Goal: Task Accomplishment & Management: Complete application form

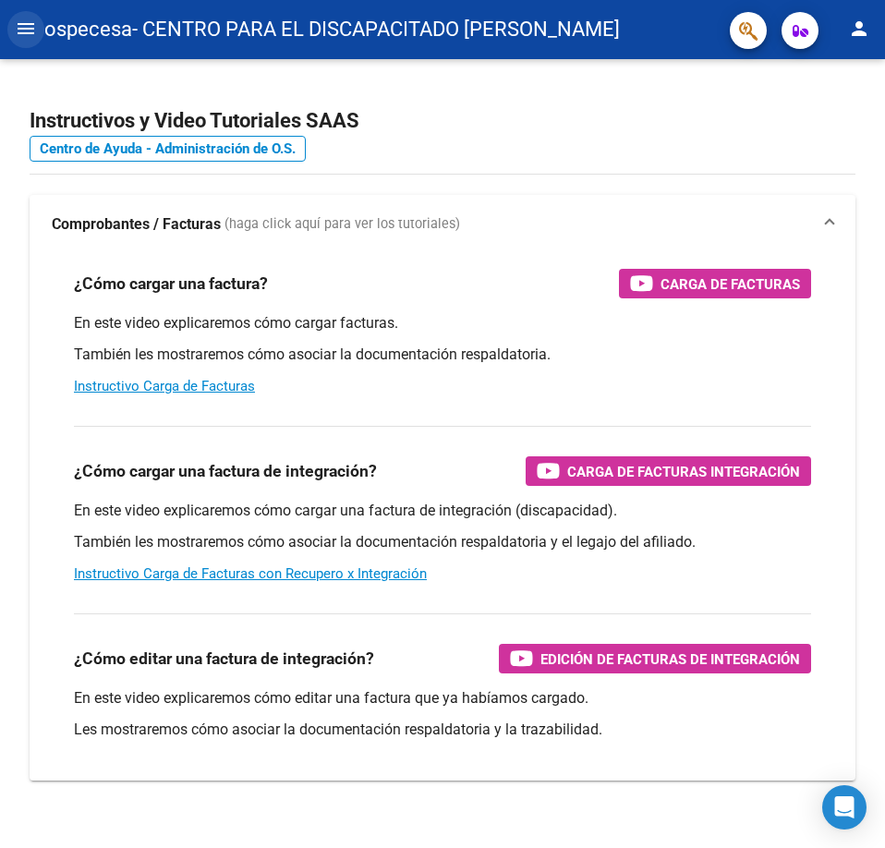
click at [28, 19] on mat-icon "menu" at bounding box center [26, 29] width 22 height 22
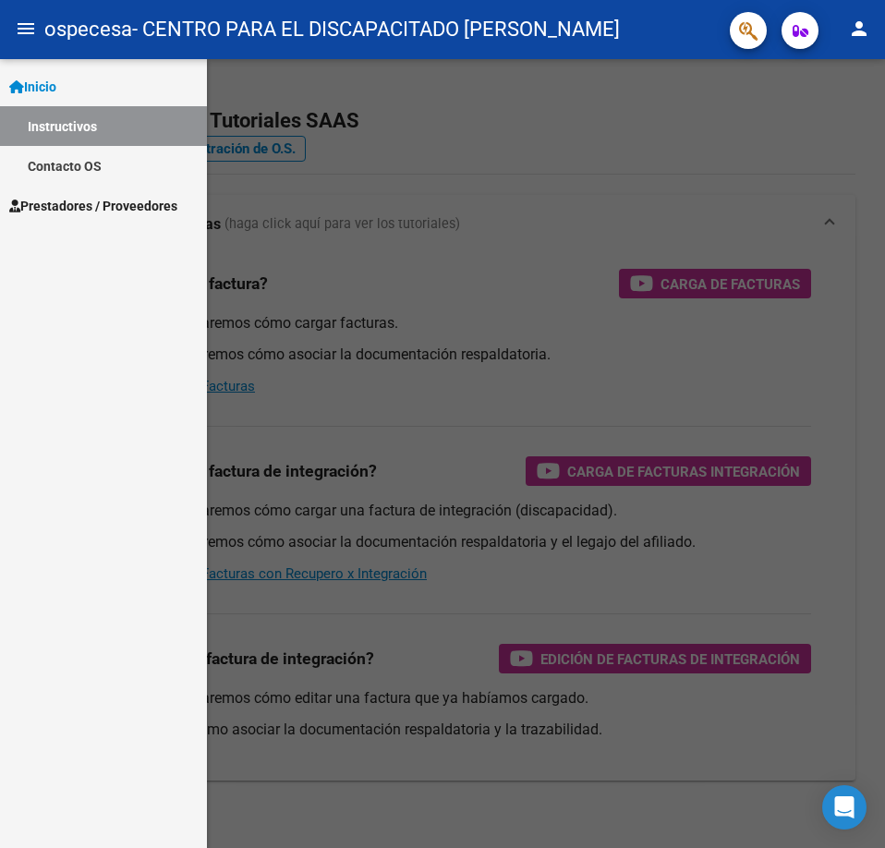
click at [130, 219] on link "Prestadores / Proveedores" at bounding box center [103, 206] width 207 height 40
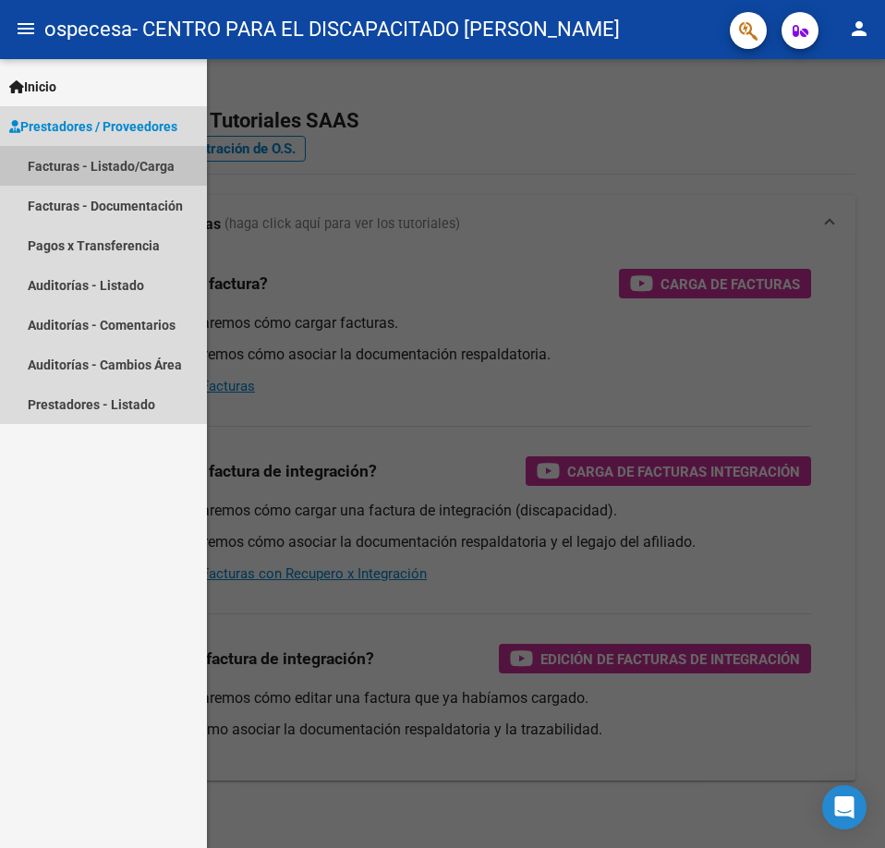
click at [131, 166] on link "Facturas - Listado/Carga" at bounding box center [103, 166] width 207 height 40
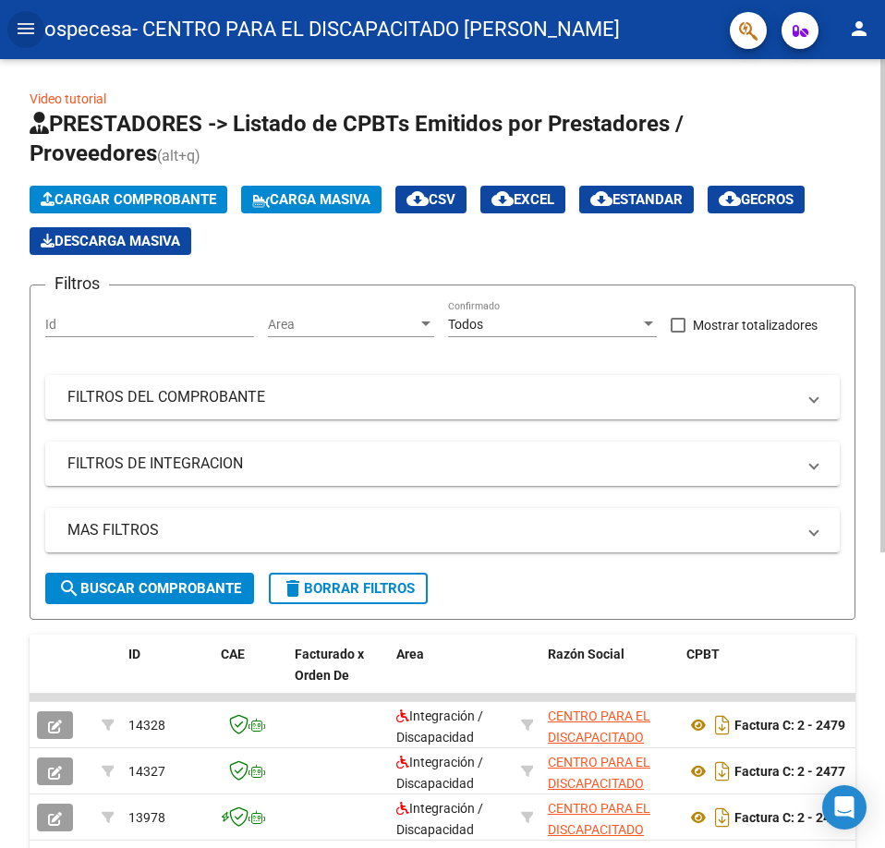
click at [189, 196] on span "Cargar Comprobante" at bounding box center [128, 199] width 175 height 17
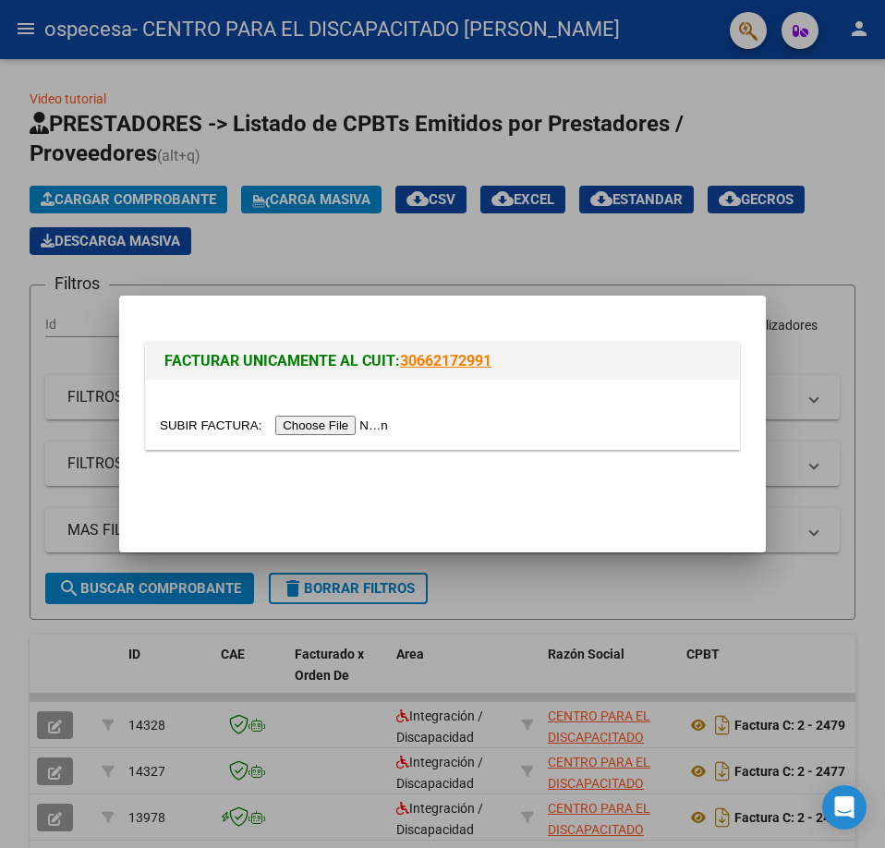
click at [356, 427] on input "file" at bounding box center [277, 425] width 234 height 19
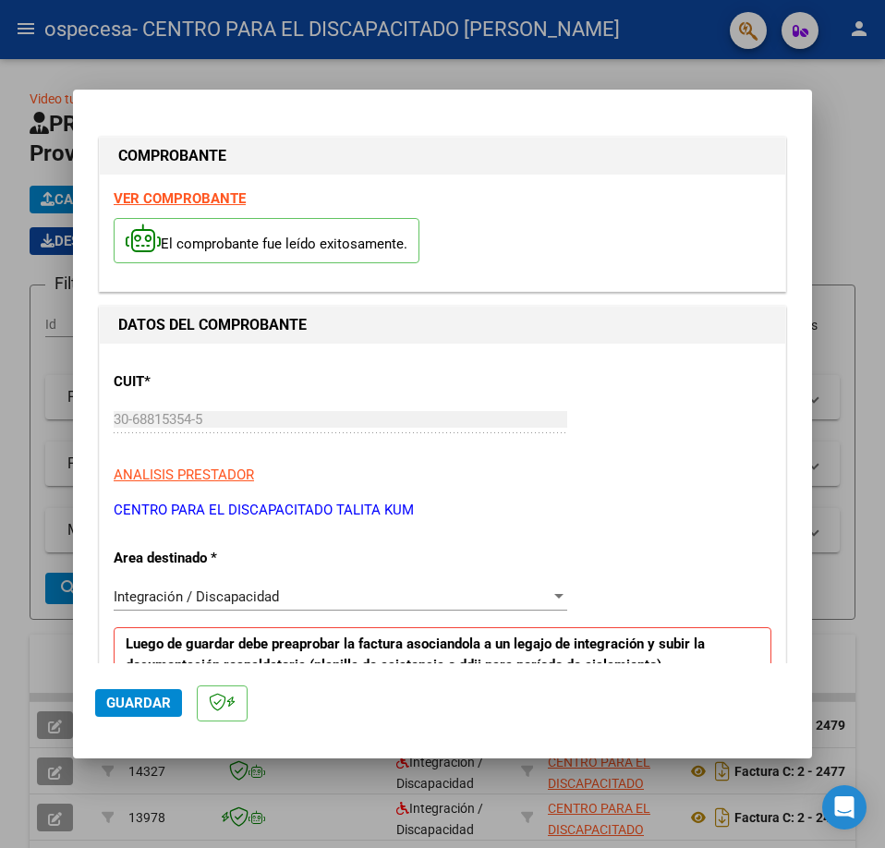
scroll to position [247, 0]
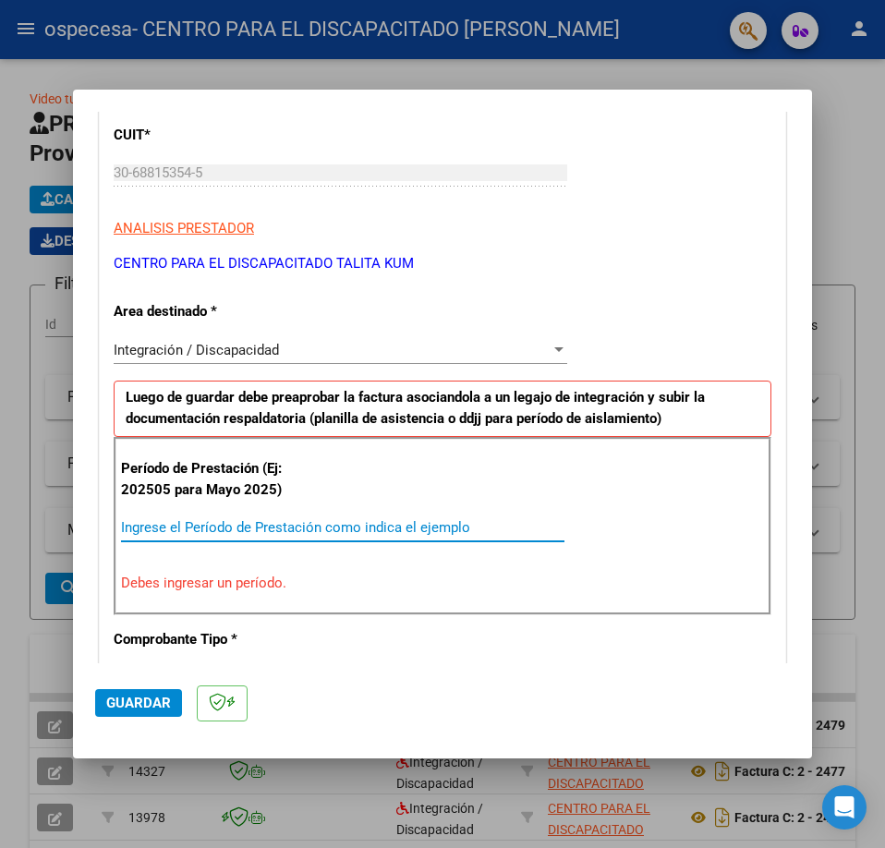
click at [246, 528] on input "Ingrese el Período de Prestación como indica el ejemplo" at bounding box center [342, 527] width 443 height 17
click at [344, 352] on div "Integración / Discapacidad" at bounding box center [332, 350] width 437 height 17
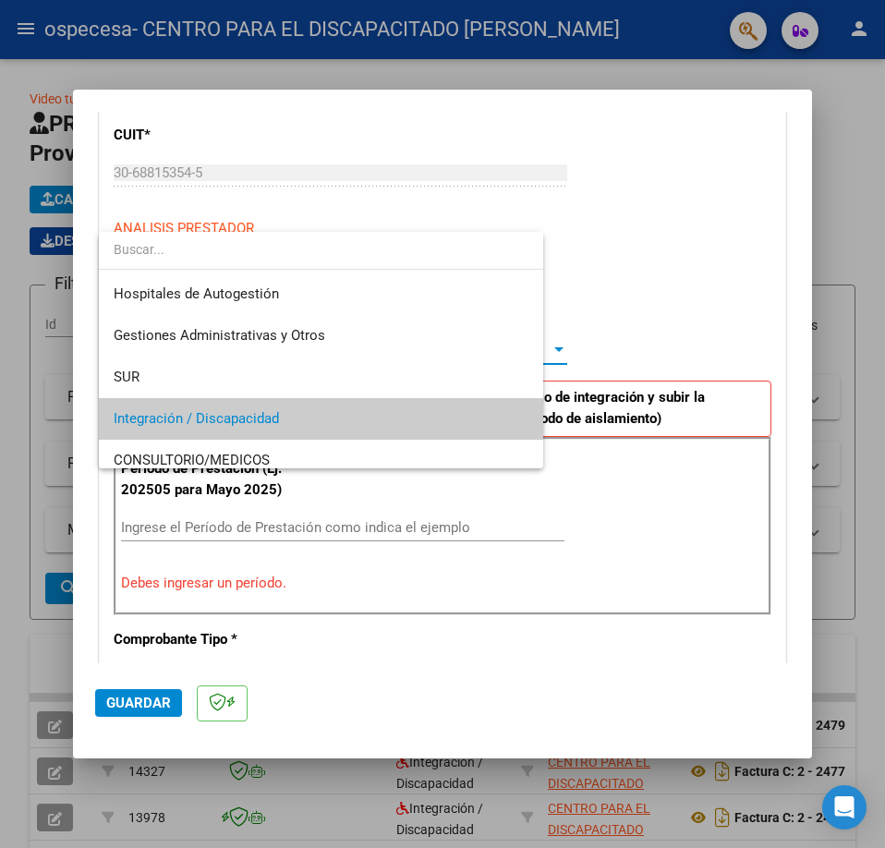
scroll to position [69, 0]
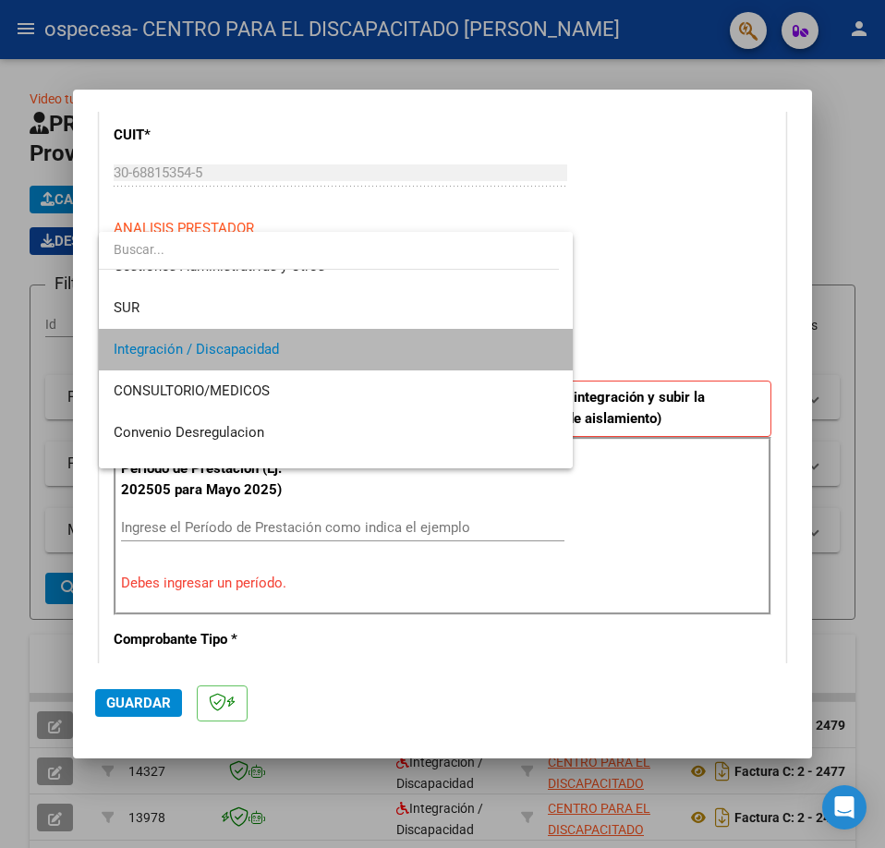
click at [344, 352] on span "Integración / Discapacidad" at bounding box center [336, 350] width 444 height 42
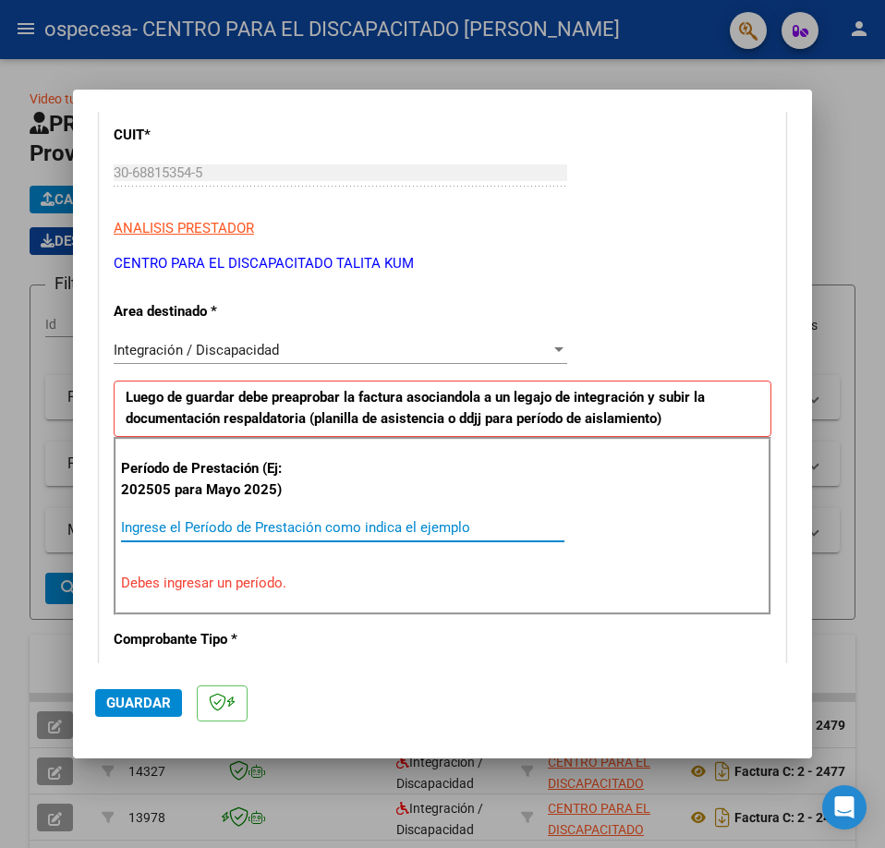
click at [284, 524] on input "Ingrese el Período de Prestación como indica el ejemplo" at bounding box center [342, 527] width 443 height 17
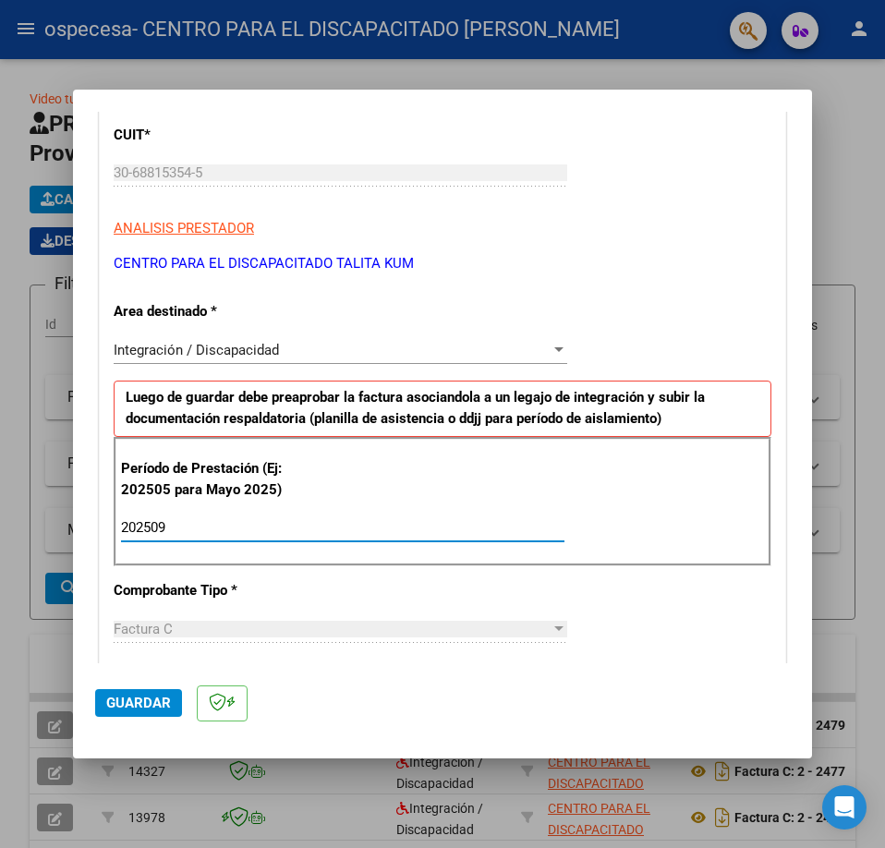
type input "202509"
click at [317, 612] on div "CUIT * 30-68815354-5 Ingresar CUIT ANALISIS PRESTADOR CENTRO PARA EL DISCAPACIT…" at bounding box center [442, 792] width 685 height 1390
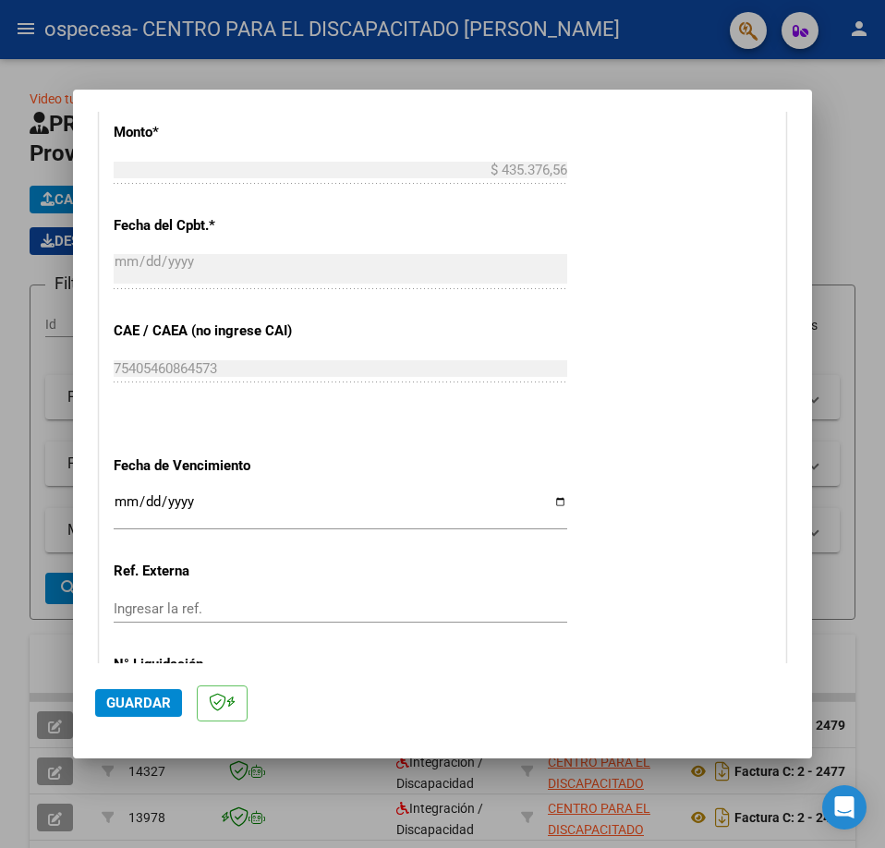
scroll to position [1130, 0]
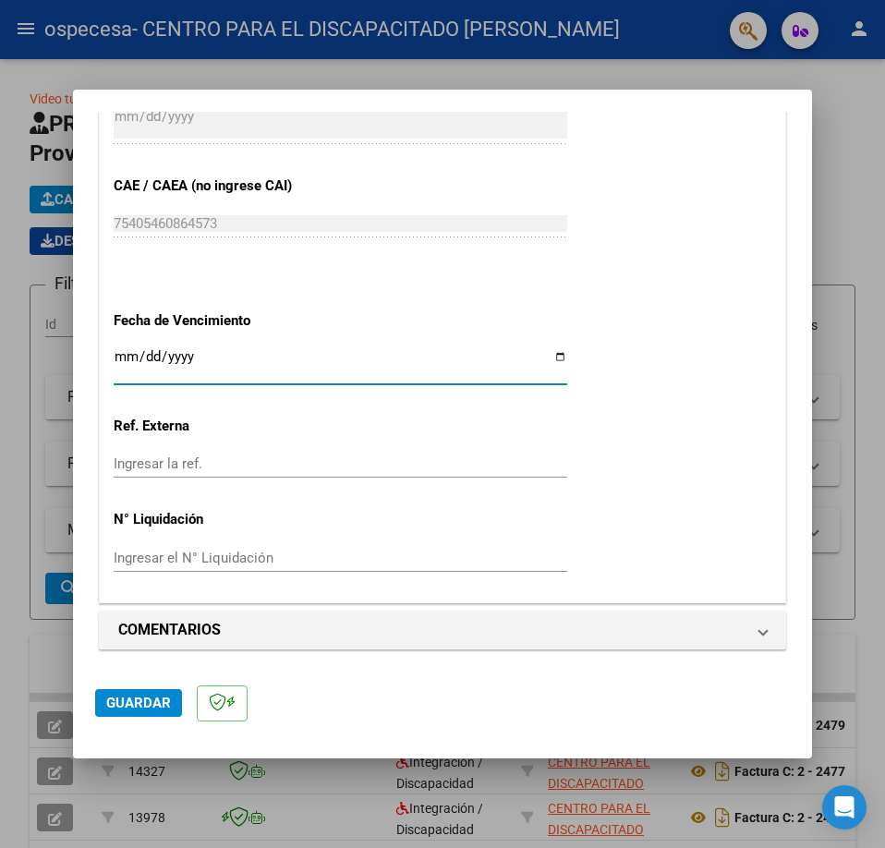
click at [121, 354] on input "Ingresar la fecha" at bounding box center [340, 364] width 453 height 30
click at [279, 434] on p "Ref. Externa" at bounding box center [213, 426] width 198 height 21
click at [165, 699] on span "Guardar" at bounding box center [138, 702] width 65 height 17
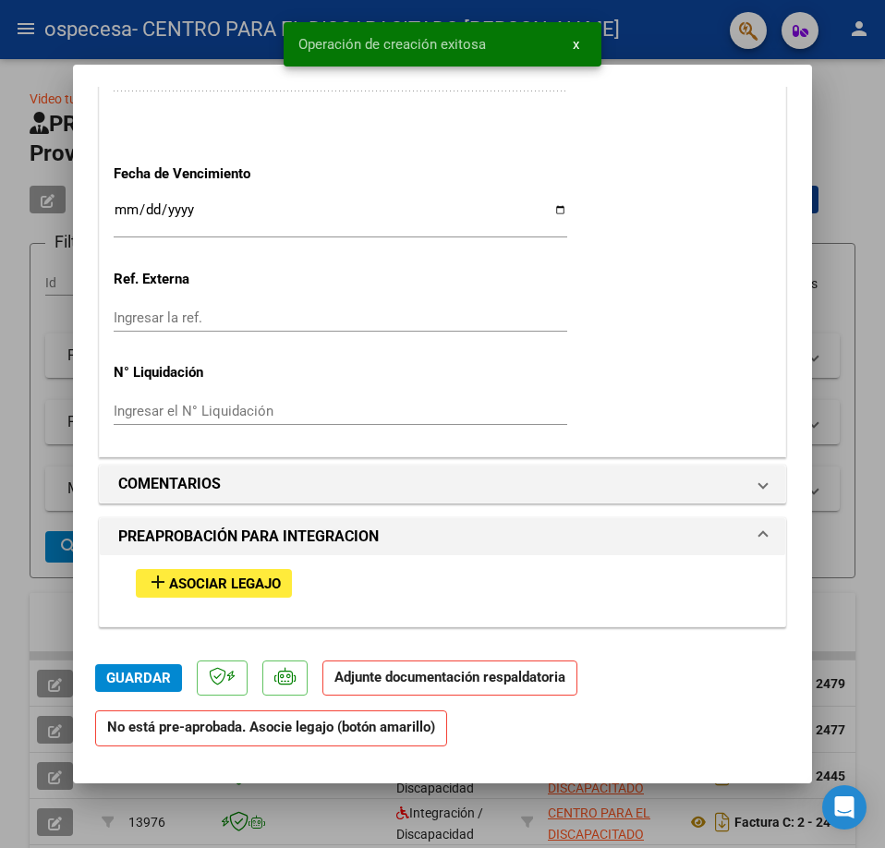
scroll to position [1694, 0]
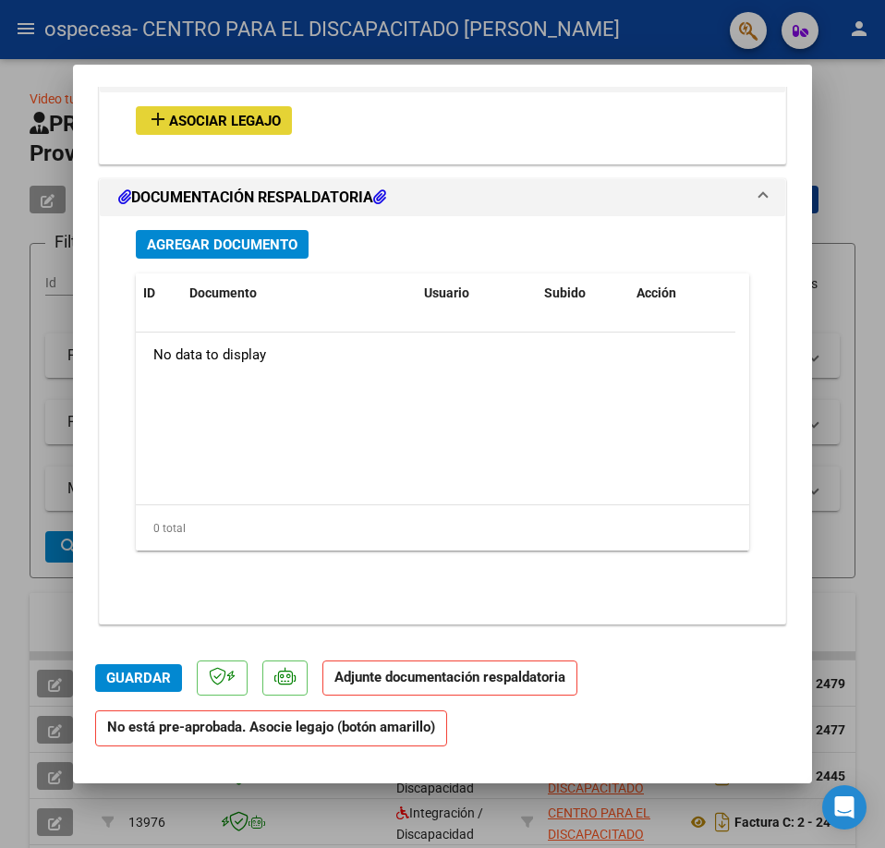
click at [243, 117] on span "Asociar Legajo" at bounding box center [225, 121] width 112 height 17
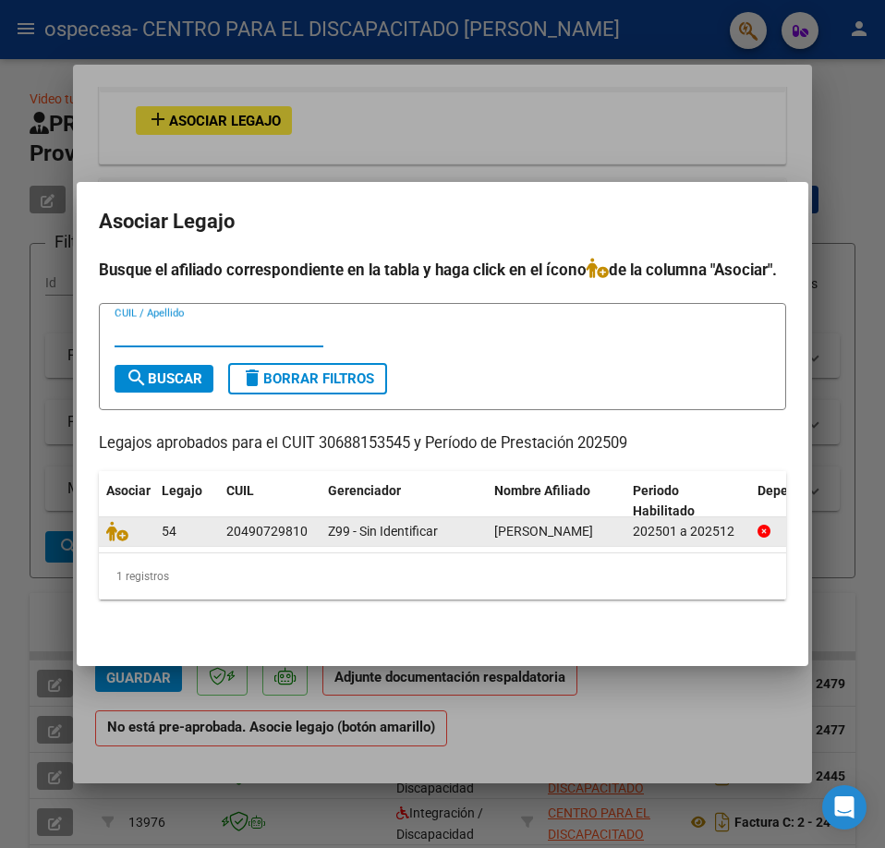
click at [575, 529] on span "GONZALEZ RAMIRO" at bounding box center [543, 531] width 99 height 15
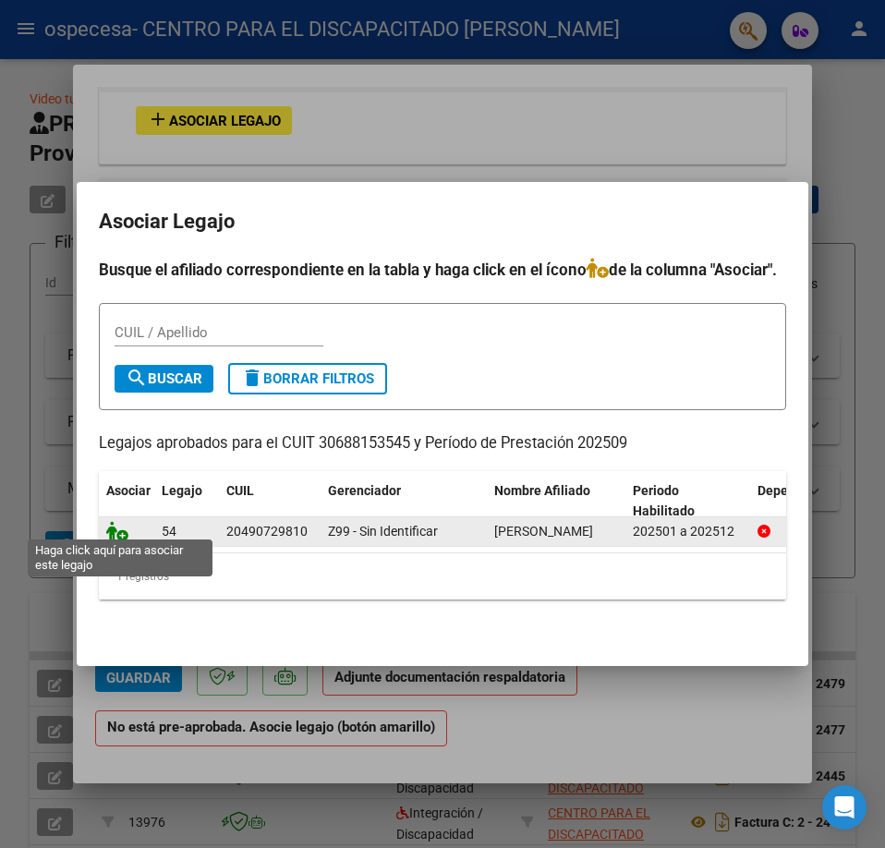
click at [117, 524] on icon at bounding box center [117, 531] width 22 height 20
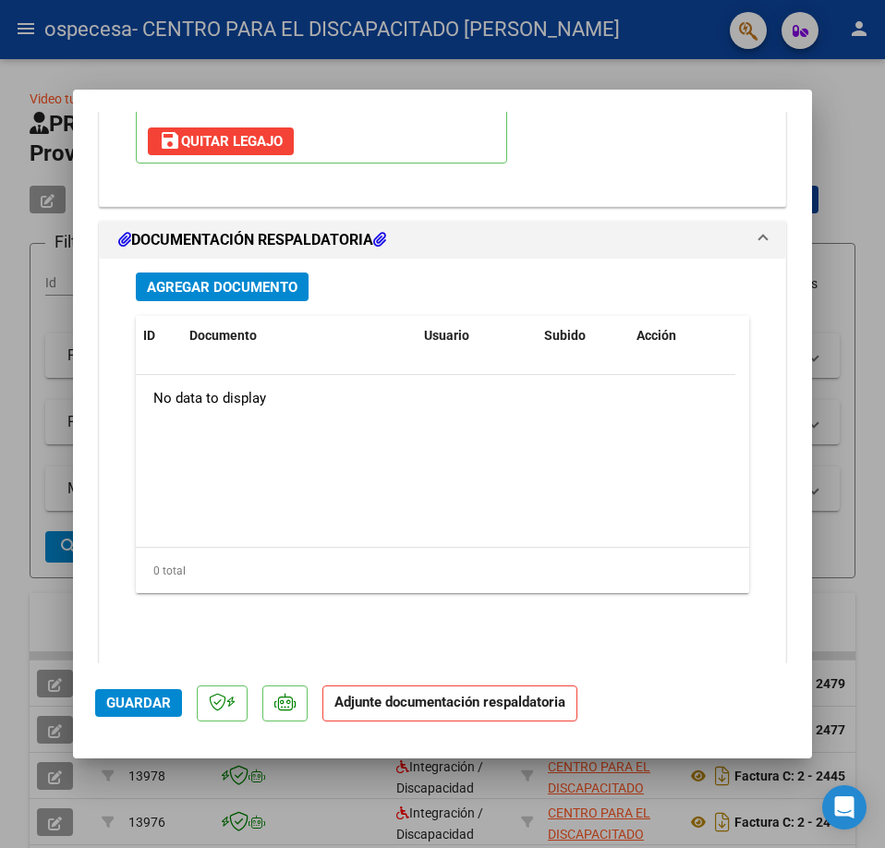
scroll to position [1961, 0]
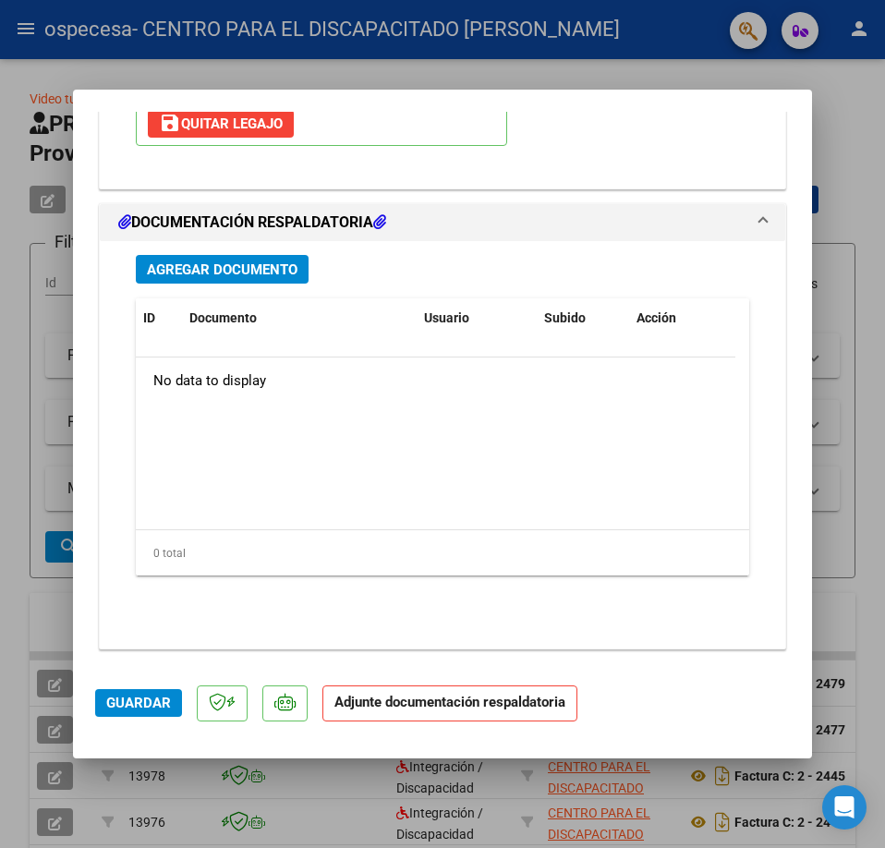
click at [221, 277] on span "Agregar Documento" at bounding box center [222, 269] width 151 height 17
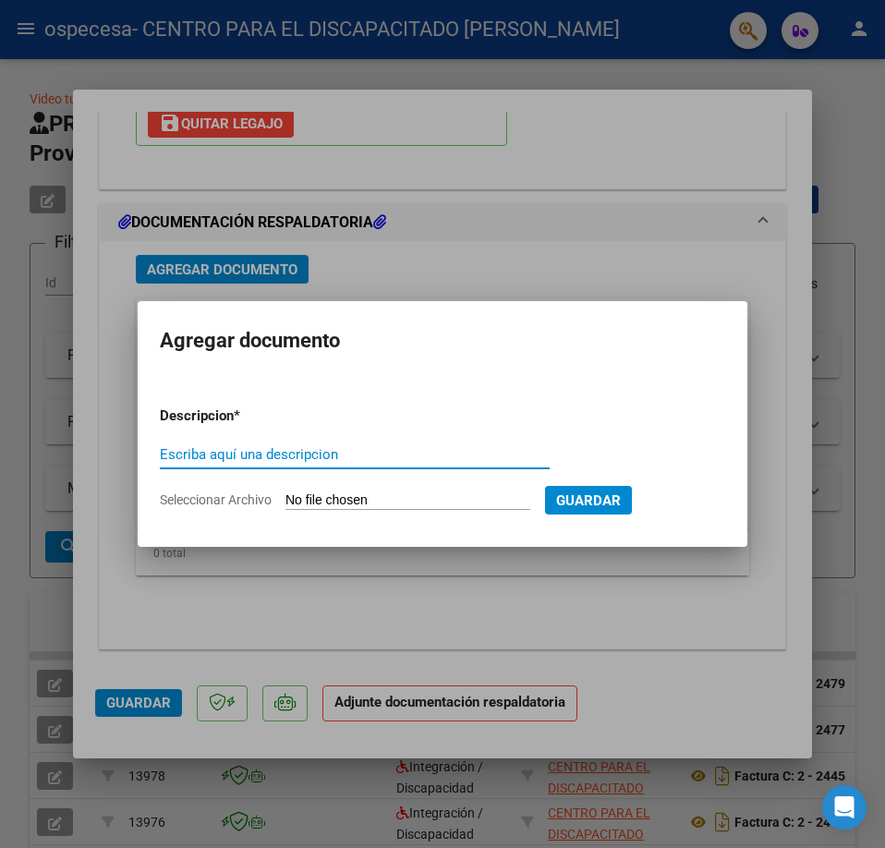
click at [260, 458] on input "Escriba aquí una descripcion" at bounding box center [355, 454] width 390 height 17
type input "Planilla de asistencia"
click at [312, 500] on input "Seleccionar Archivo" at bounding box center [407, 501] width 245 height 18
type input "C:\fakepath\Gonzalez ramiro P09.pdf"
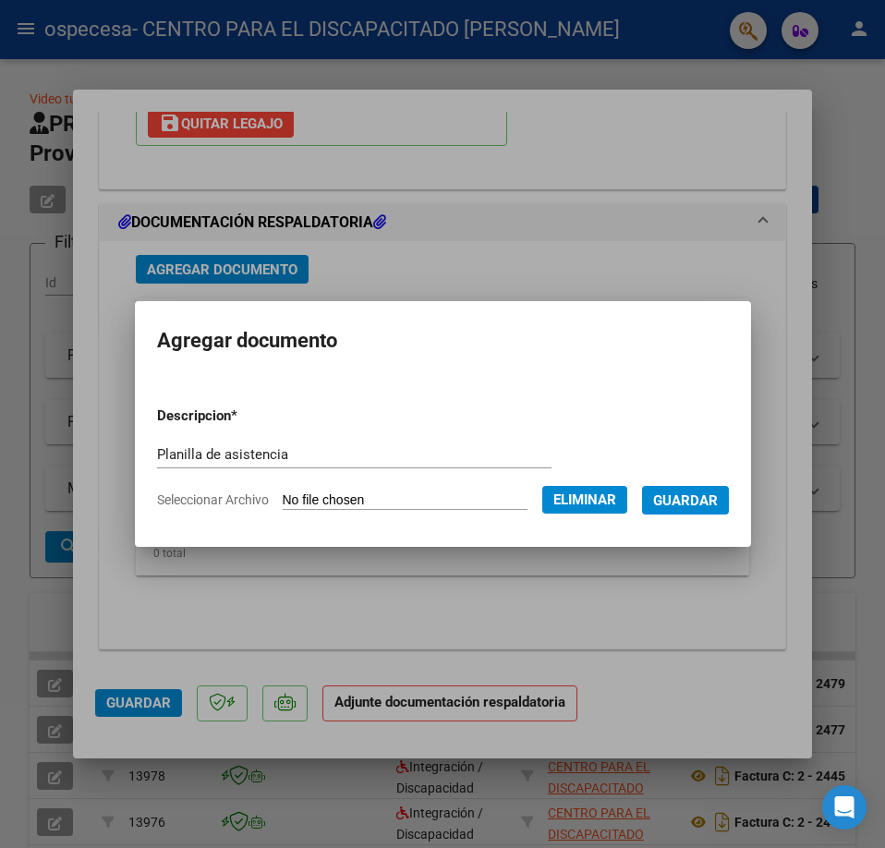
click at [702, 509] on button "Guardar" at bounding box center [685, 500] width 87 height 29
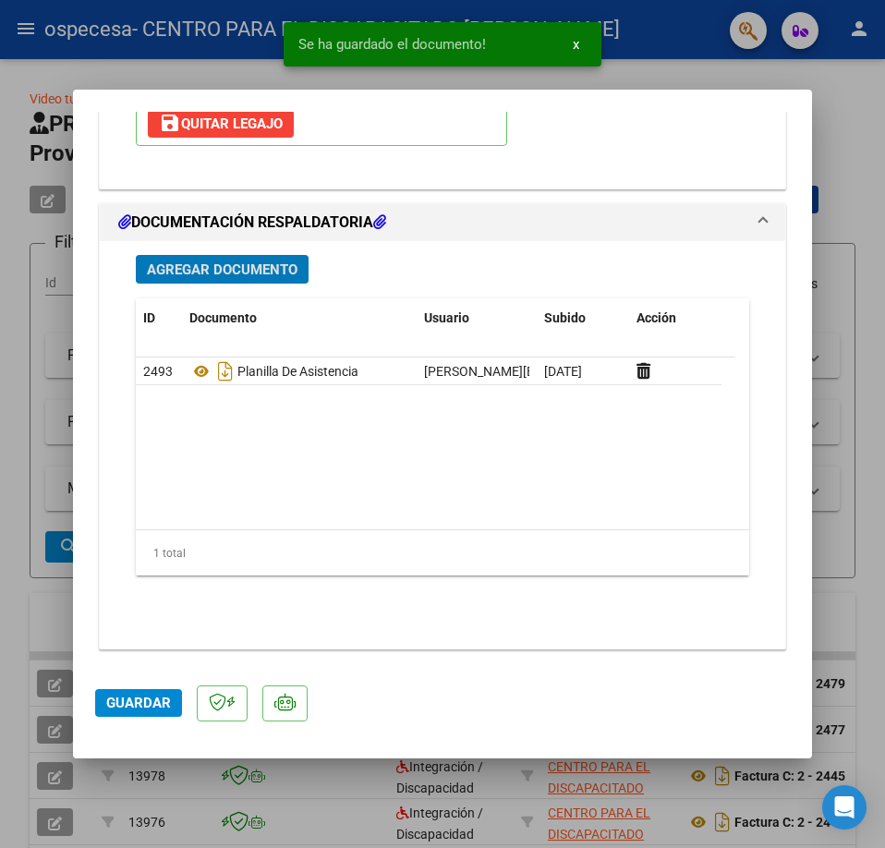
click at [134, 703] on span "Guardar" at bounding box center [138, 702] width 65 height 17
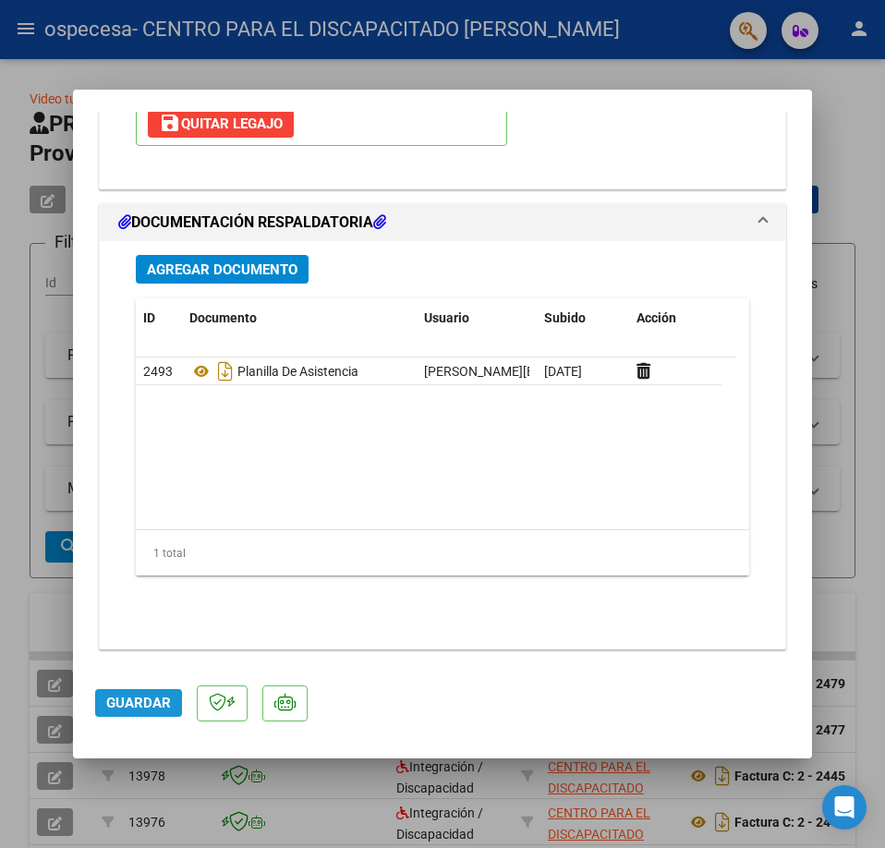
click at [160, 701] on span "Guardar" at bounding box center [138, 702] width 65 height 17
click at [163, 700] on span "Guardar" at bounding box center [138, 702] width 65 height 17
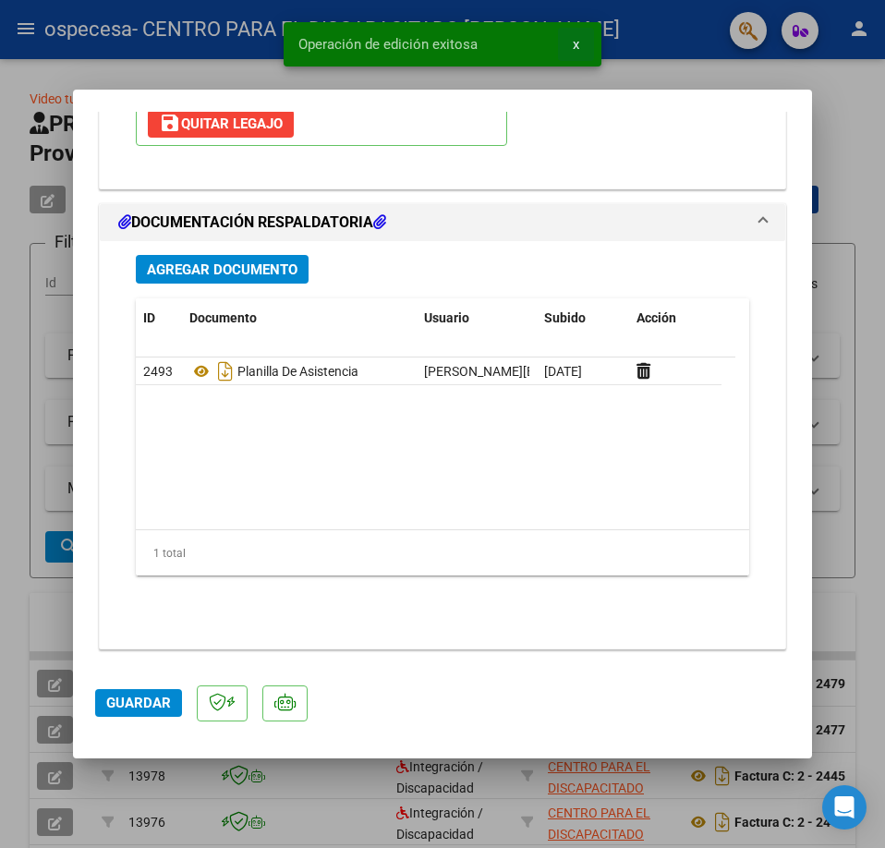
click at [579, 46] on button "x" at bounding box center [576, 44] width 36 height 33
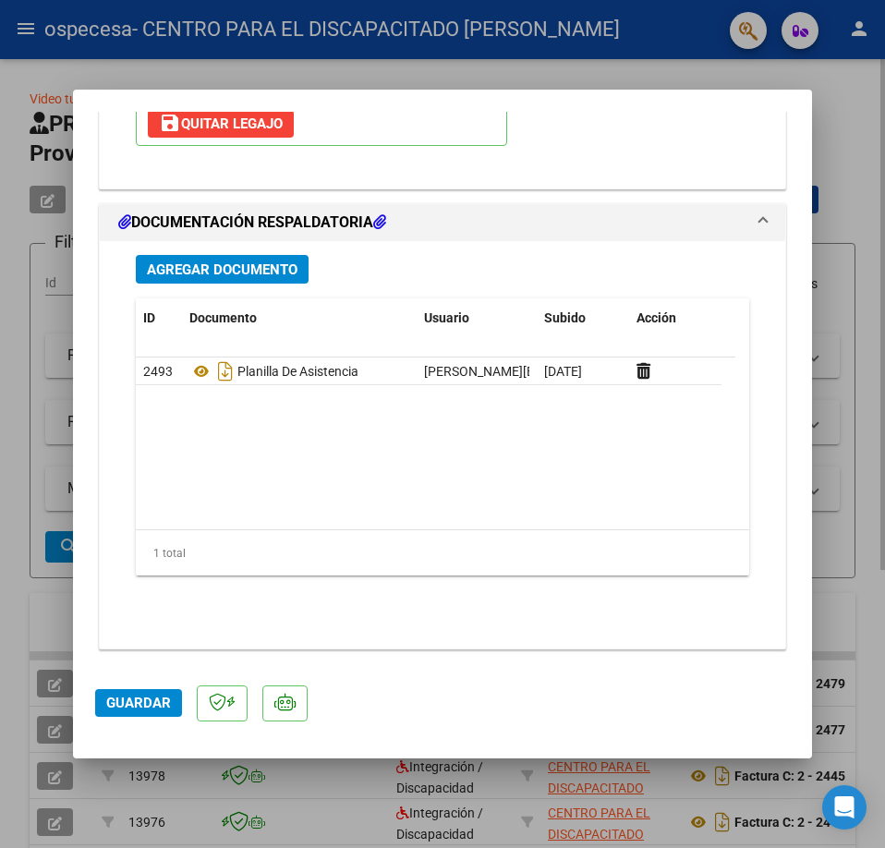
scroll to position [0, 0]
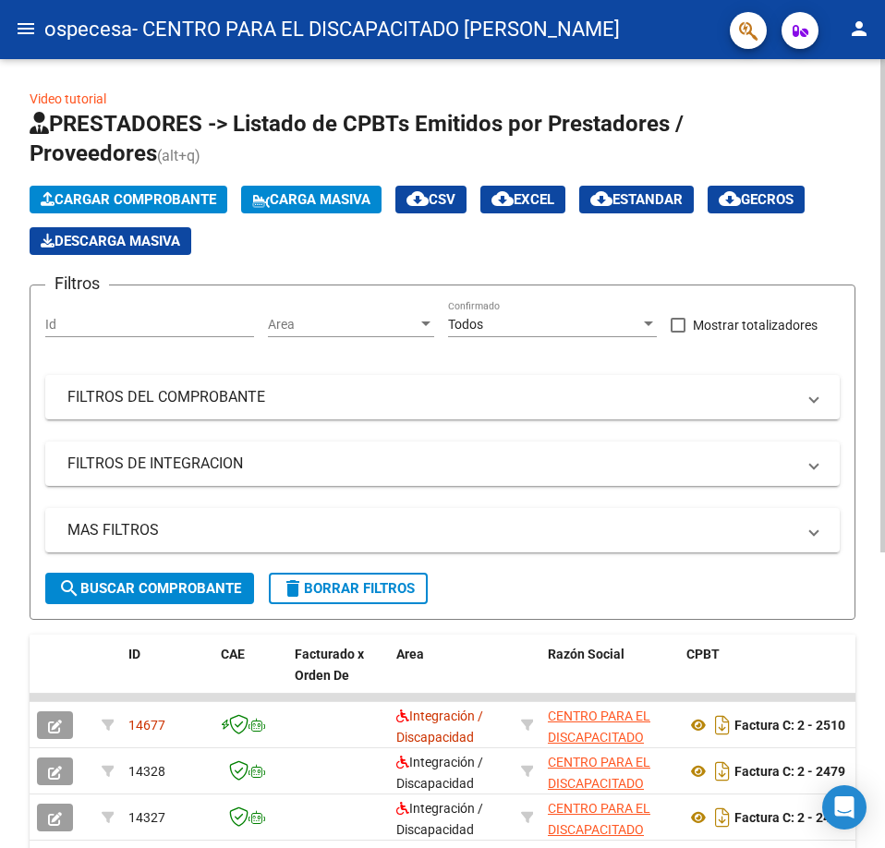
click at [176, 198] on span "Cargar Comprobante" at bounding box center [128, 199] width 175 height 17
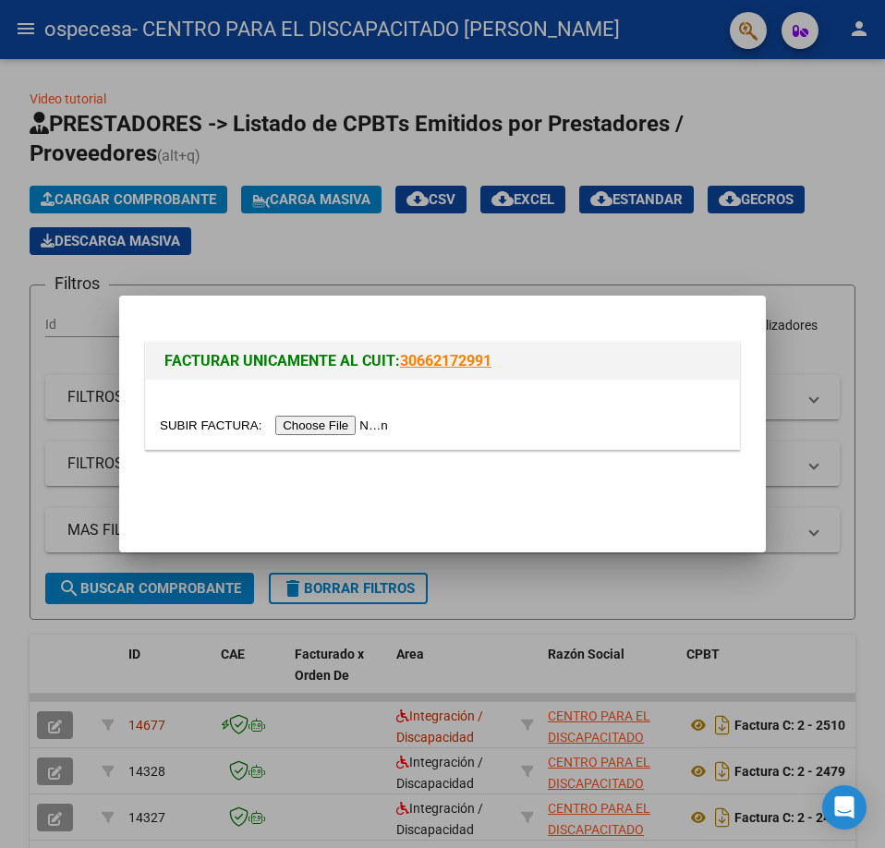
click at [340, 428] on input "file" at bounding box center [277, 425] width 234 height 19
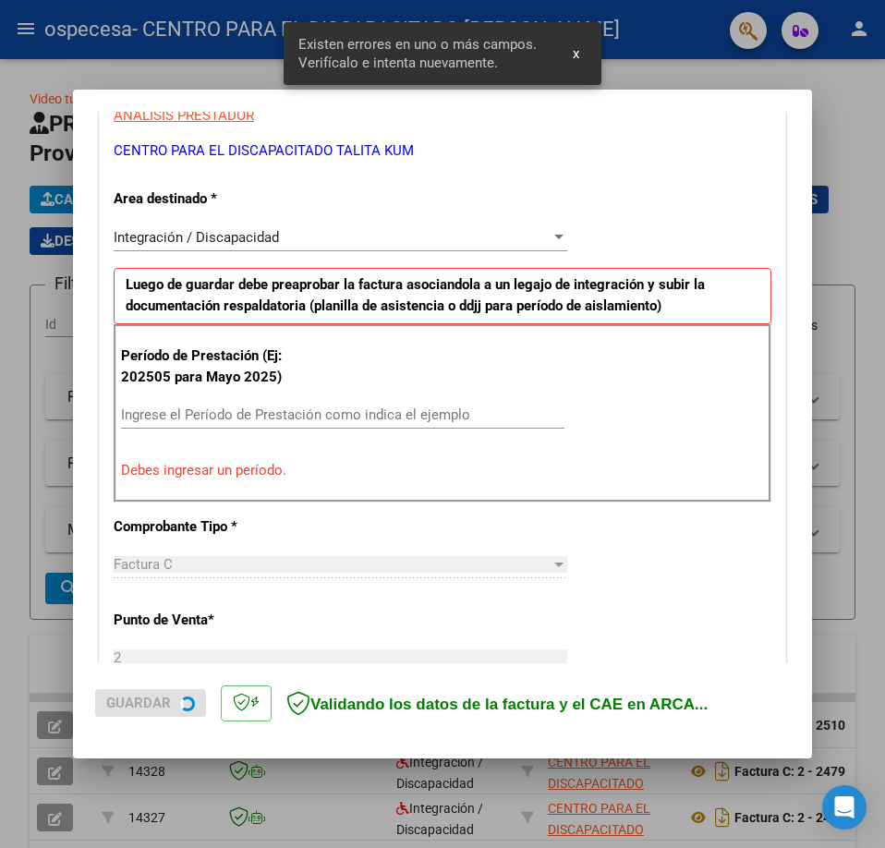
scroll to position [368, 0]
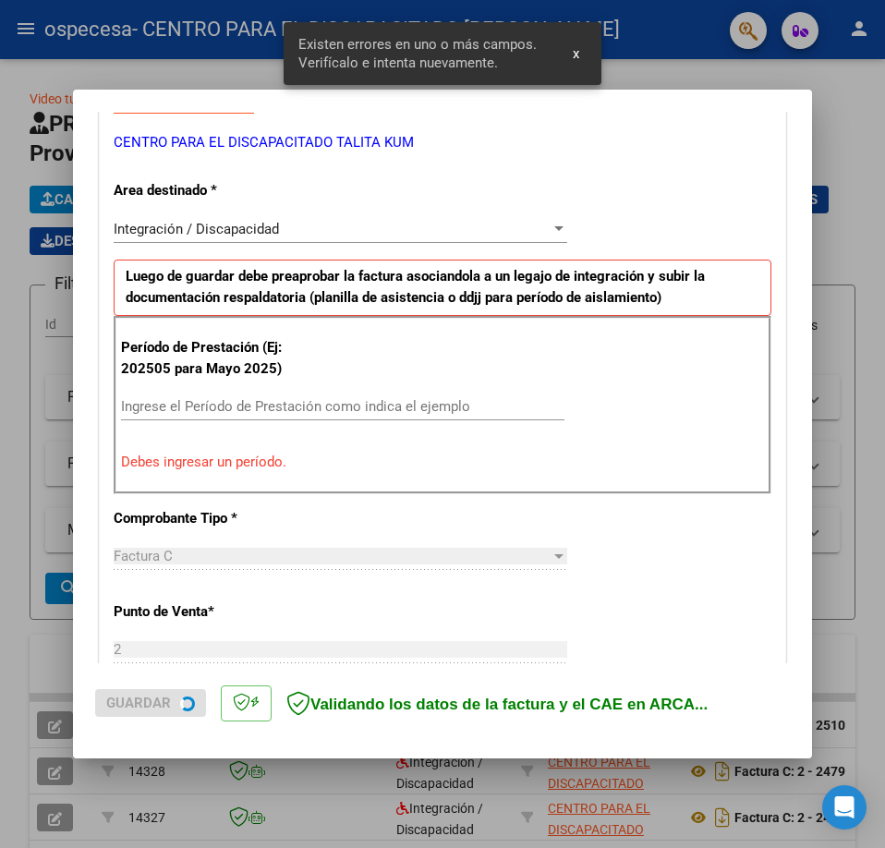
drag, startPoint x: 238, startPoint y: 441, endPoint x: 253, endPoint y: 409, distance: 35.5
click at [239, 440] on div "Período de Prestación (Ej: 202505 para Mayo 2025) Ingrese el Período de Prestac…" at bounding box center [443, 404] width 658 height 177
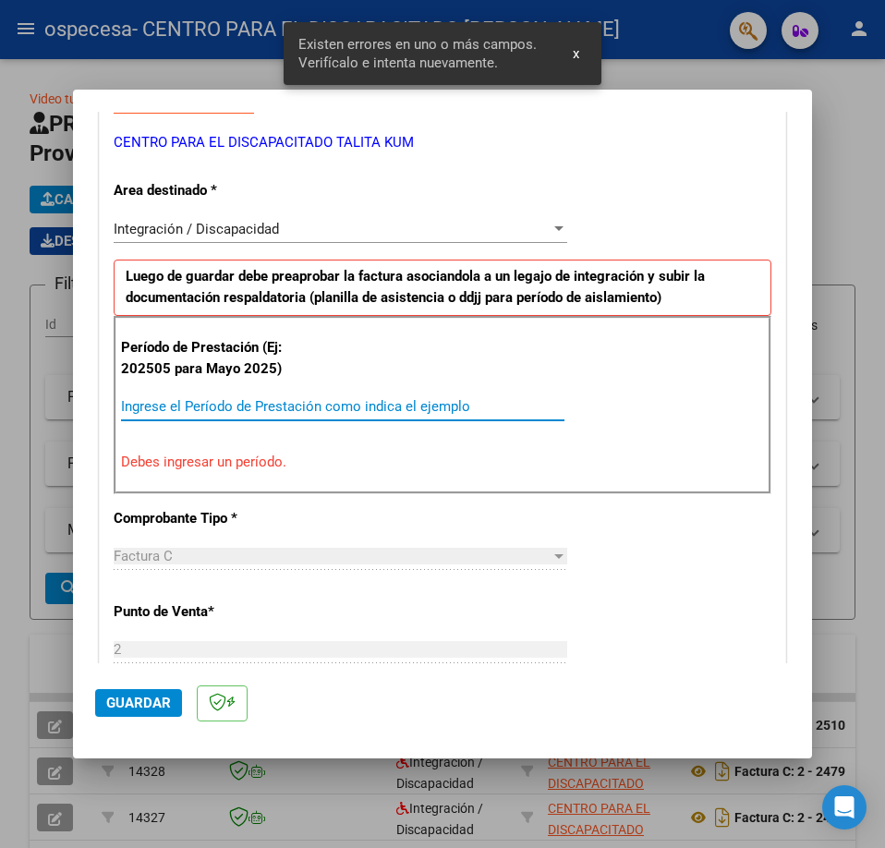
click at [253, 409] on input "Ingrese el Período de Prestación como indica el ejemplo" at bounding box center [342, 406] width 443 height 17
click at [255, 410] on input "202" at bounding box center [342, 406] width 443 height 17
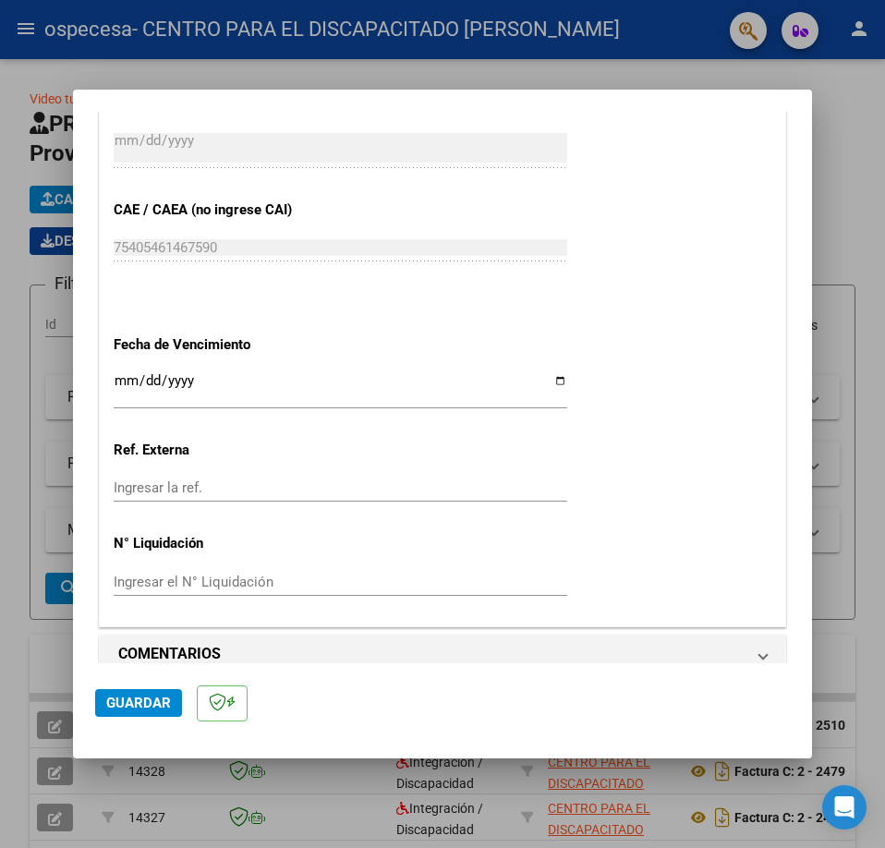
scroll to position [1130, 0]
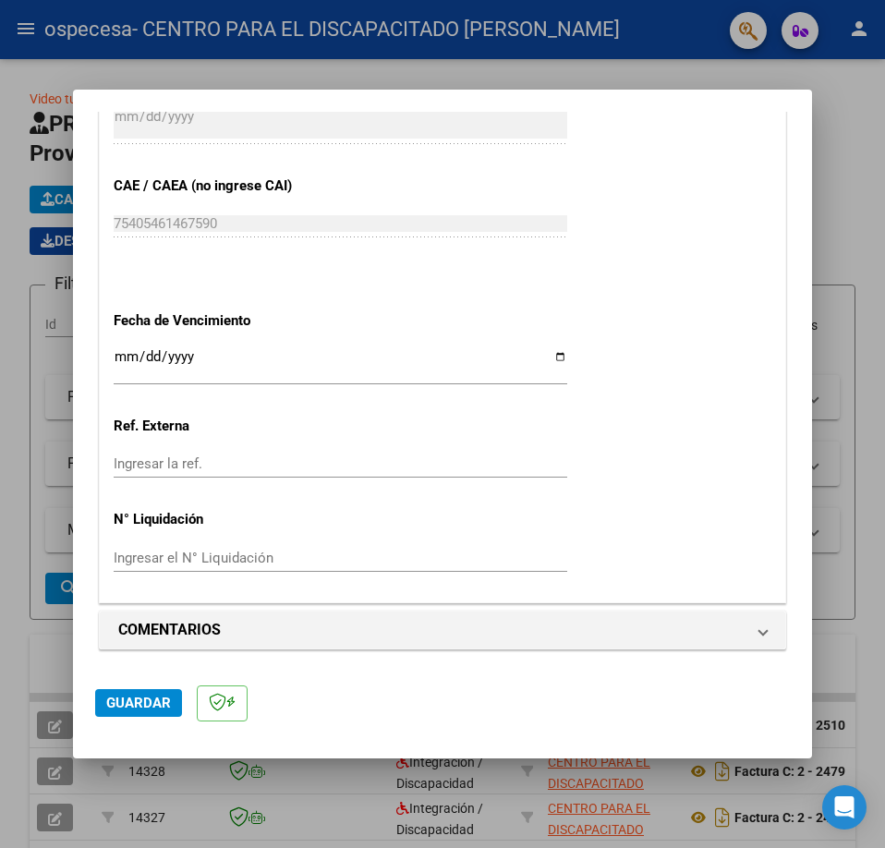
type input "202509"
click at [159, 701] on span "Guardar" at bounding box center [138, 702] width 65 height 17
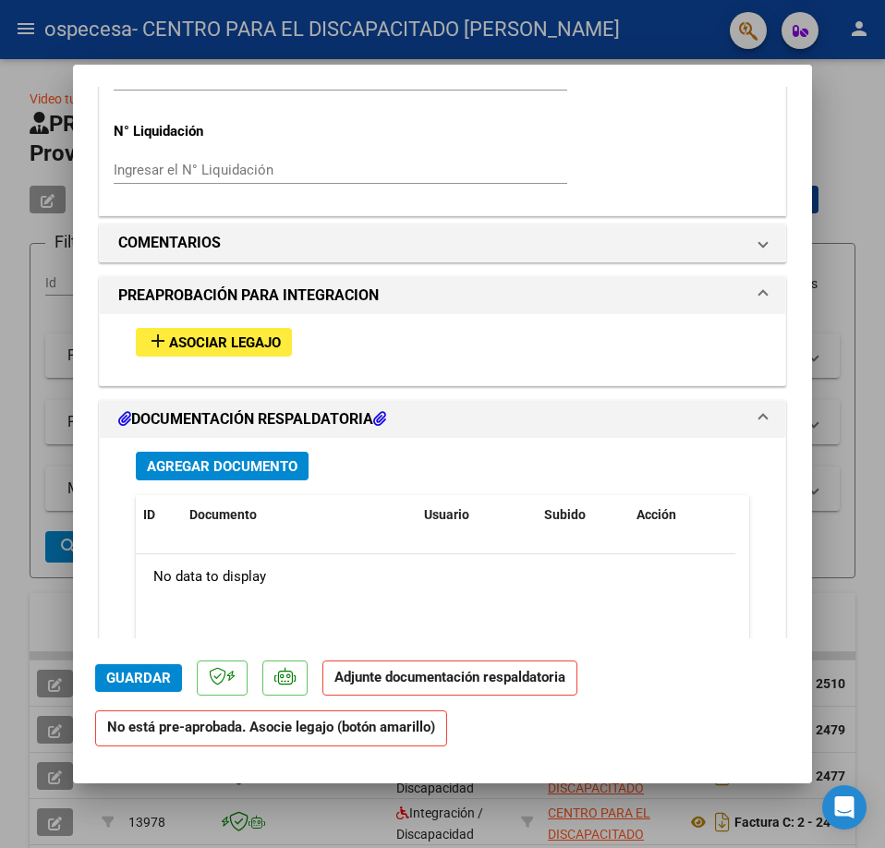
scroll to position [1447, 0]
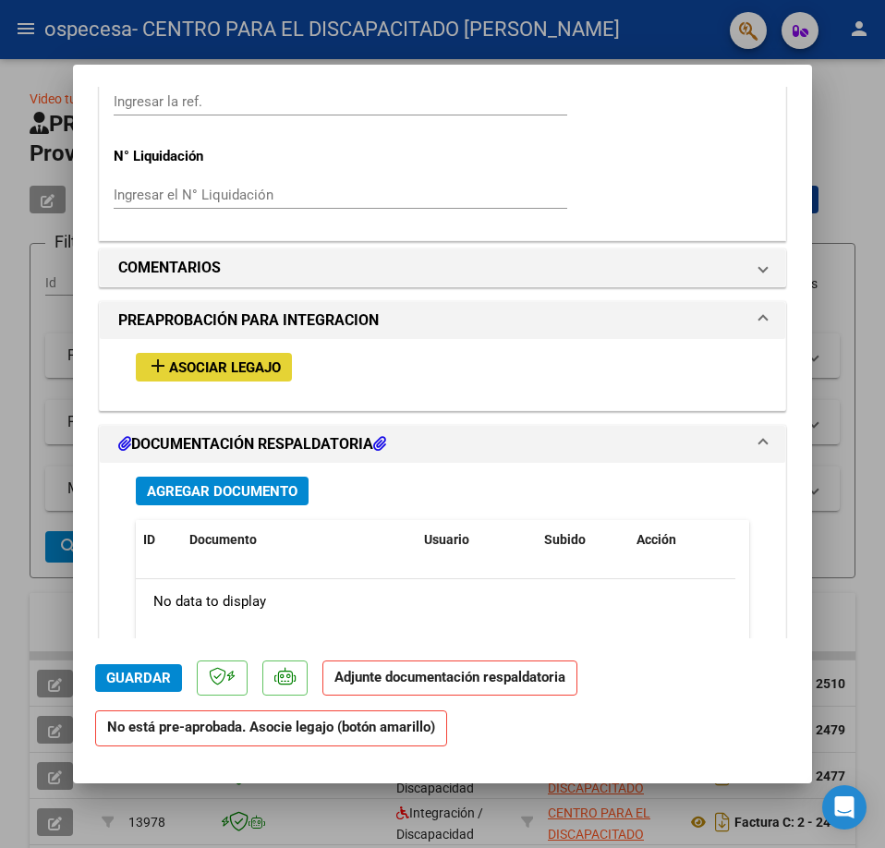
click at [227, 363] on span "Asociar Legajo" at bounding box center [225, 367] width 112 height 17
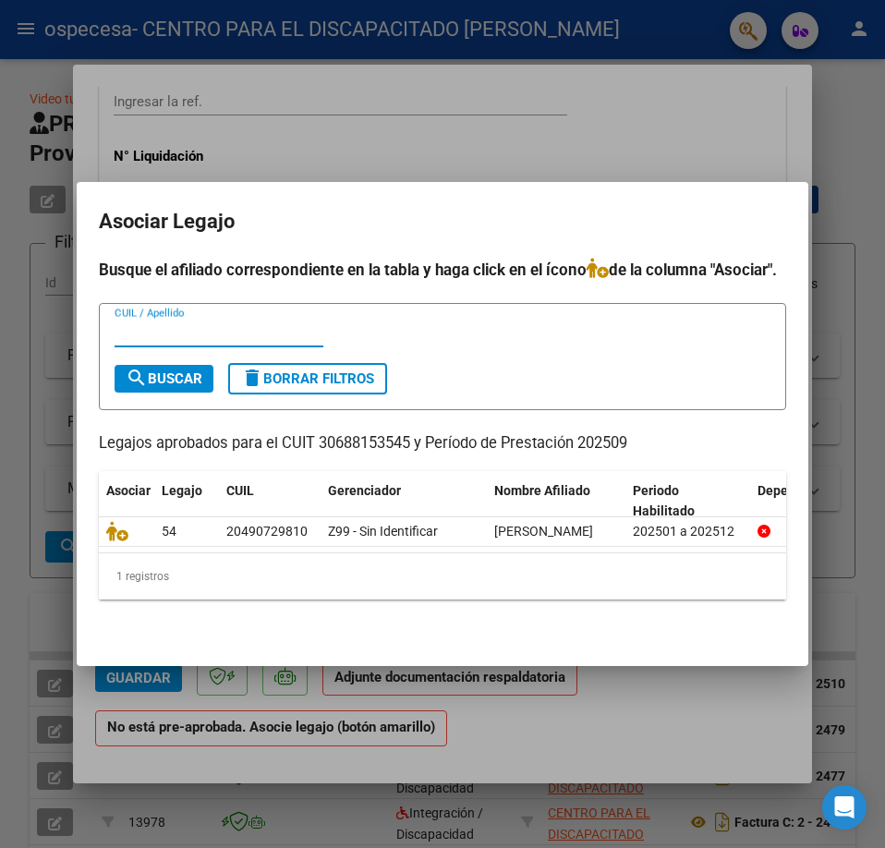
click at [525, 135] on div at bounding box center [442, 424] width 885 height 848
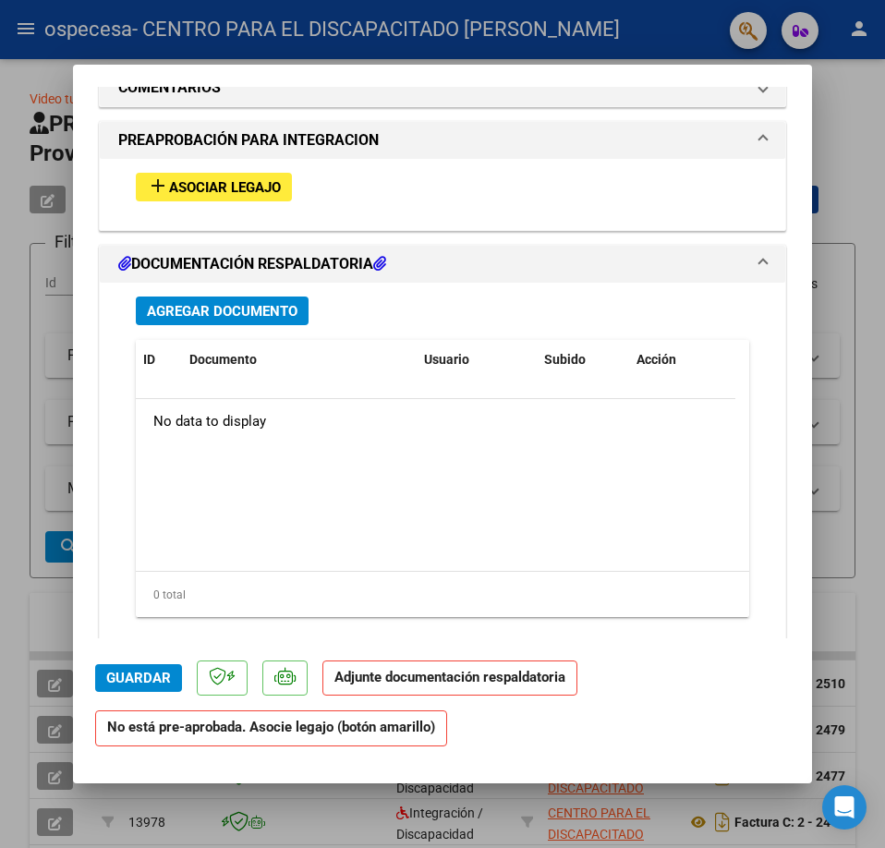
scroll to position [1694, 0]
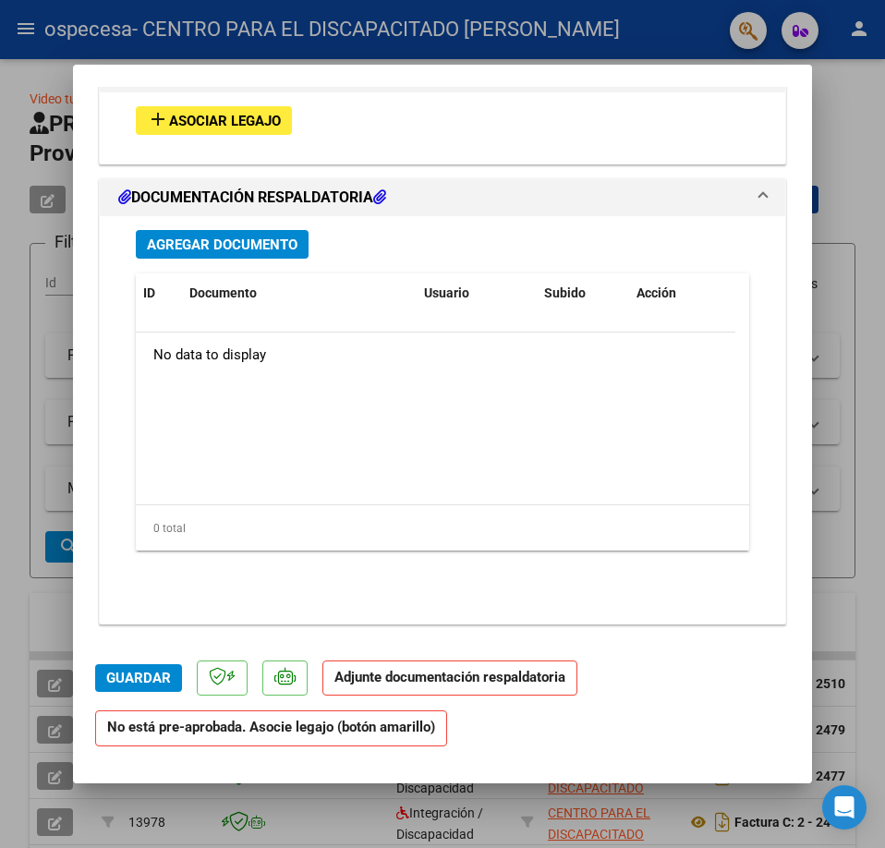
click at [285, 240] on span "Agregar Documento" at bounding box center [222, 244] width 151 height 17
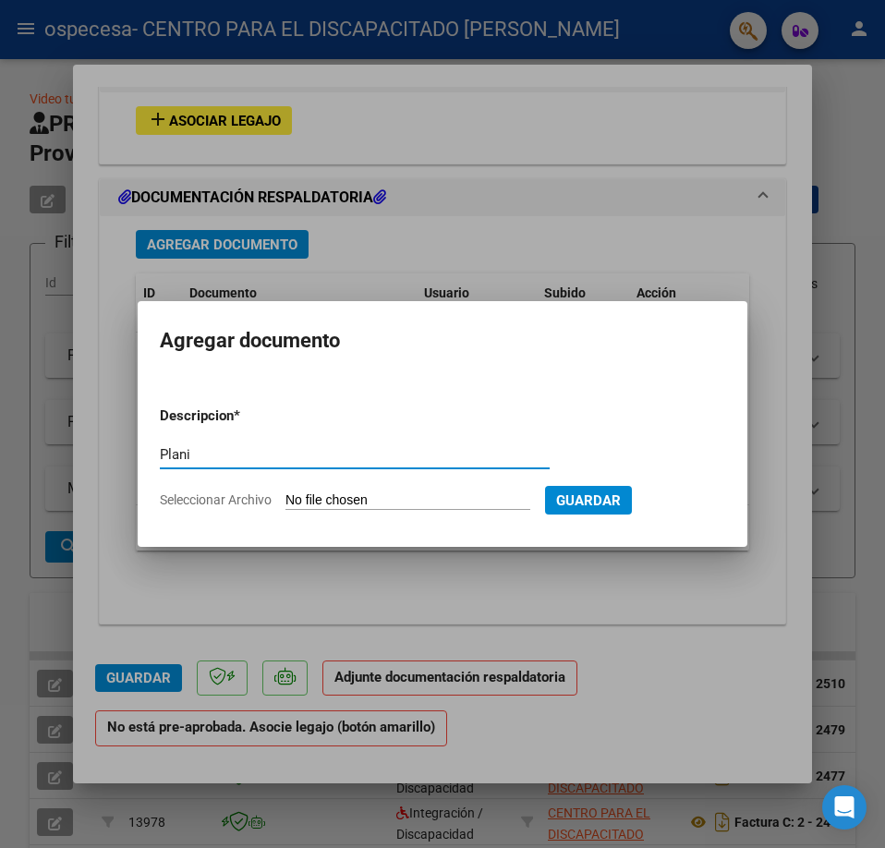
click at [508, 418] on form "Descripcion * Plani Escriba aquí una descripcion Seleccionar Archivo Guardar" at bounding box center [442, 458] width 565 height 132
click at [235, 476] on div "Plani Escriba aquí una descripcion" at bounding box center [355, 463] width 390 height 45
click at [241, 453] on input "Plani" at bounding box center [355, 454] width 390 height 17
type input "Planilla de asistencia"
click at [438, 497] on input "Seleccionar Archivo" at bounding box center [407, 501] width 245 height 18
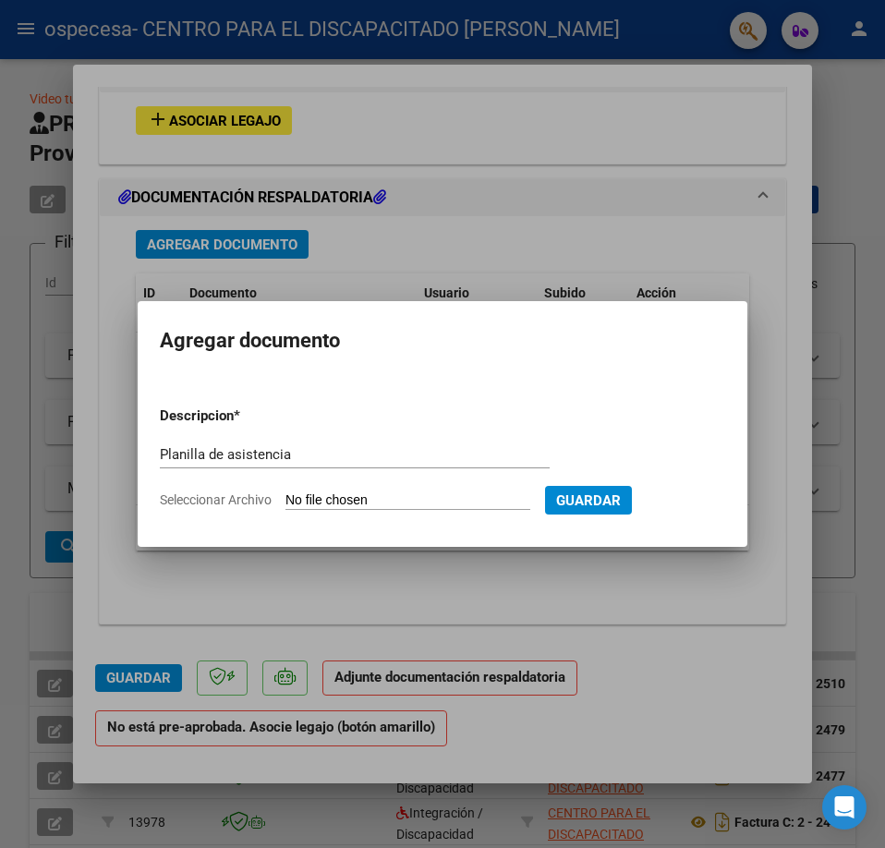
type input "C:\fakepath\Gonzalez victoria P09.pdf"
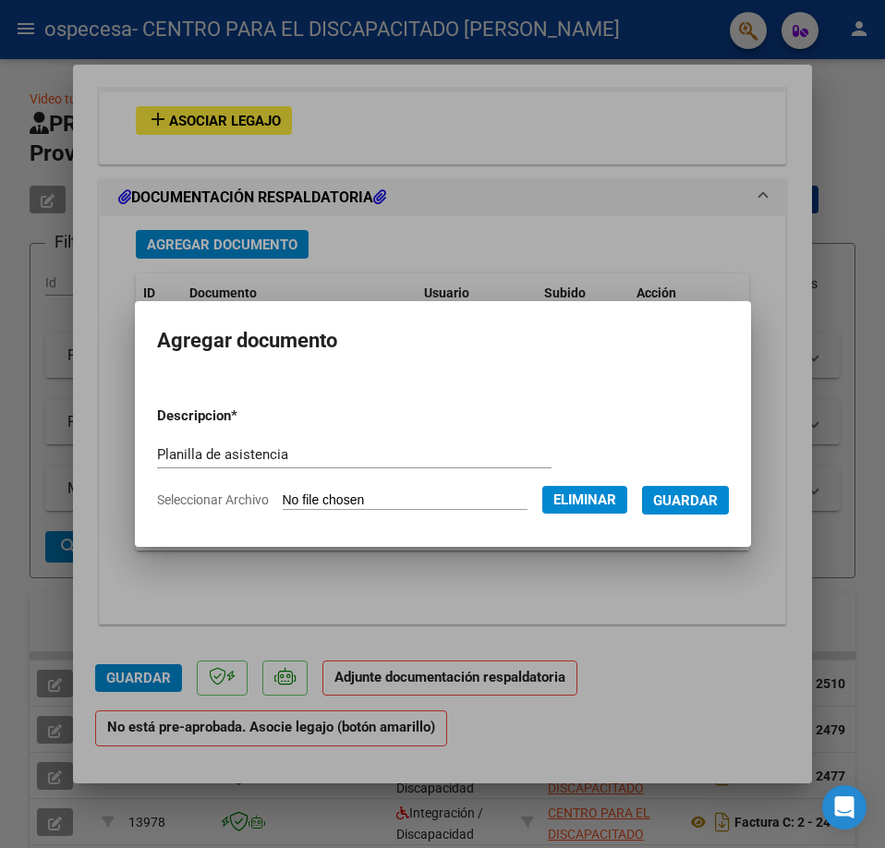
click at [711, 495] on span "Guardar" at bounding box center [685, 500] width 65 height 17
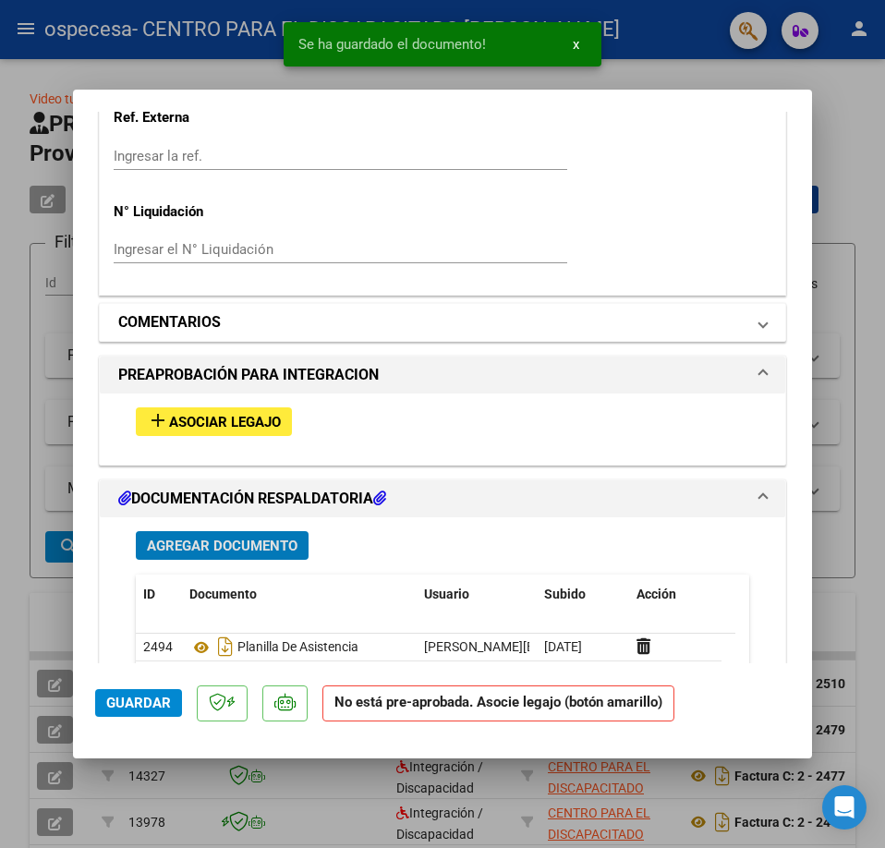
scroll to position [1201, 0]
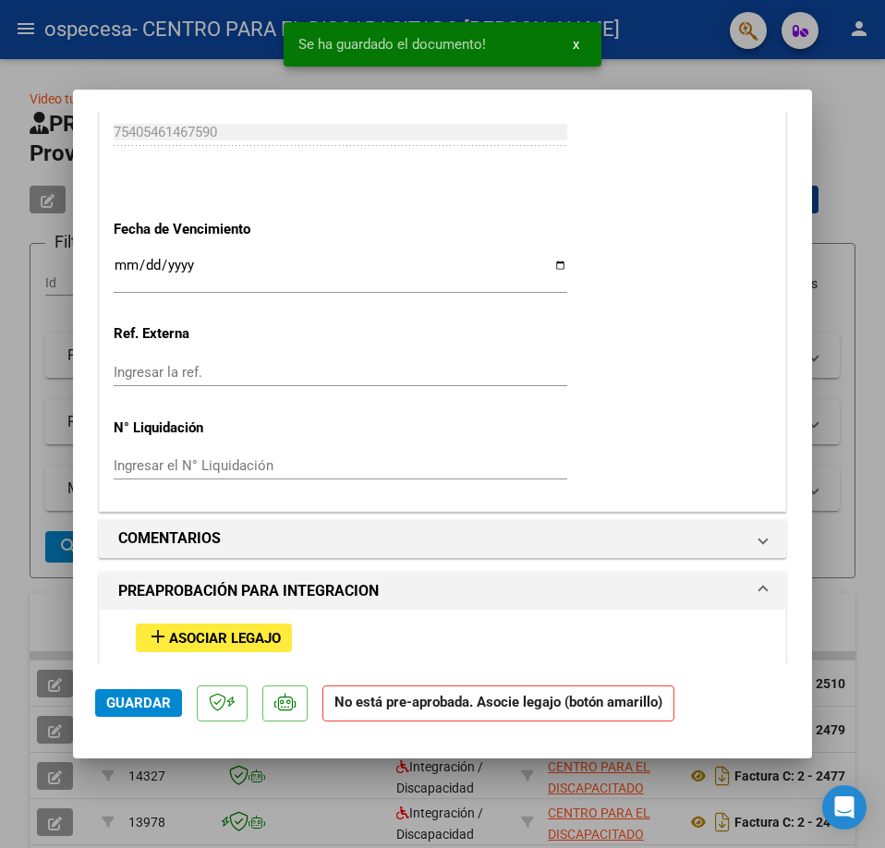
click at [149, 704] on span "Guardar" at bounding box center [138, 702] width 65 height 17
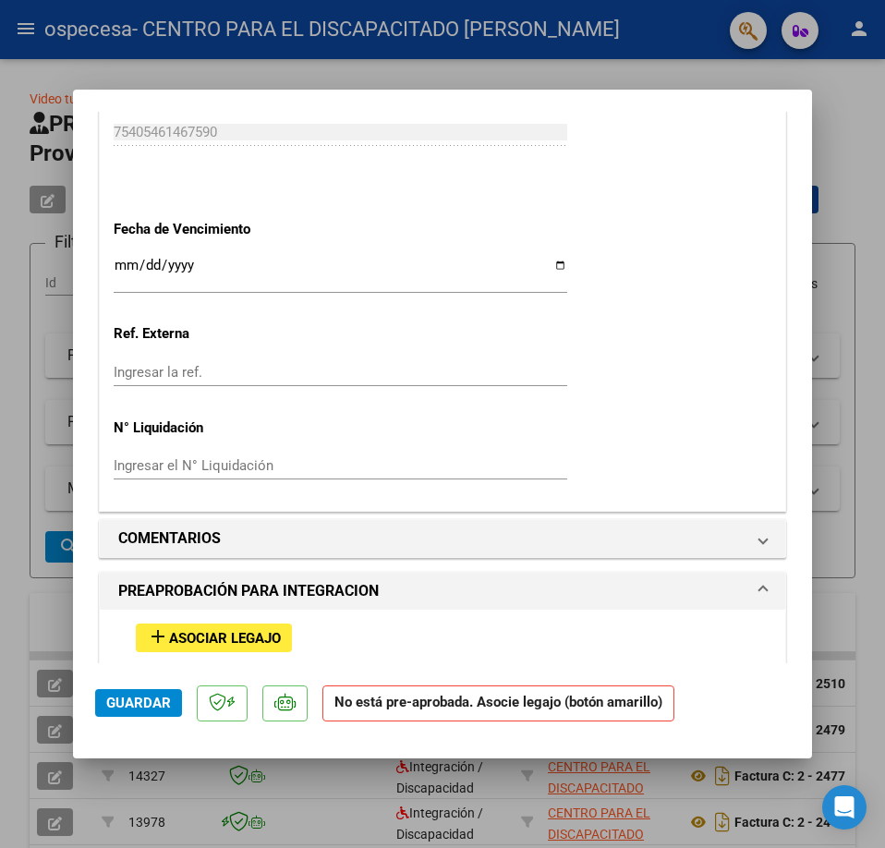
click at [625, 82] on div at bounding box center [442, 424] width 885 height 848
type input "$ 0,00"
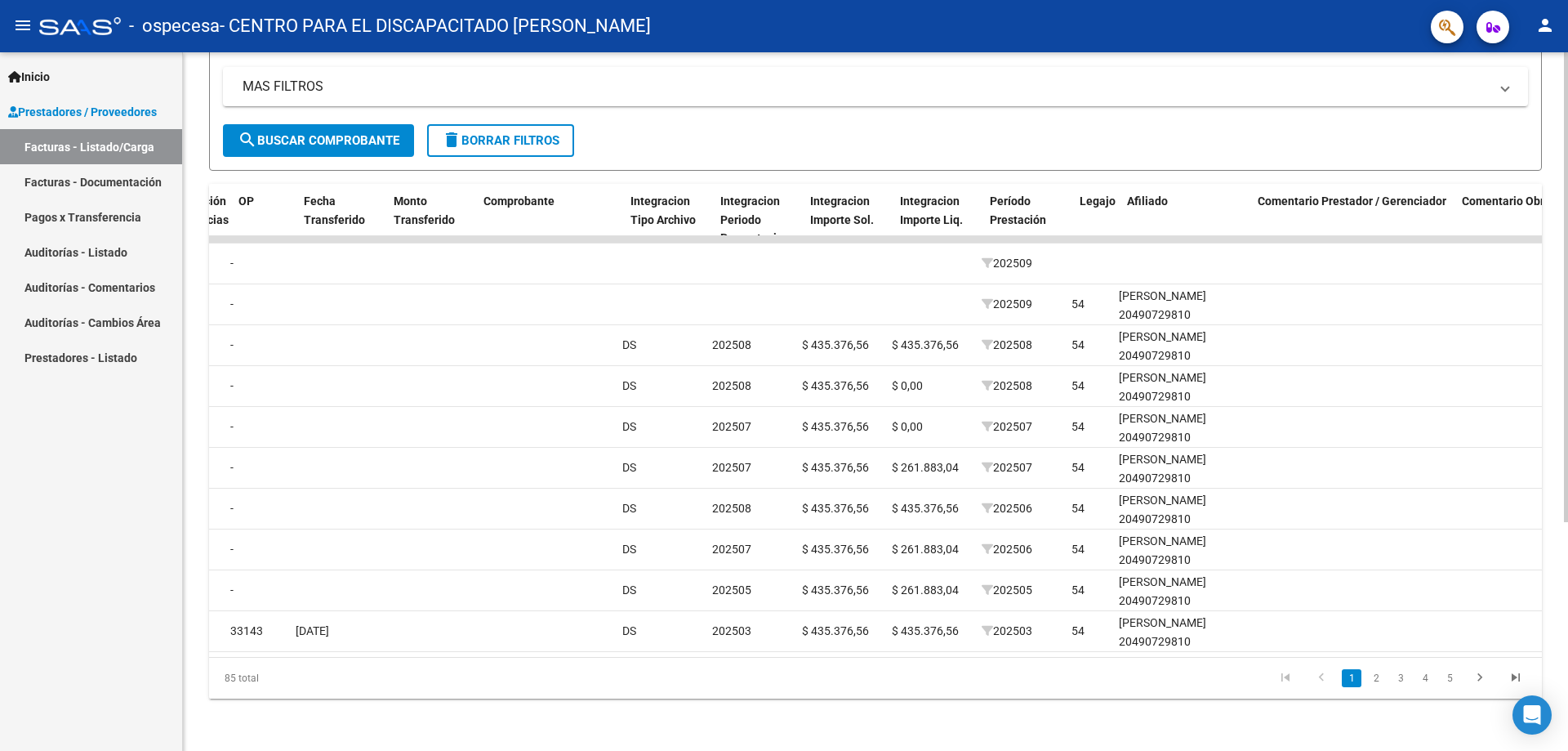
scroll to position [0, 1366]
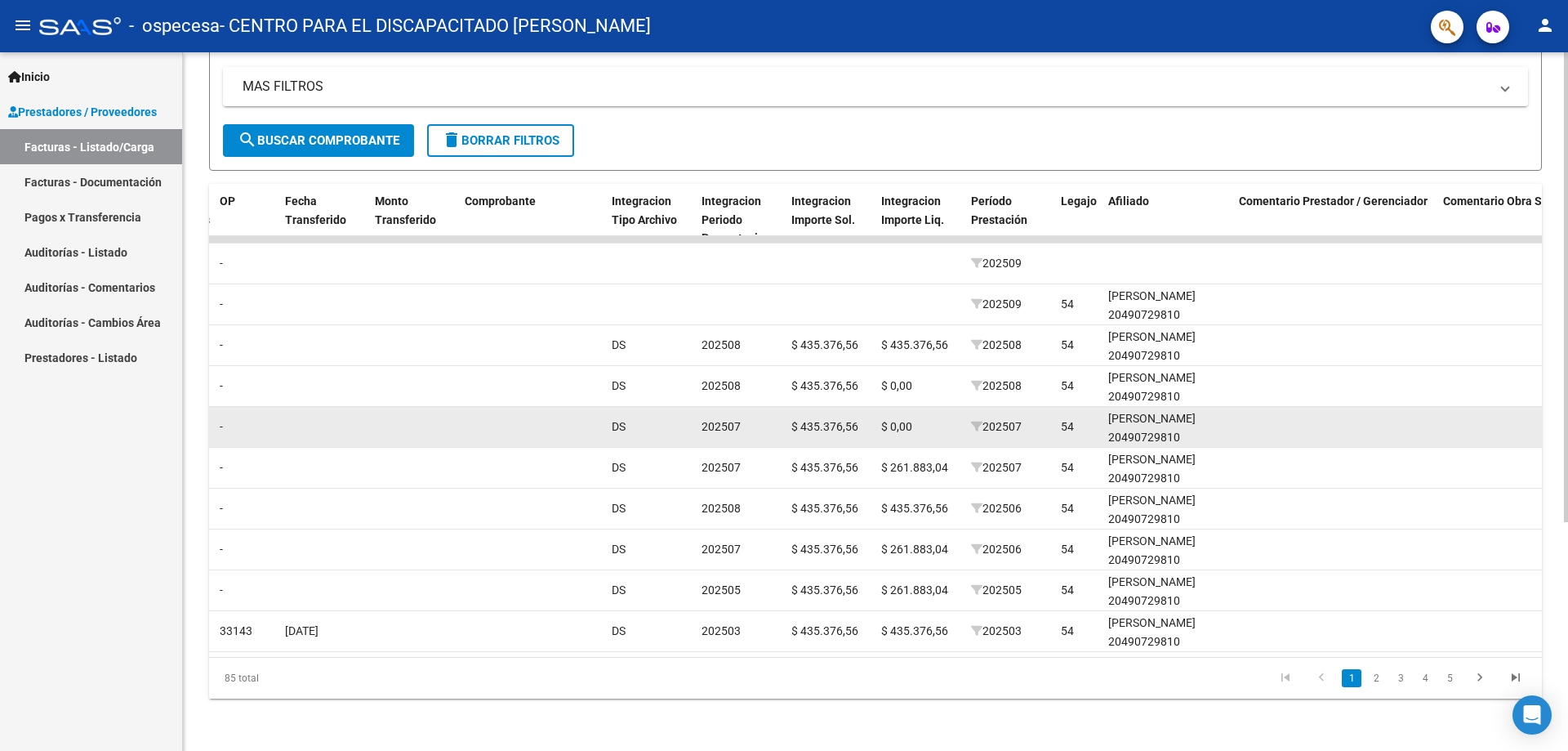
drag, startPoint x: 824, startPoint y: 407, endPoint x: 881, endPoint y: 413, distance: 57.3
click at [782, 413] on div "13978 Integración / Discapacidad CENTRO PARA EL DISCAPACITADO [PERSON_NAME] 306…" at bounding box center [563, 427] width 3443 height 41
click at [782, 420] on span "$ 0,00" at bounding box center [896, 426] width 31 height 13
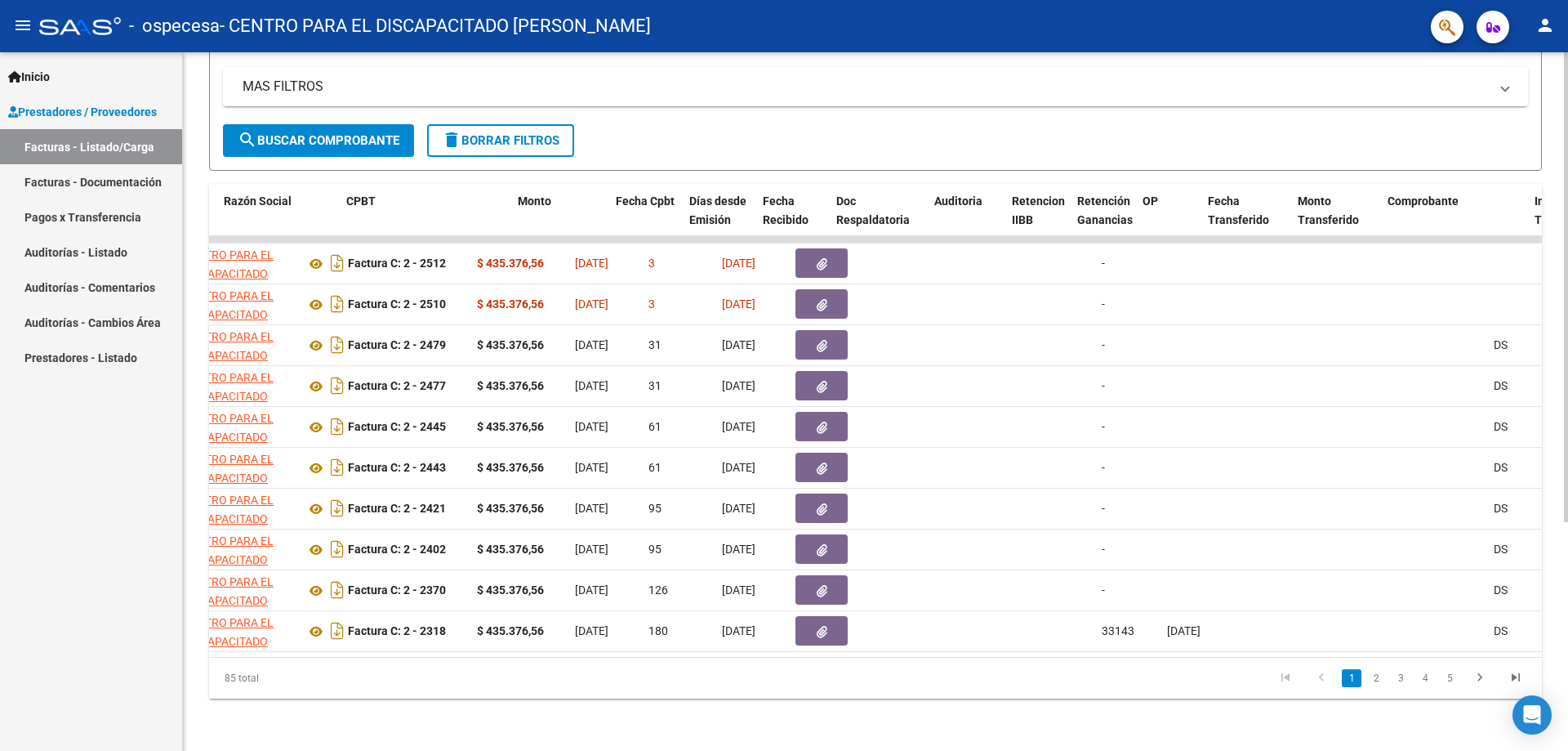
scroll to position [0, 443]
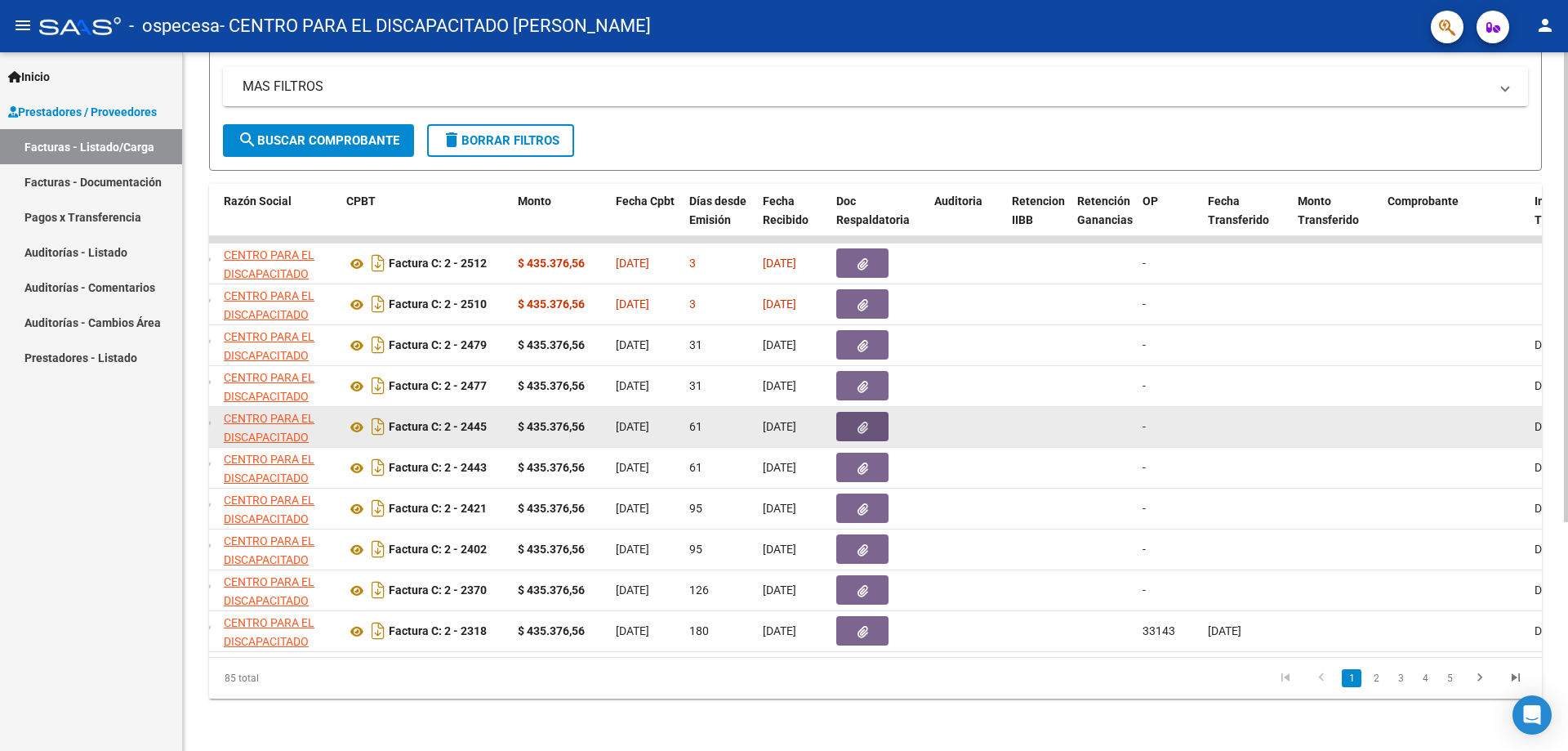
click at [782, 422] on icon "button" at bounding box center [863, 428] width 11 height 12
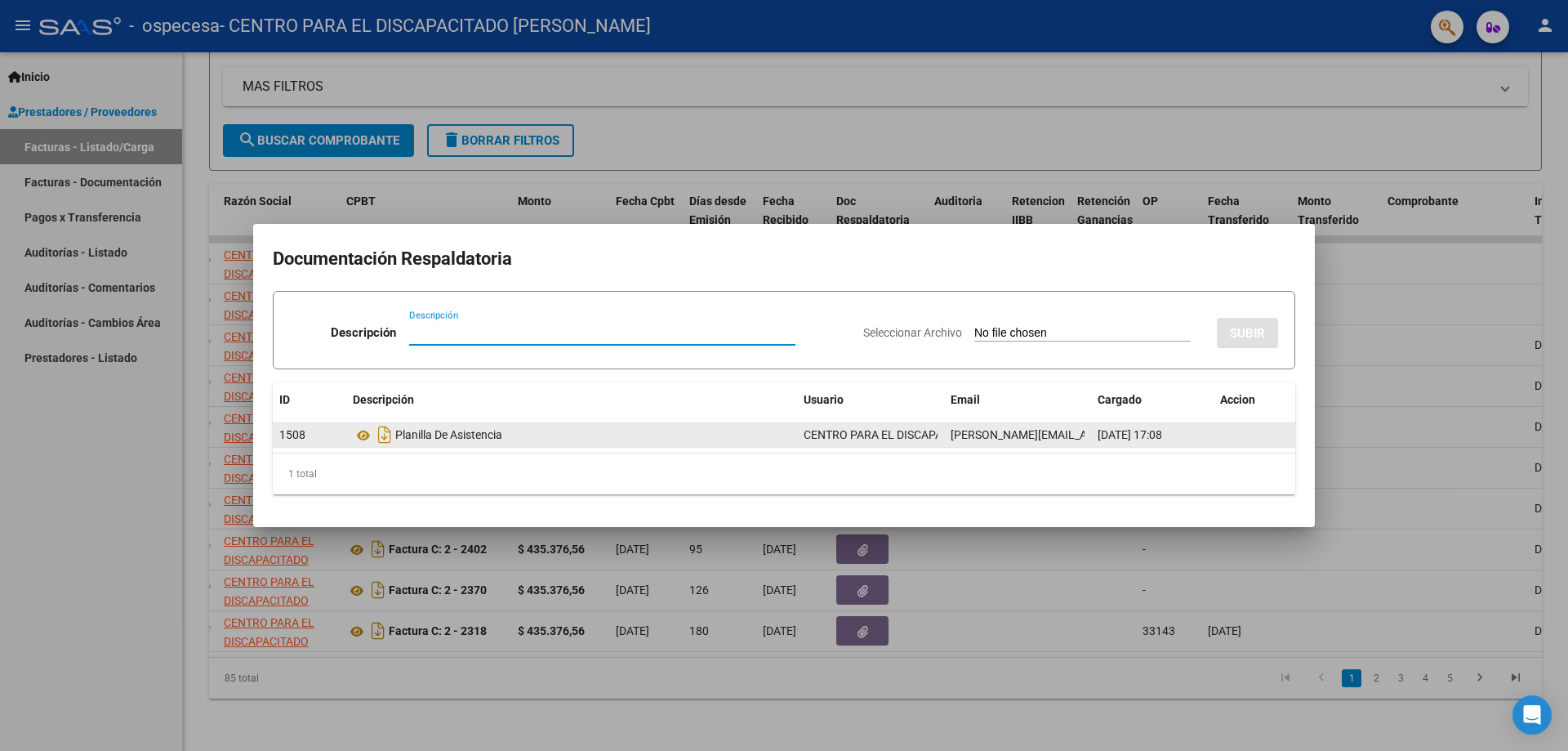
click at [478, 435] on div "Planilla De Asistencia" at bounding box center [571, 435] width 438 height 27
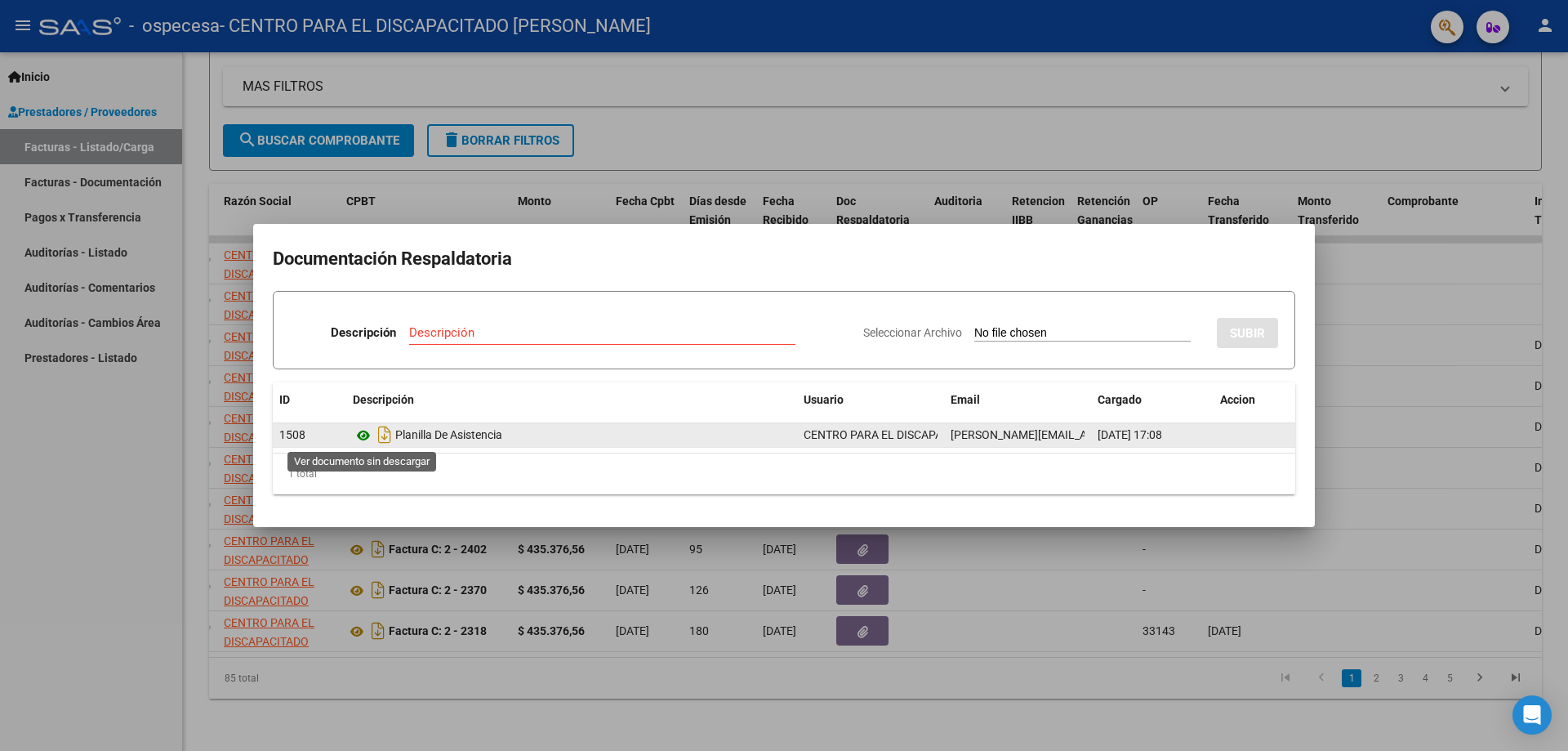
click at [360, 436] on icon at bounding box center [363, 435] width 21 height 19
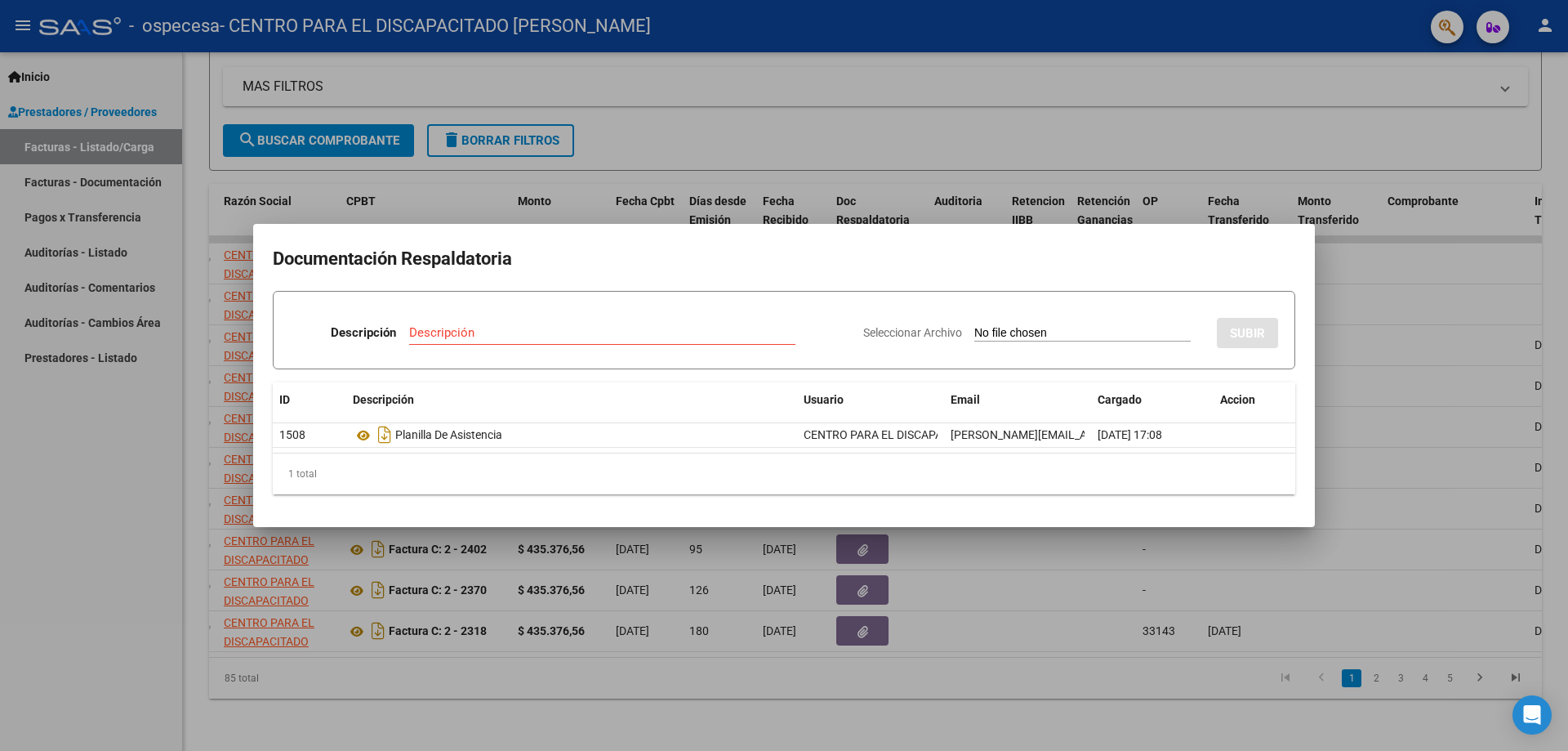
click at [782, 248] on div at bounding box center [784, 375] width 1568 height 751
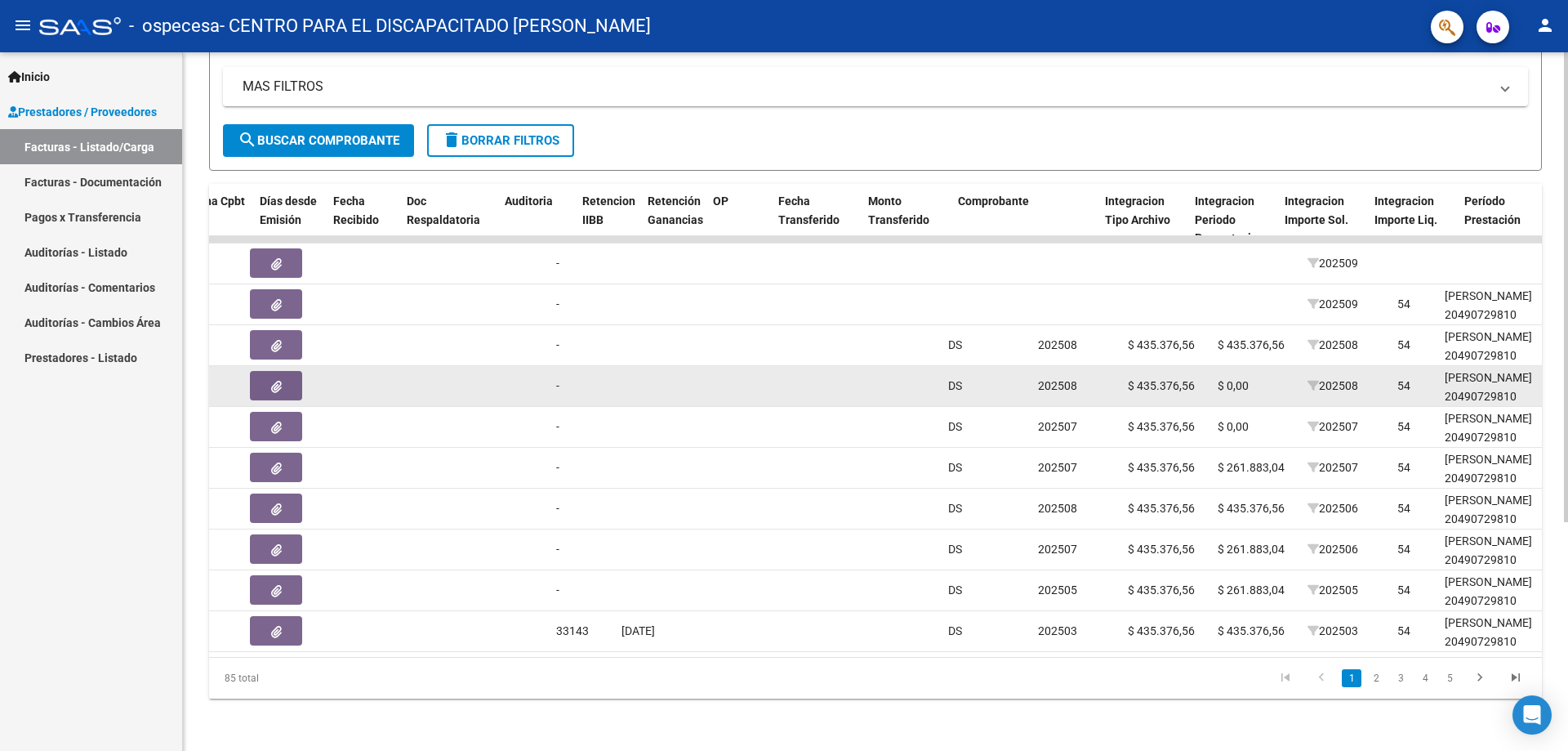
scroll to position [0, 837]
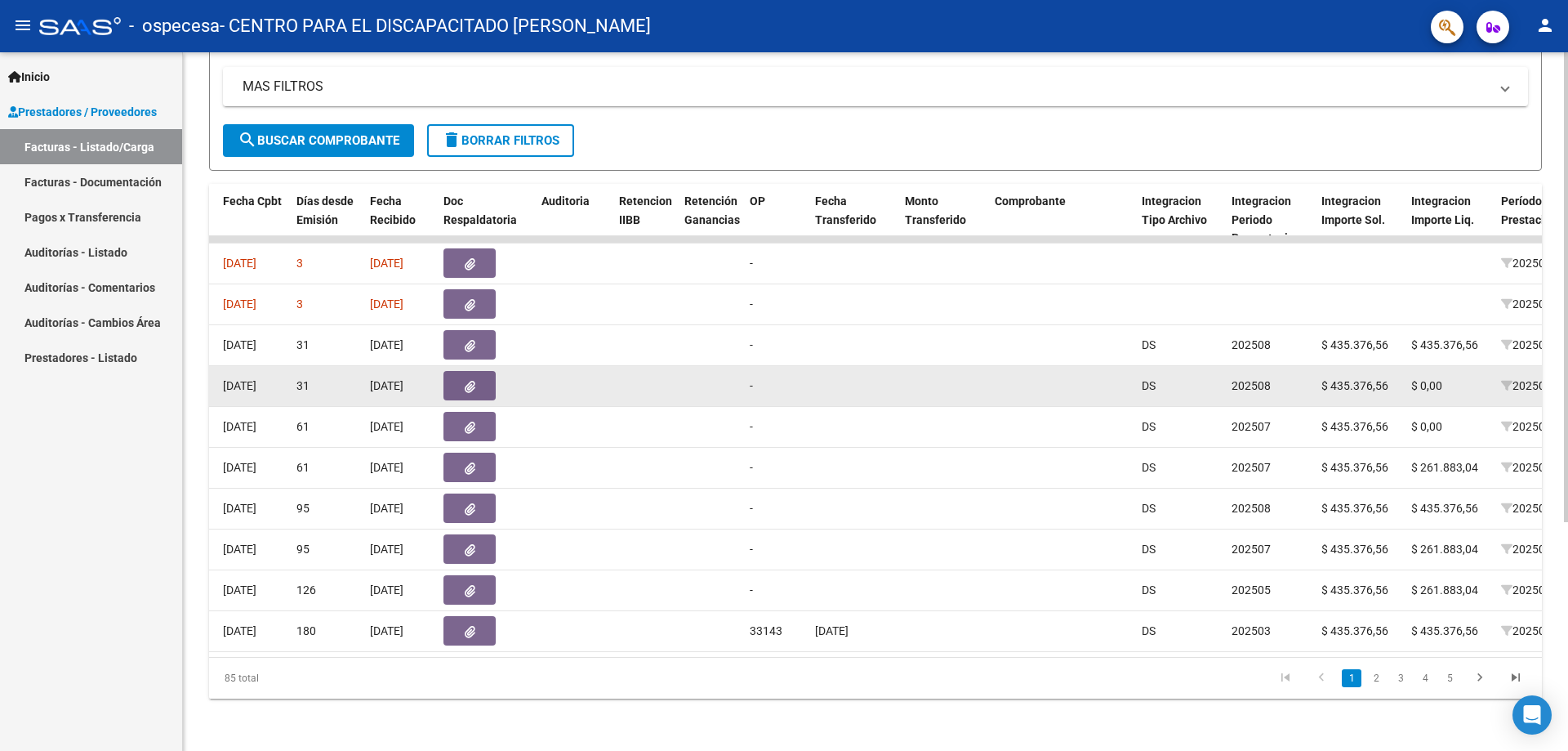
drag, startPoint x: 693, startPoint y: 378, endPoint x: 653, endPoint y: 371, distance: 40.6
click at [653, 371] on div "14327 Integración / Discapacidad CENTRO PARA EL DISCAPACITADO TALITA KUM 306881…" at bounding box center [1094, 387] width 3443 height 41
click at [443, 371] on datatable-body-cell at bounding box center [486, 386] width 98 height 40
click at [456, 371] on button "button" at bounding box center [469, 385] width 52 height 29
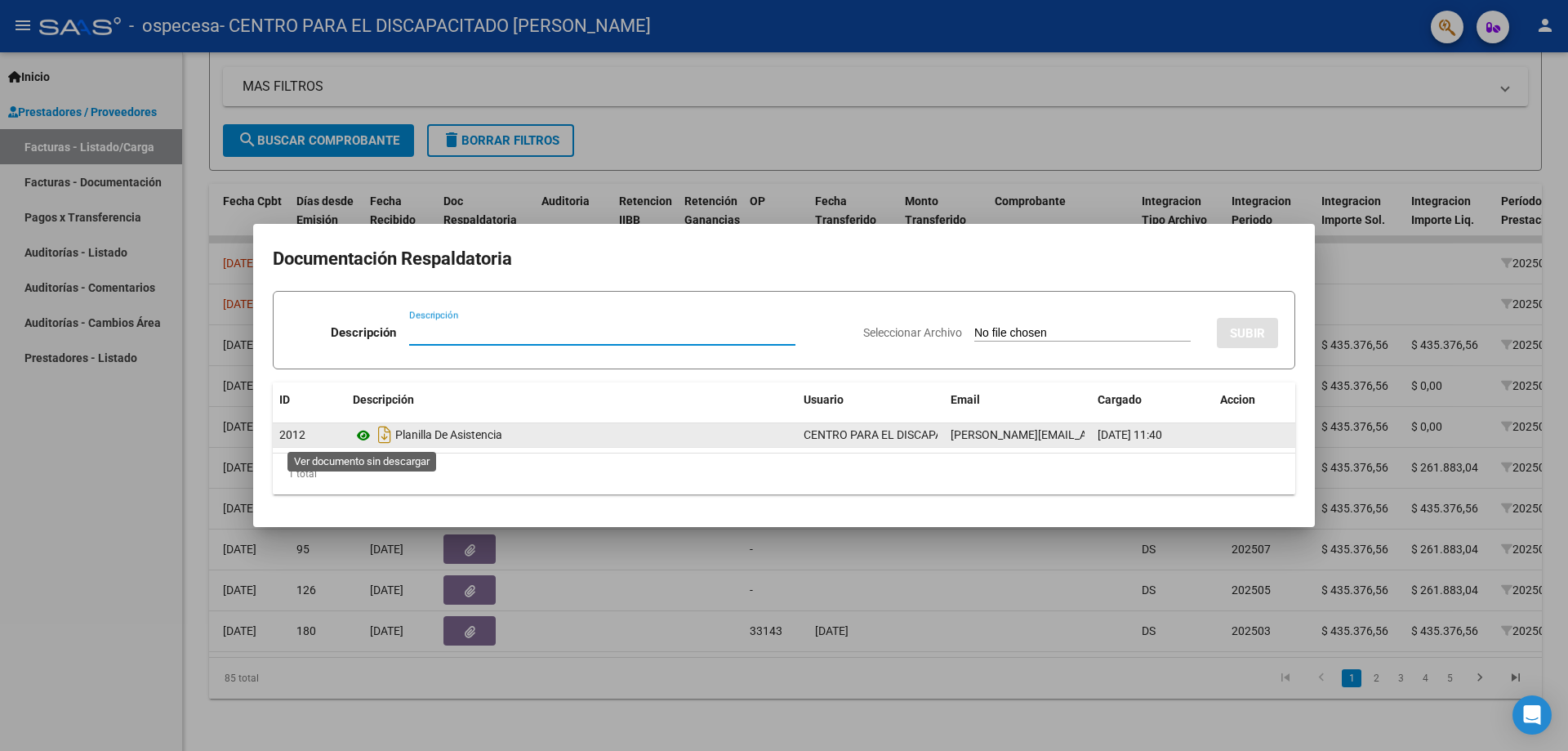
click at [366, 438] on icon at bounding box center [363, 435] width 21 height 19
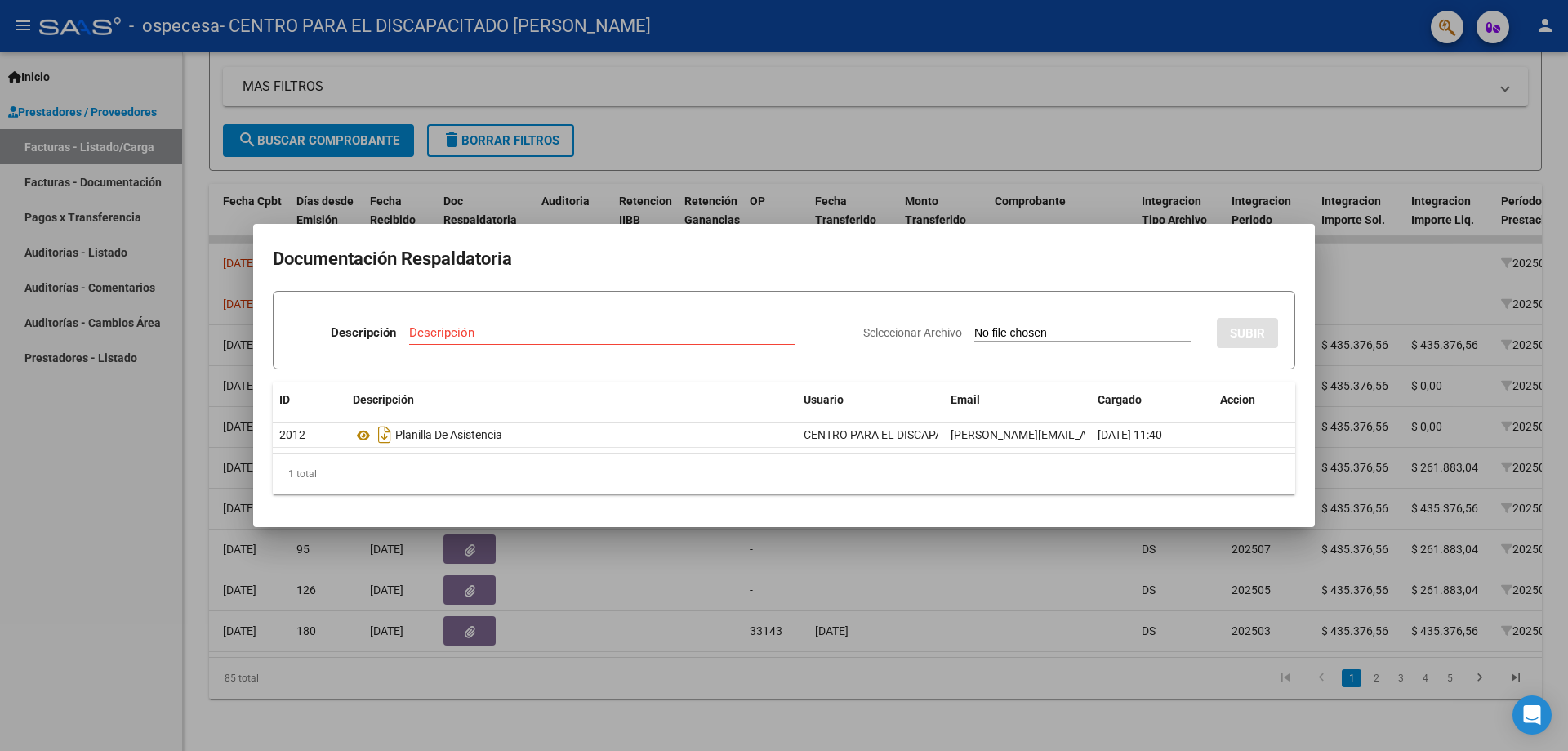
click at [782, 700] on div at bounding box center [784, 375] width 1568 height 751
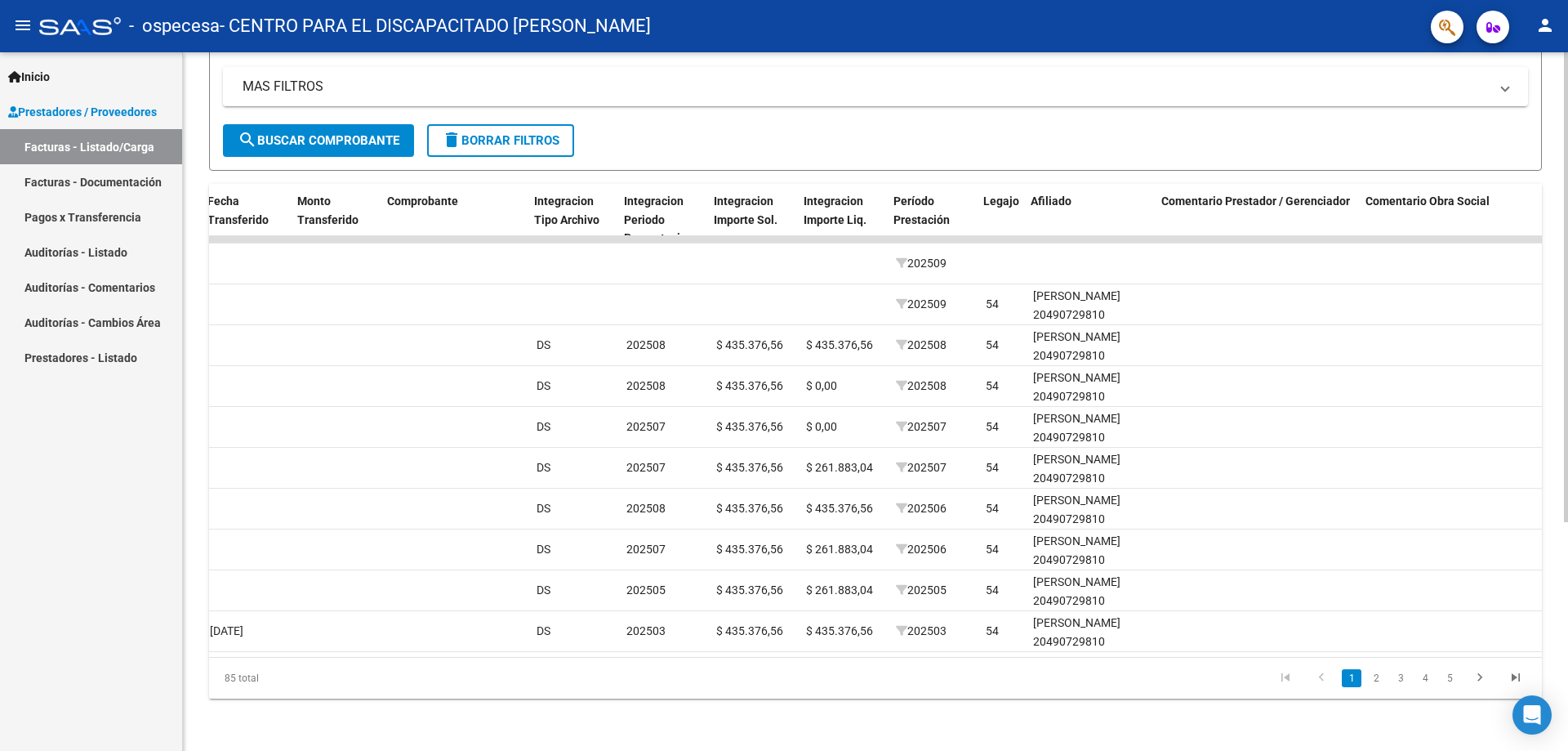
scroll to position [0, 1444]
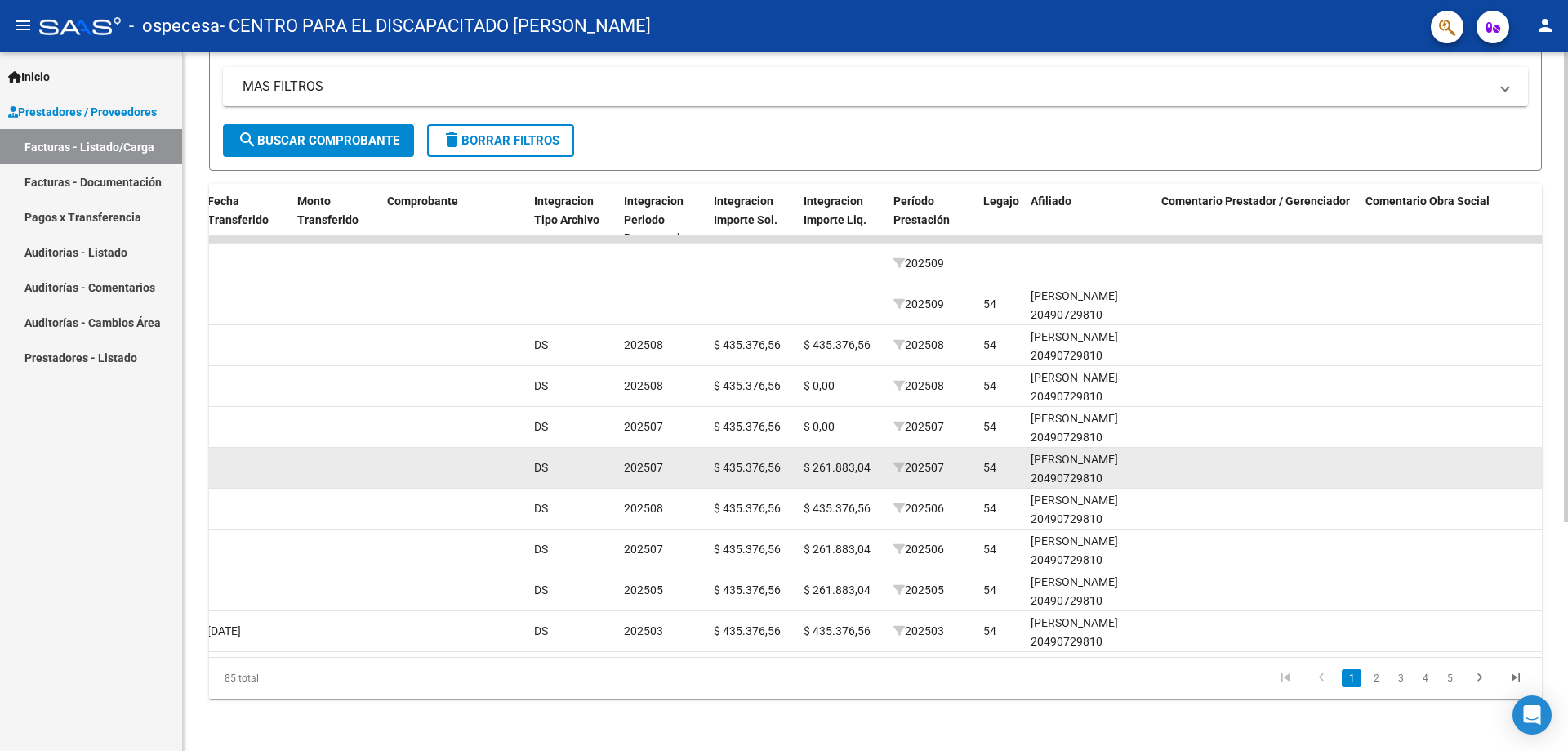
drag, startPoint x: 661, startPoint y: 441, endPoint x: 886, endPoint y: 475, distance: 227.6
click at [782, 475] on div "13976 Integración / Discapacidad CENTRO PARA EL DISCAPACITADO TALITA KUM 306881…" at bounding box center [486, 468] width 3443 height 41
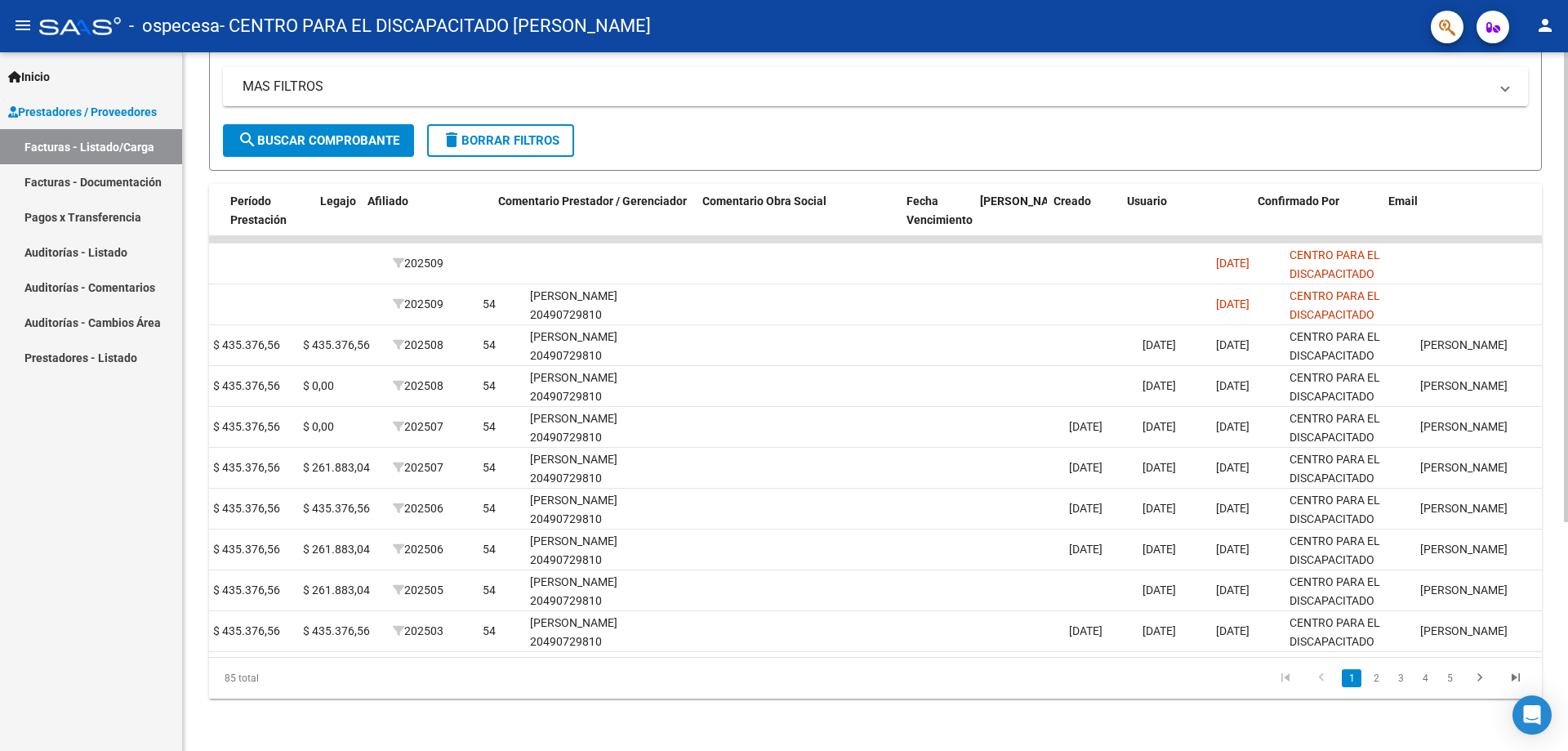
scroll to position [0, 2107]
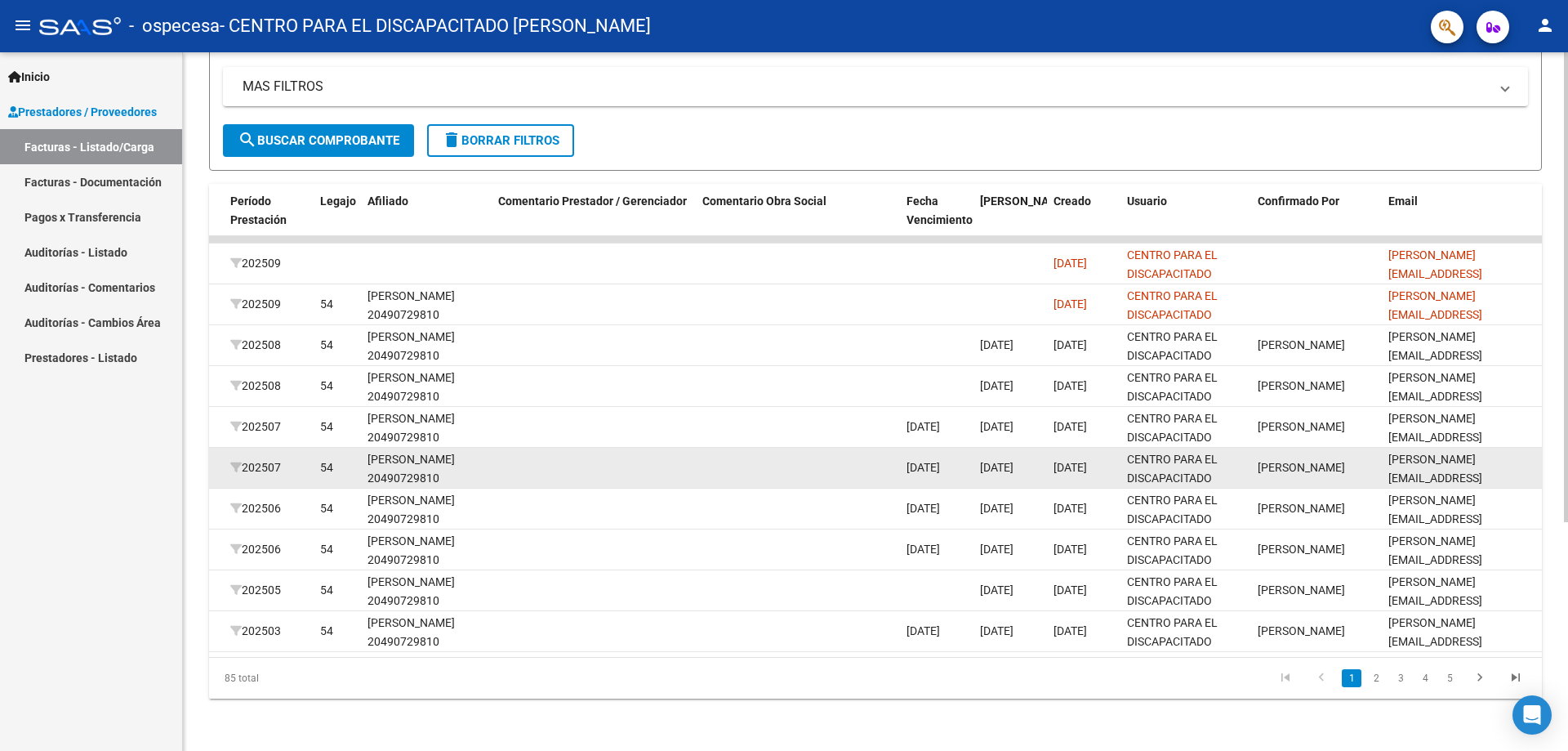
drag, startPoint x: 891, startPoint y: 475, endPoint x: 1448, endPoint y: 445, distance: 557.8
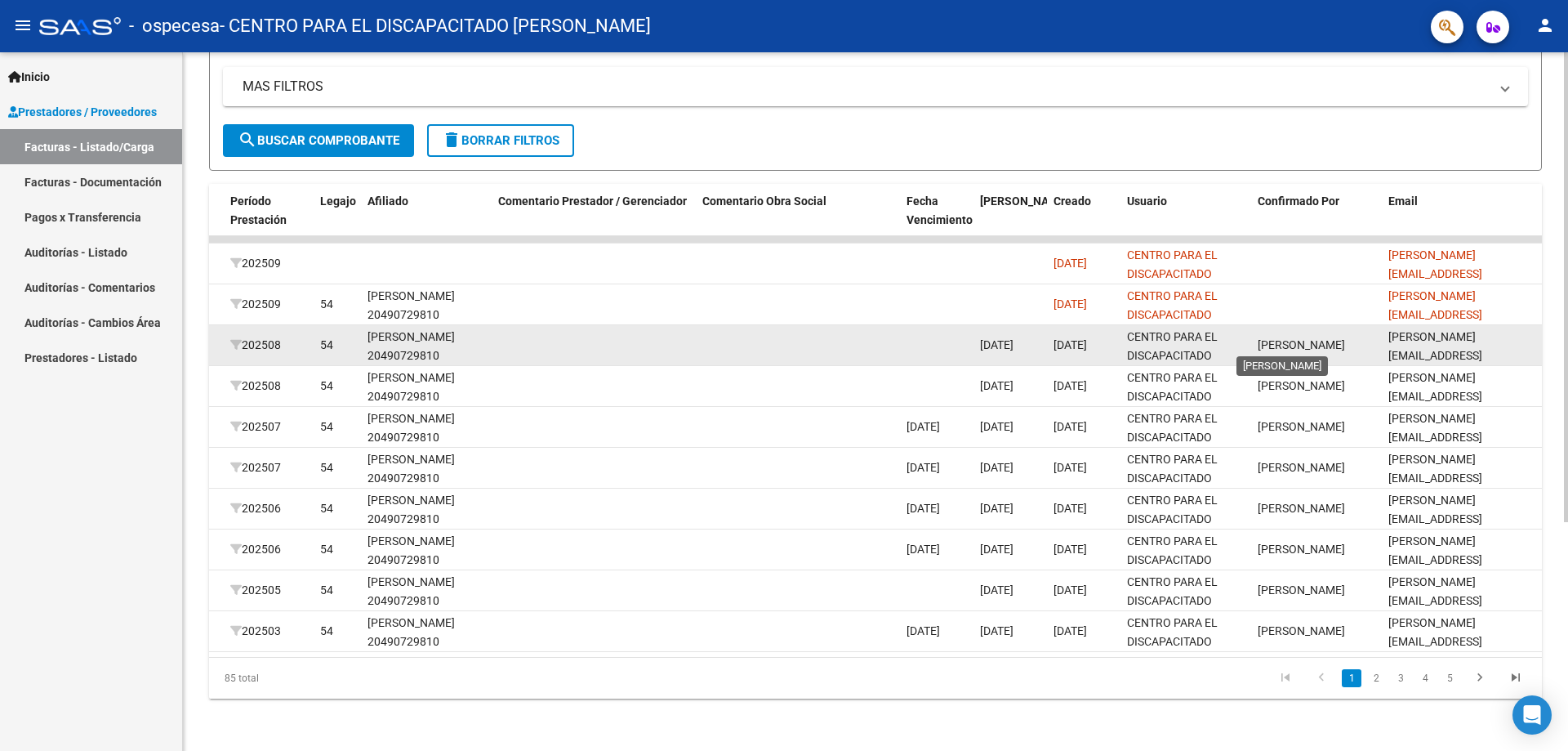
drag, startPoint x: 1286, startPoint y: 329, endPoint x: 1338, endPoint y: 329, distance: 52.0
click at [782, 336] on div "[PERSON_NAME]" at bounding box center [1316, 345] width 118 height 19
click at [782, 338] on span "[PERSON_NAME]" at bounding box center [1301, 344] width 88 height 13
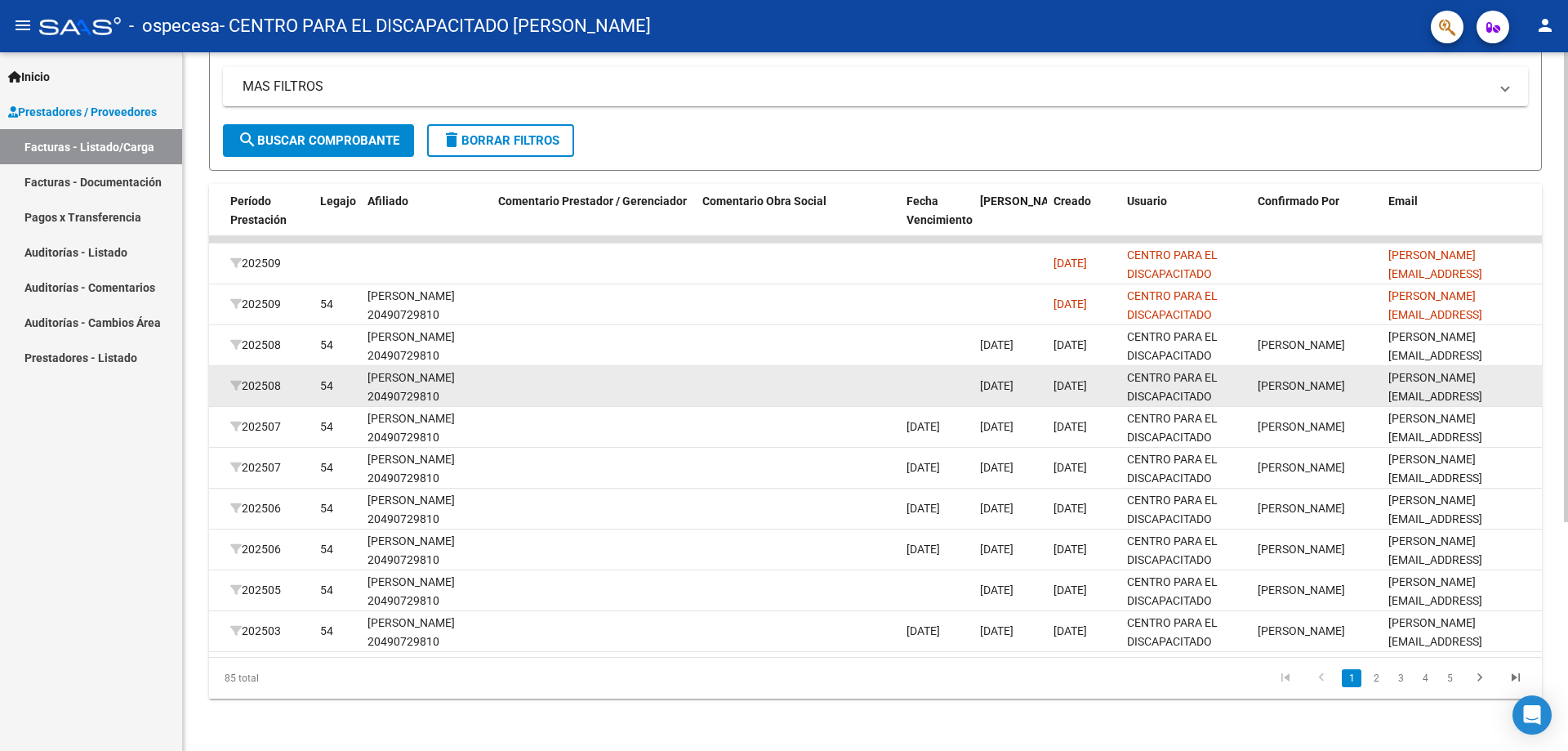
click at [782, 366] on datatable-body-cell "[PERSON_NAME]" at bounding box center [1317, 386] width 131 height 40
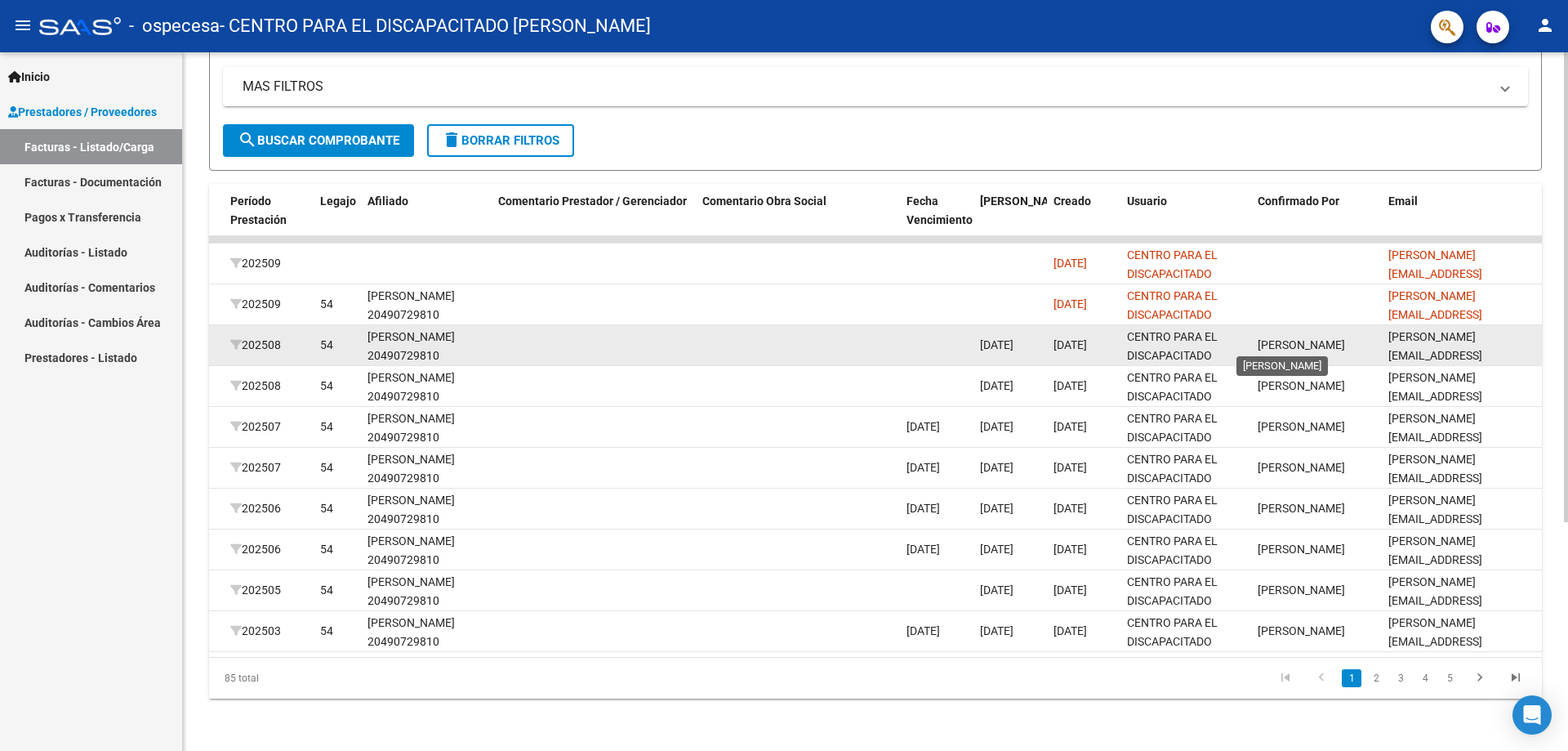
click at [782, 343] on span "[PERSON_NAME]" at bounding box center [1301, 344] width 88 height 13
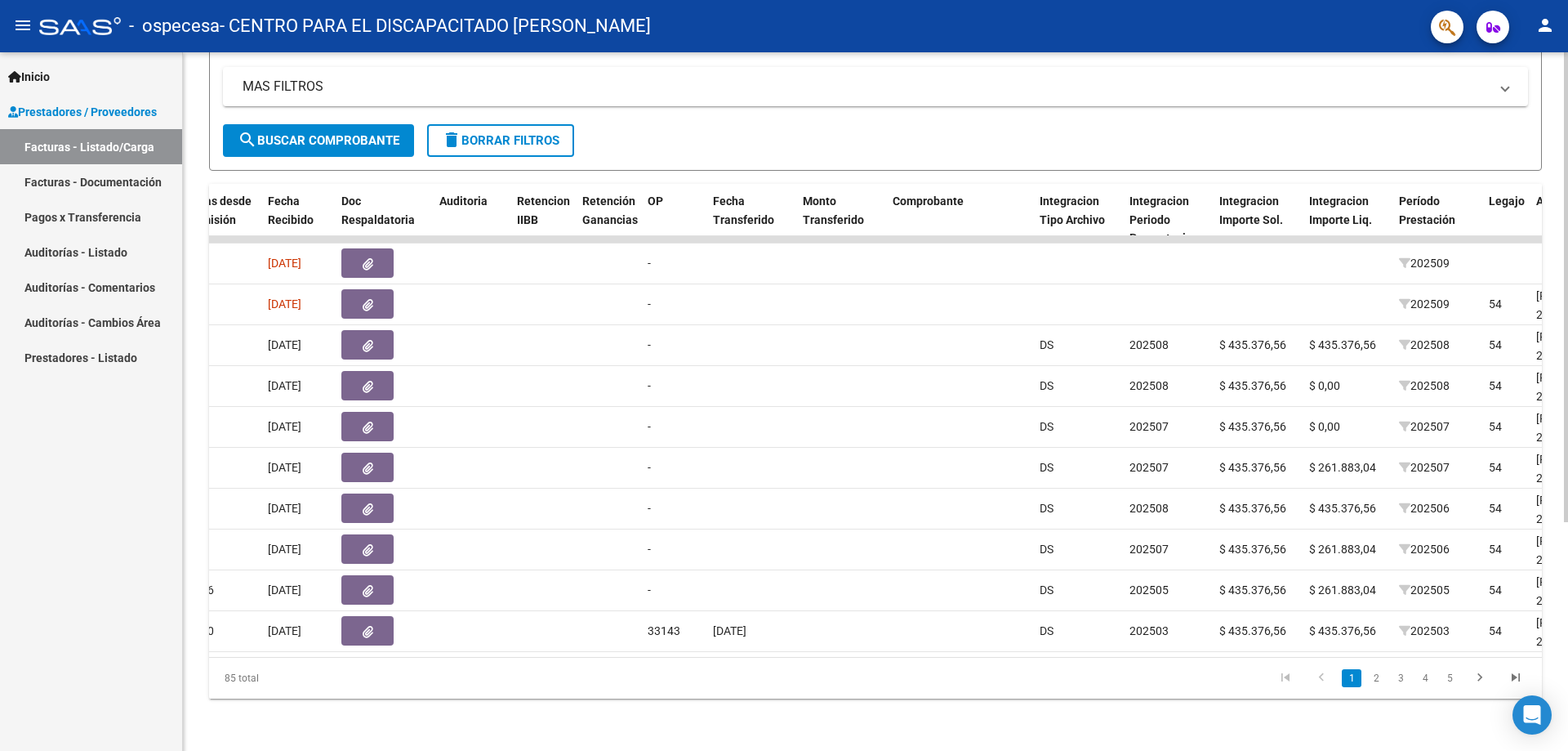
scroll to position [0, 164]
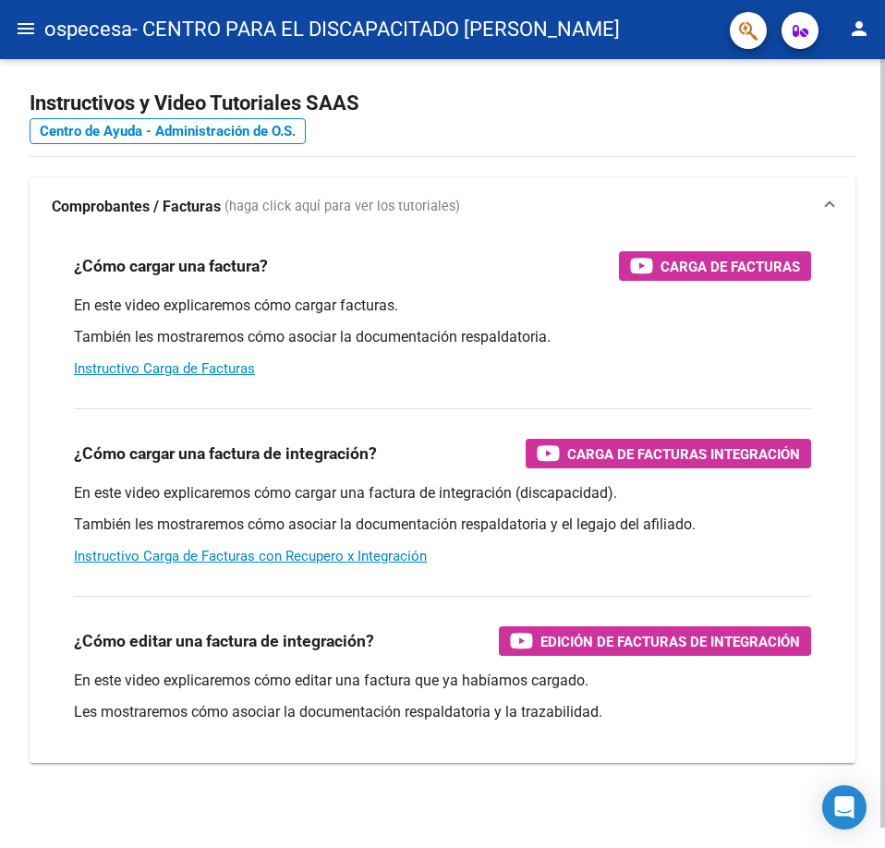
scroll to position [21, 0]
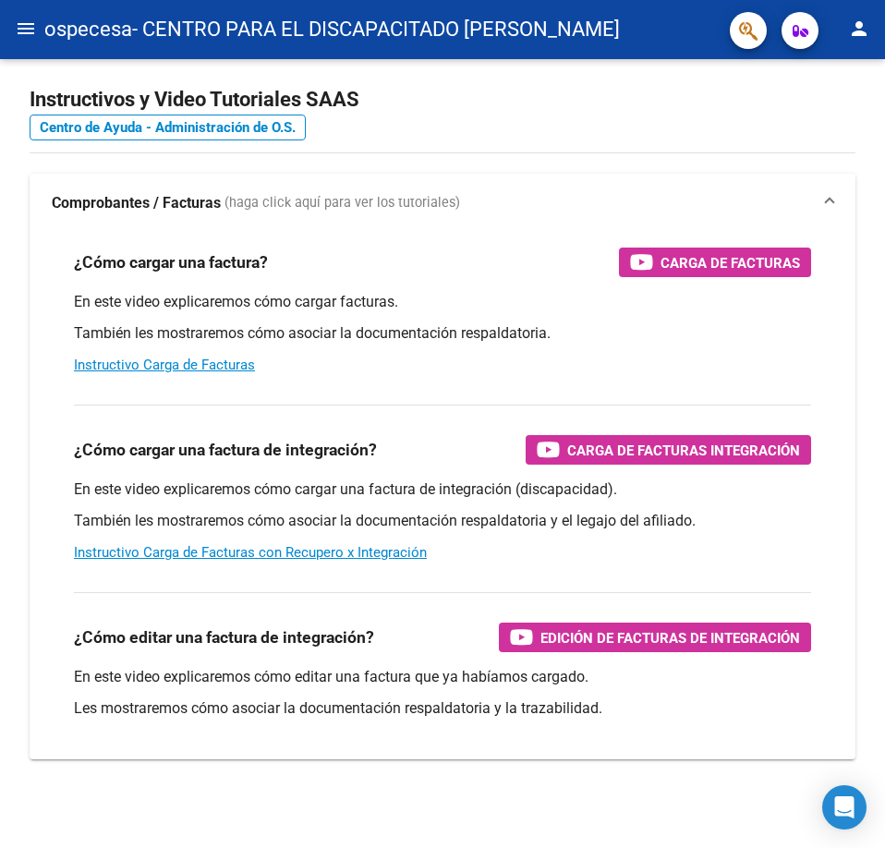
drag, startPoint x: 43, startPoint y: 42, endPoint x: 21, endPoint y: 32, distance: 24.4
click at [42, 40] on mat-toolbar "menu ospecesa - CENTRO PARA EL DISCAPACITADO [PERSON_NAME] person" at bounding box center [442, 29] width 885 height 59
click at [21, 32] on mat-icon "menu" at bounding box center [26, 29] width 22 height 22
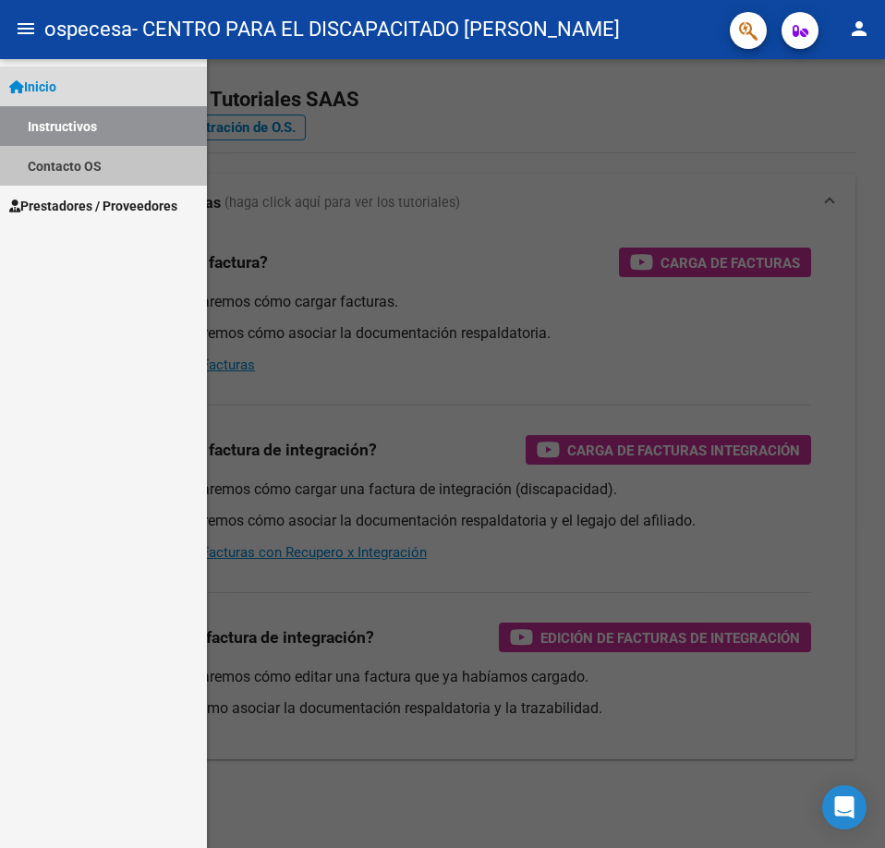
click at [146, 175] on link "Contacto OS" at bounding box center [103, 166] width 207 height 40
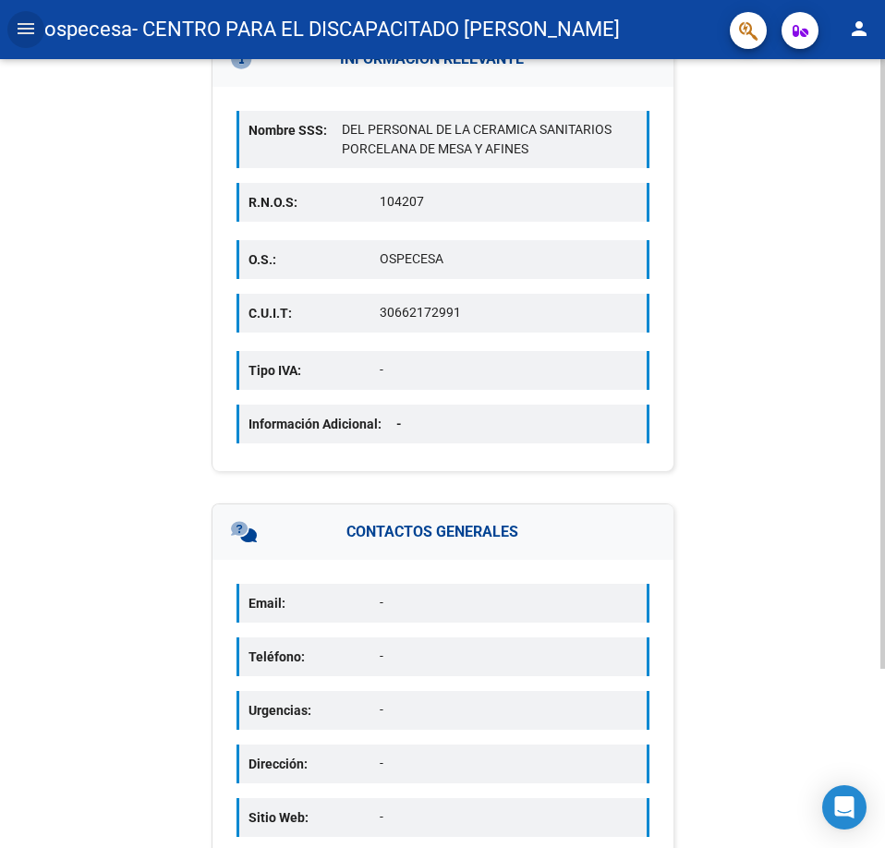
scroll to position [232, 0]
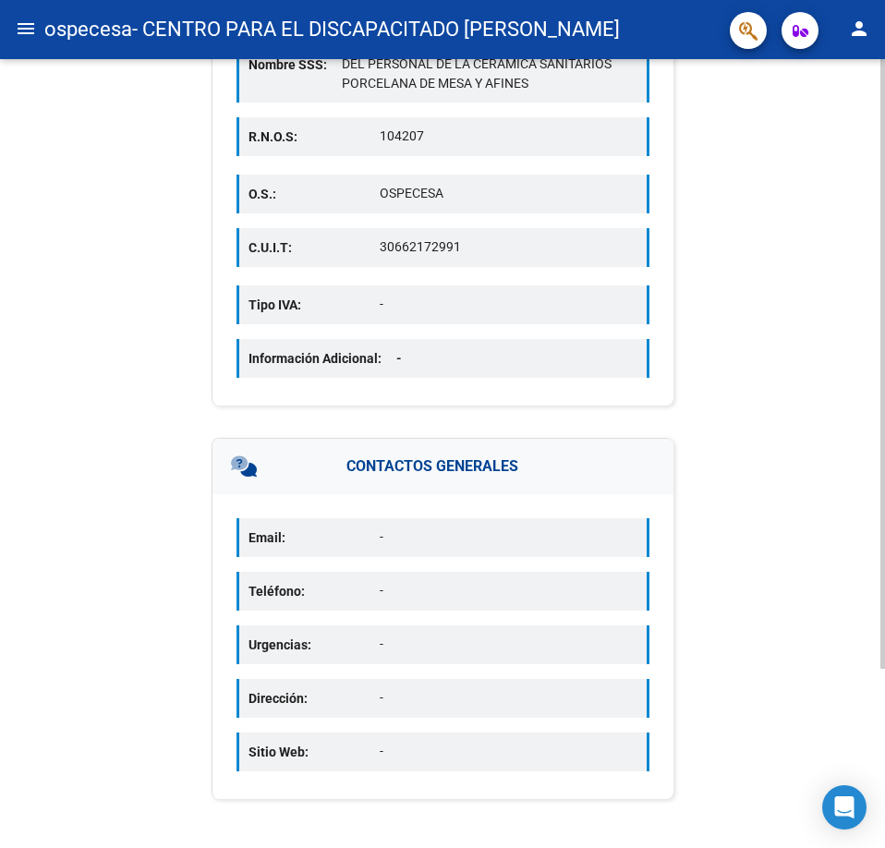
drag, startPoint x: 374, startPoint y: 537, endPoint x: 426, endPoint y: 578, distance: 66.3
click at [392, 544] on div "Email: -" at bounding box center [442, 537] width 413 height 39
drag, startPoint x: 401, startPoint y: 632, endPoint x: 478, endPoint y: 634, distance: 77.6
click at [453, 632] on div "Urgencias: -" at bounding box center [442, 644] width 413 height 39
drag, startPoint x: 378, startPoint y: 606, endPoint x: 392, endPoint y: 606, distance: 14.8
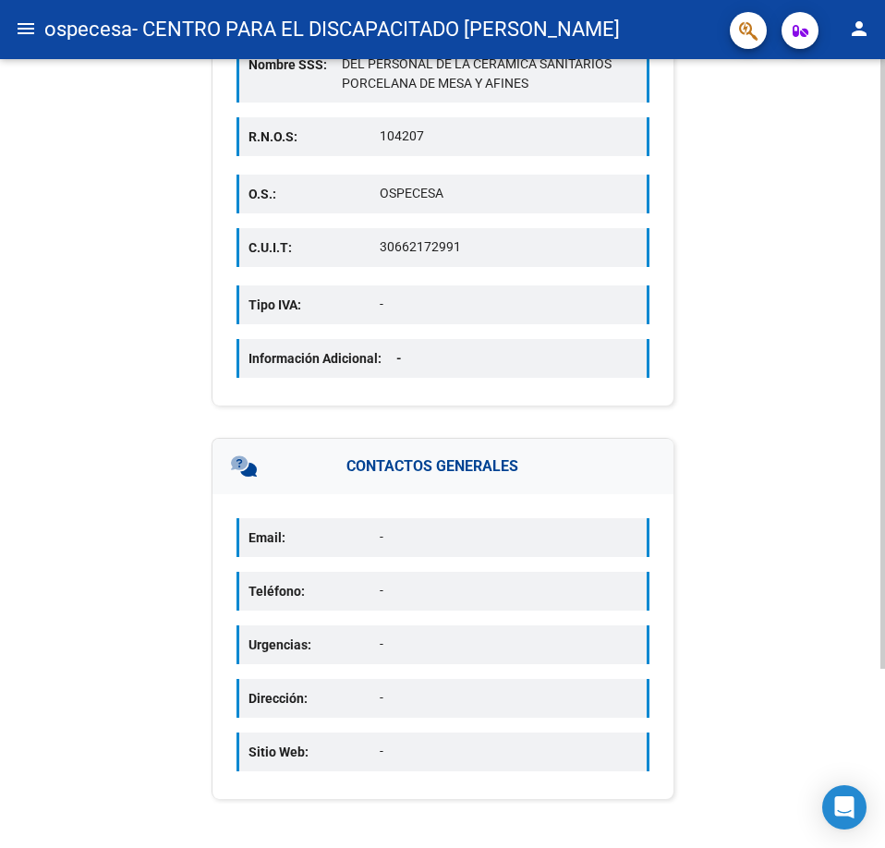
click at [380, 606] on div "Teléfono: -" at bounding box center [442, 591] width 413 height 39
click at [30, 30] on mat-icon "menu" at bounding box center [26, 29] width 22 height 22
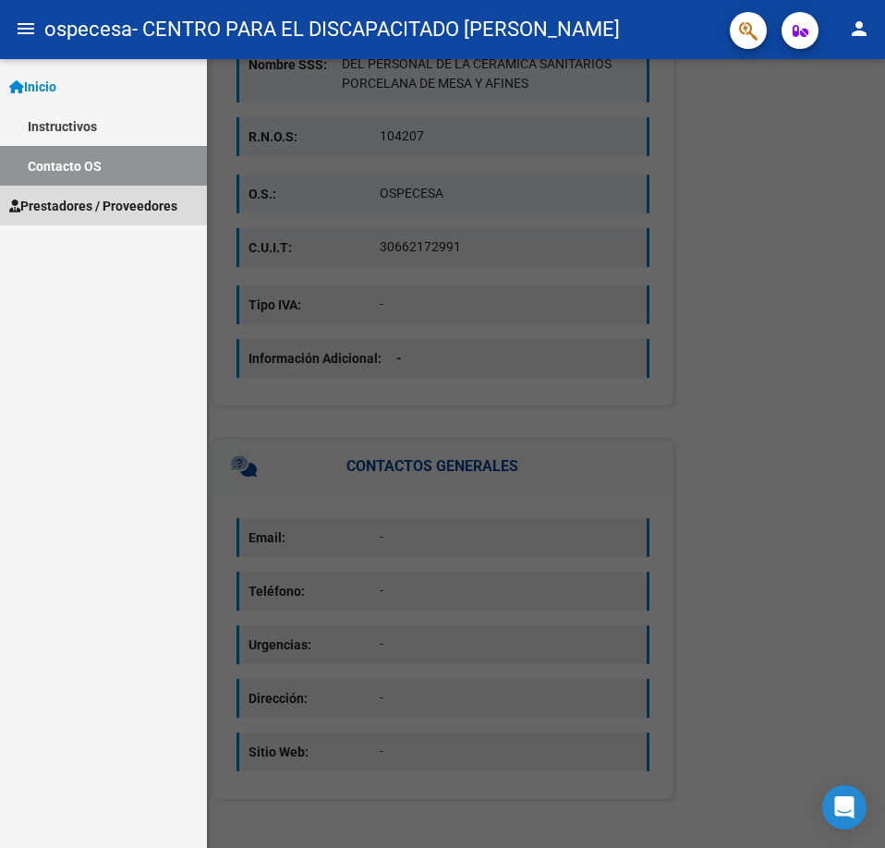
click at [93, 220] on link "Prestadores / Proveedores" at bounding box center [103, 206] width 207 height 40
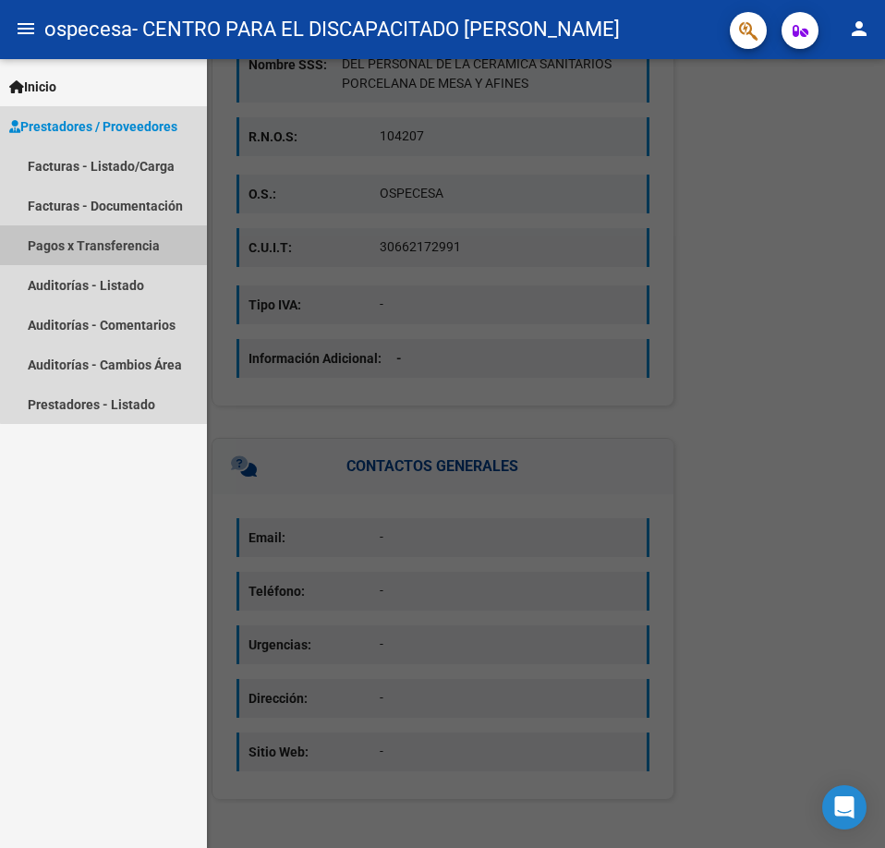
click at [148, 252] on link "Pagos x Transferencia" at bounding box center [103, 245] width 207 height 40
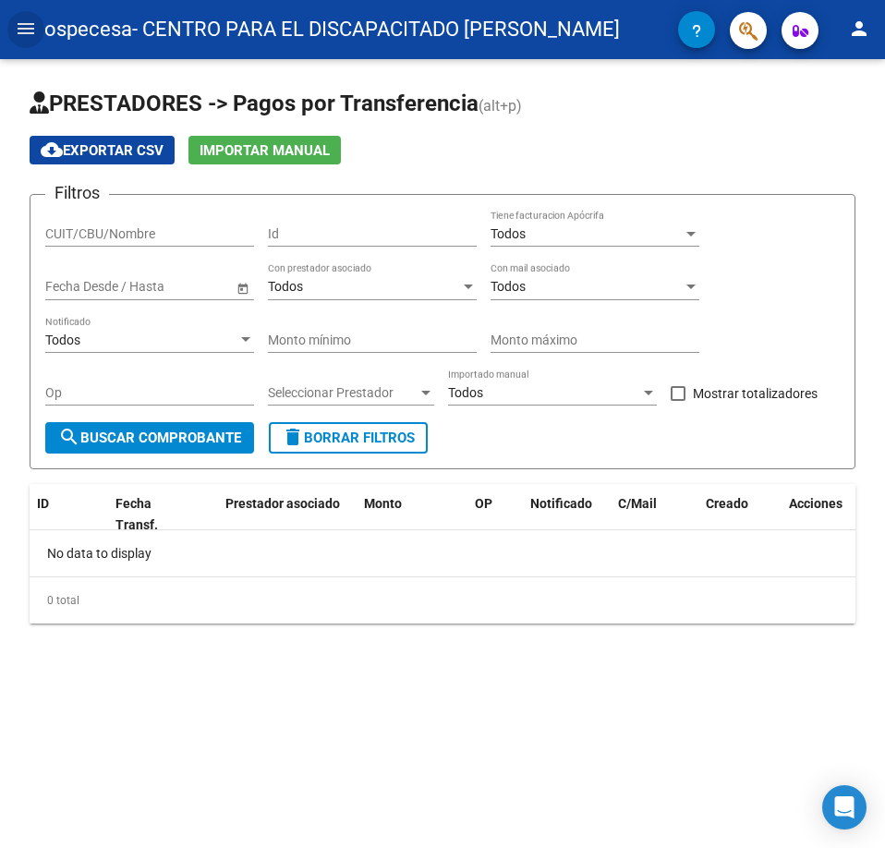
click at [184, 439] on span "search Buscar Comprobante" at bounding box center [149, 437] width 183 height 17
click at [573, 236] on div "Todos" at bounding box center [586, 234] width 192 height 16
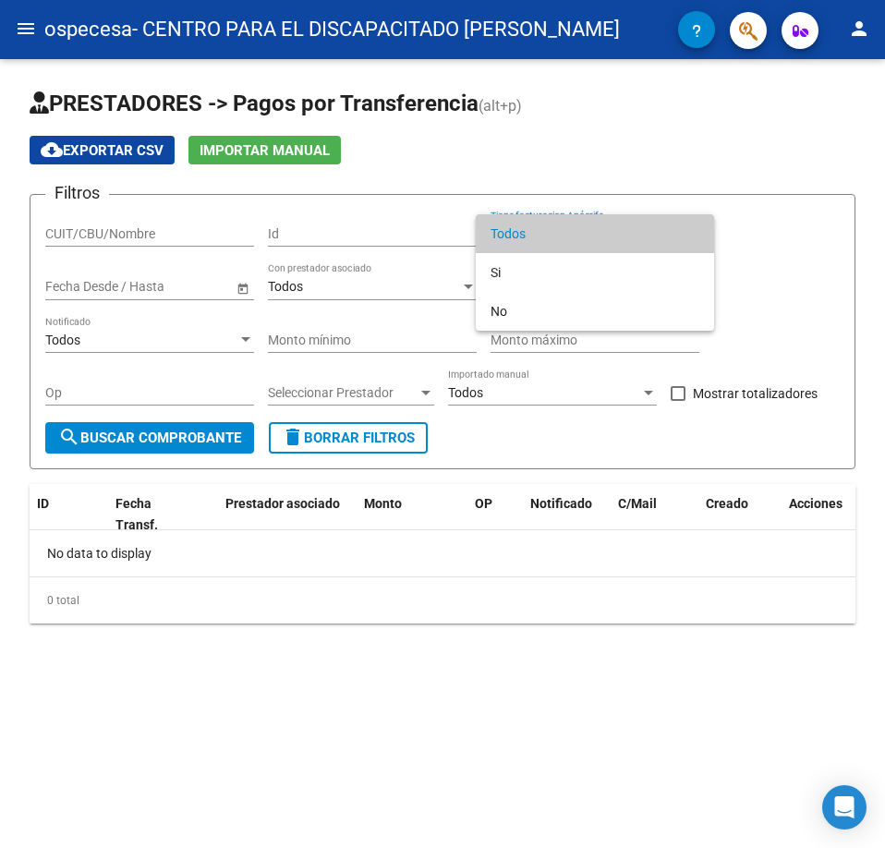
click at [573, 236] on span "Todos" at bounding box center [594, 233] width 209 height 39
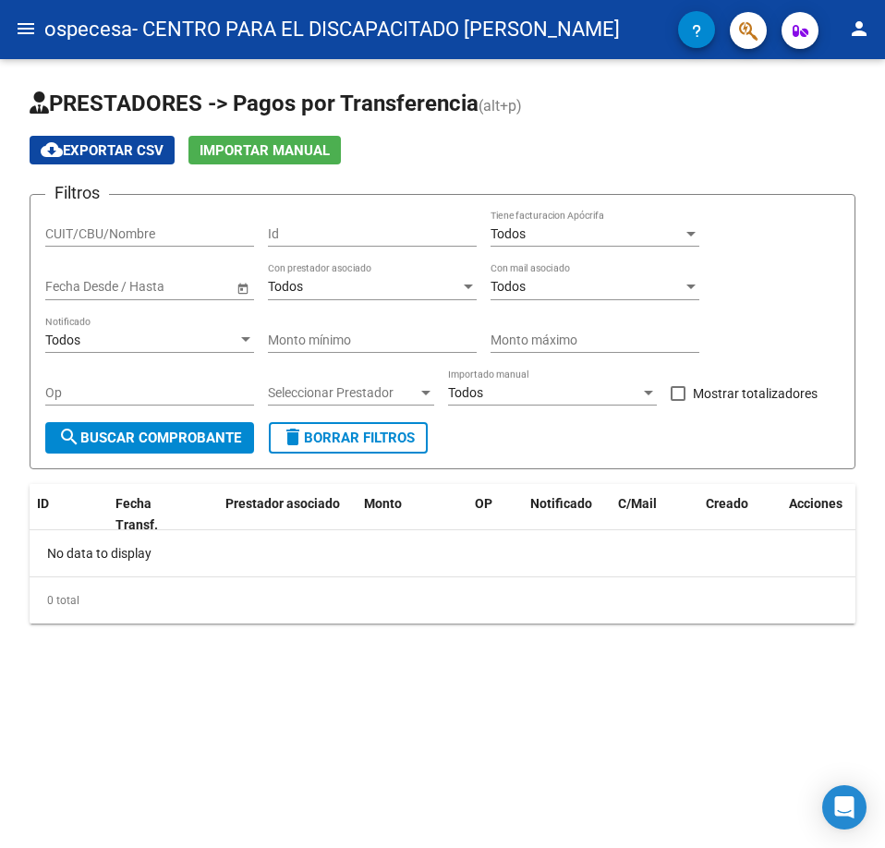
click at [235, 288] on span "Open calendar" at bounding box center [243, 287] width 44 height 44
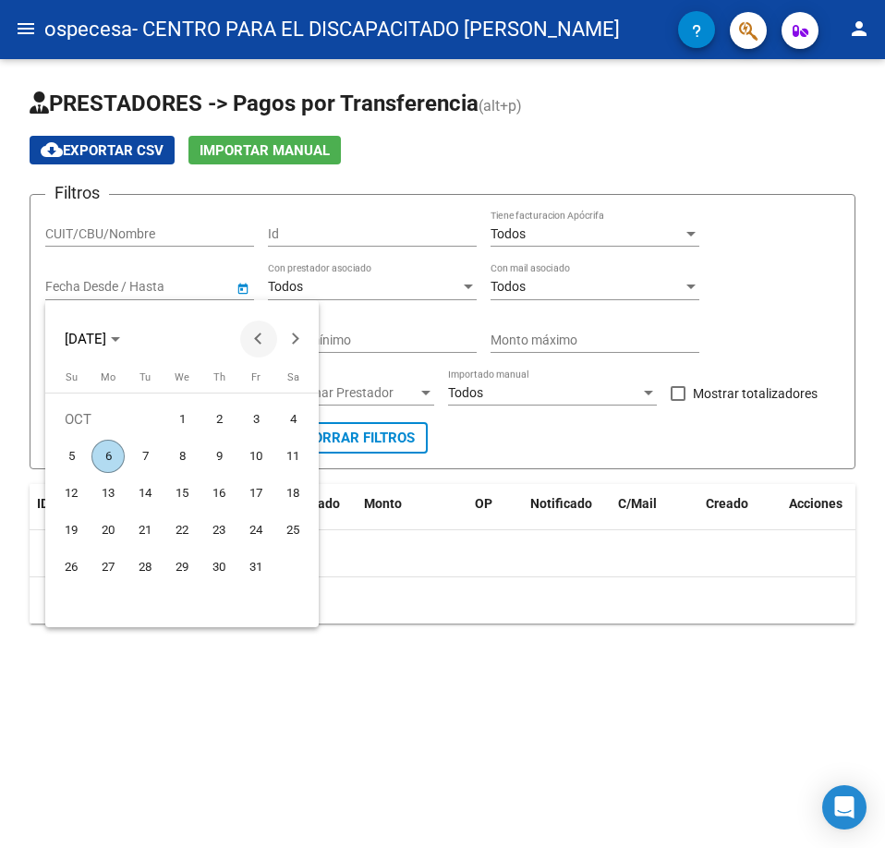
click at [253, 349] on span "Previous month" at bounding box center [258, 338] width 37 height 37
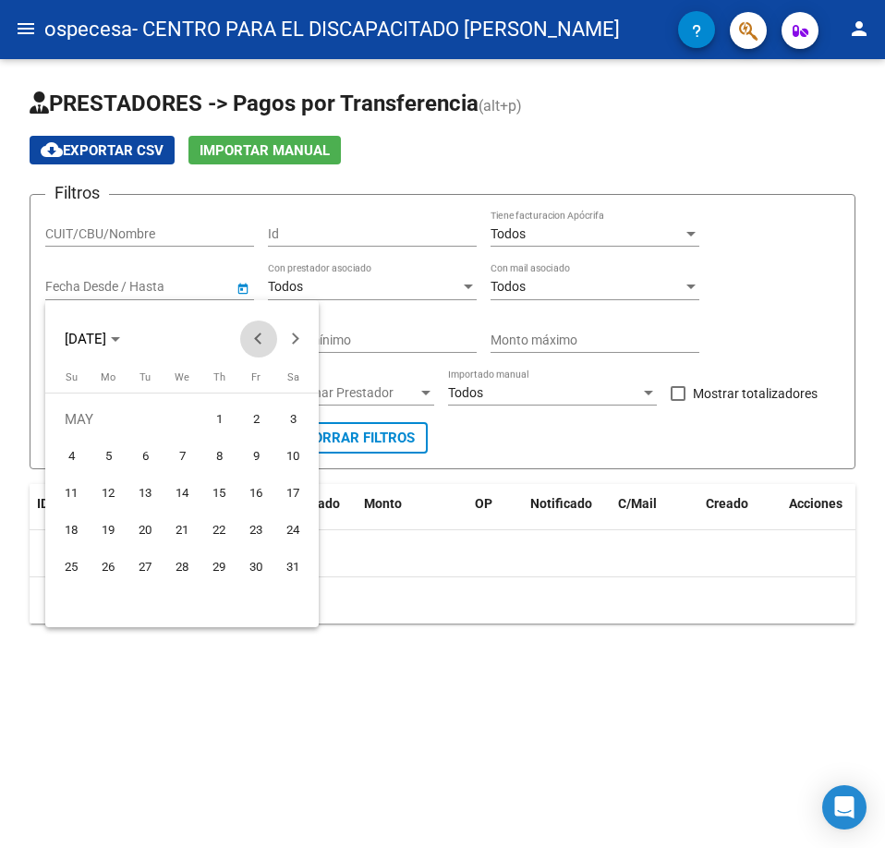
click at [253, 349] on span "Previous month" at bounding box center [258, 338] width 37 height 37
click at [291, 419] on span "1" at bounding box center [292, 419] width 33 height 33
type input "[DATE]"
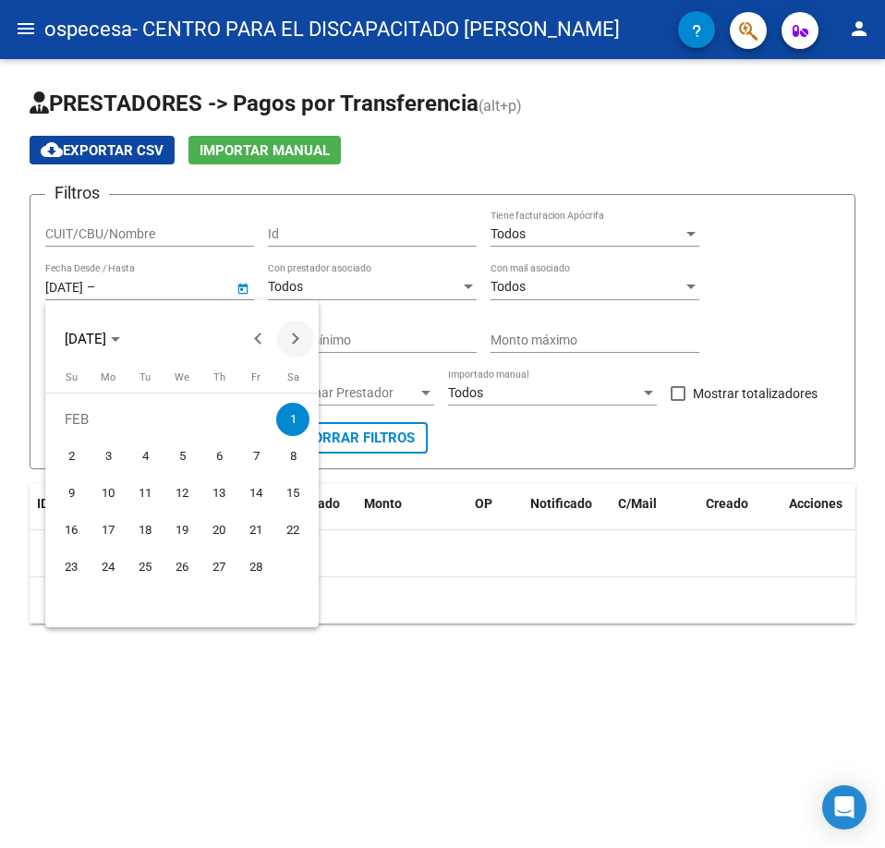
click at [284, 344] on span "Next month" at bounding box center [295, 338] width 37 height 37
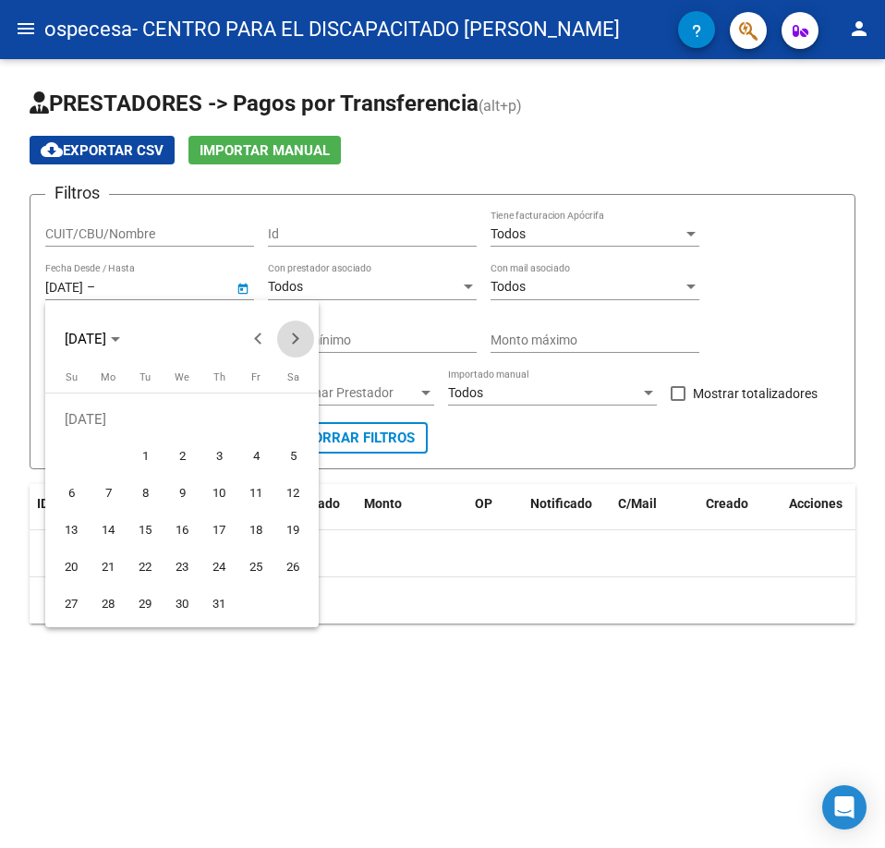
click at [284, 344] on span "Next month" at bounding box center [295, 338] width 37 height 37
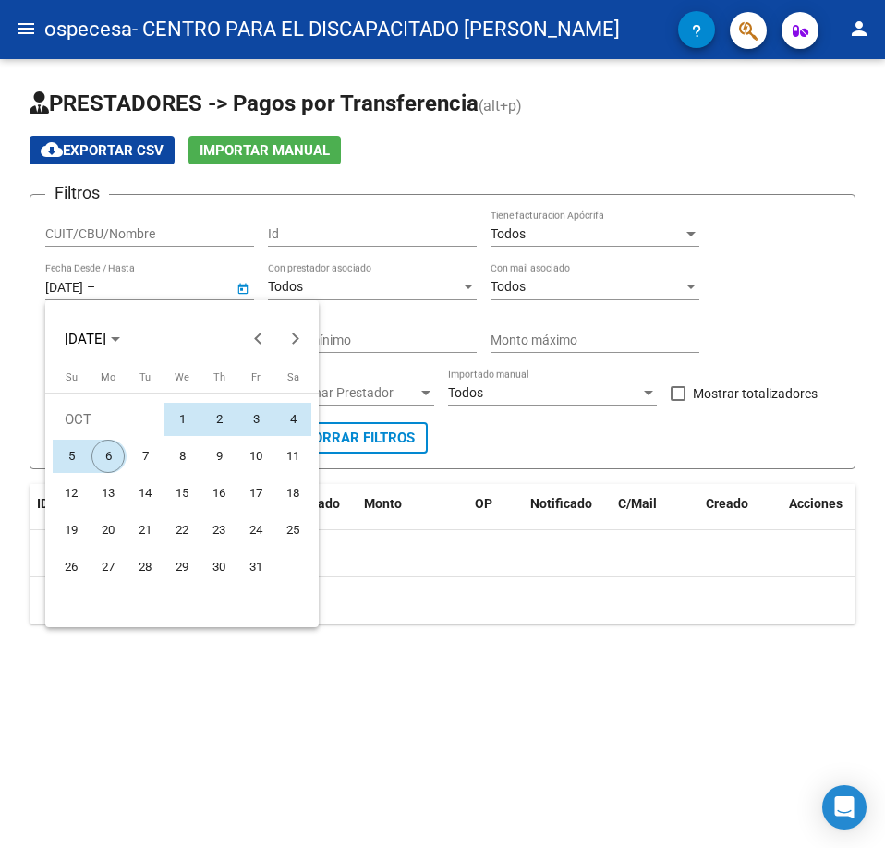
click at [110, 448] on span "6" at bounding box center [107, 456] width 33 height 33
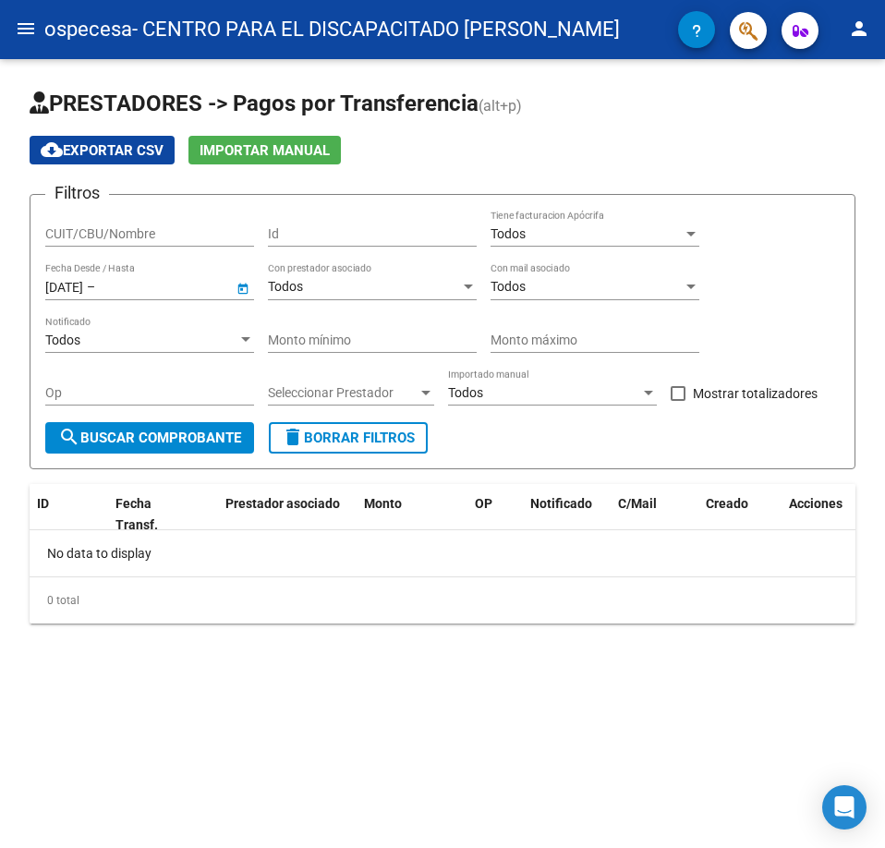
type input "[DATE]"
click at [201, 428] on button "search Buscar Comprobante" at bounding box center [149, 437] width 209 height 31
click at [318, 385] on span "Seleccionar Prestador" at bounding box center [343, 393] width 150 height 16
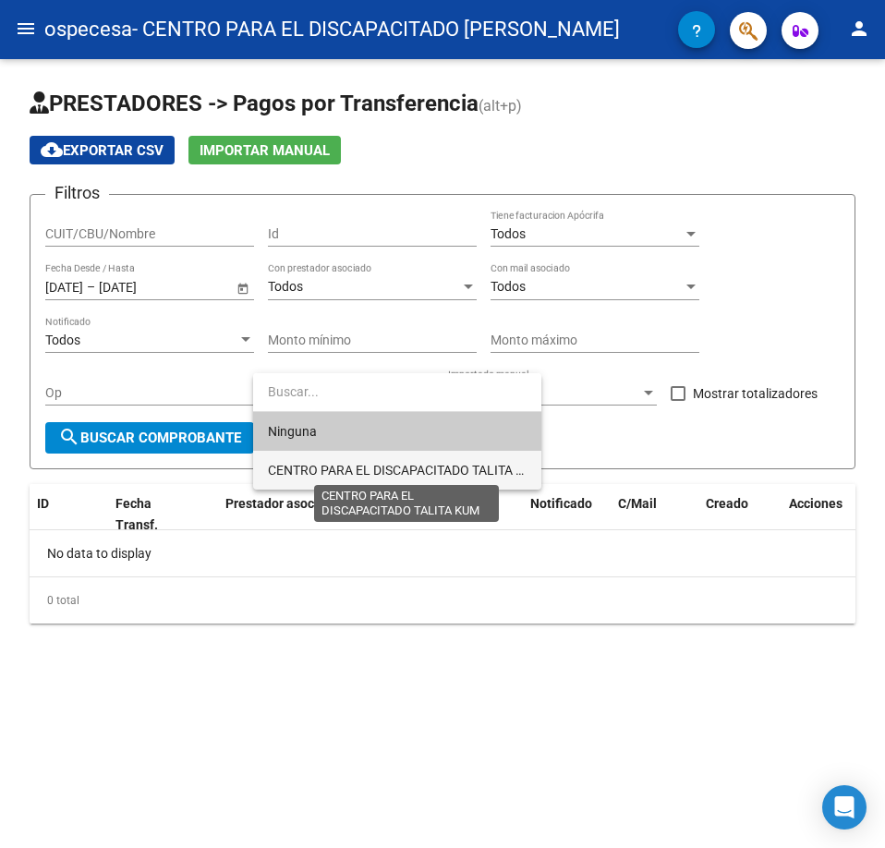
click at [335, 473] on span "CENTRO PARA EL DISCAPACITADO TALITA KUM" at bounding box center [405, 470] width 275 height 15
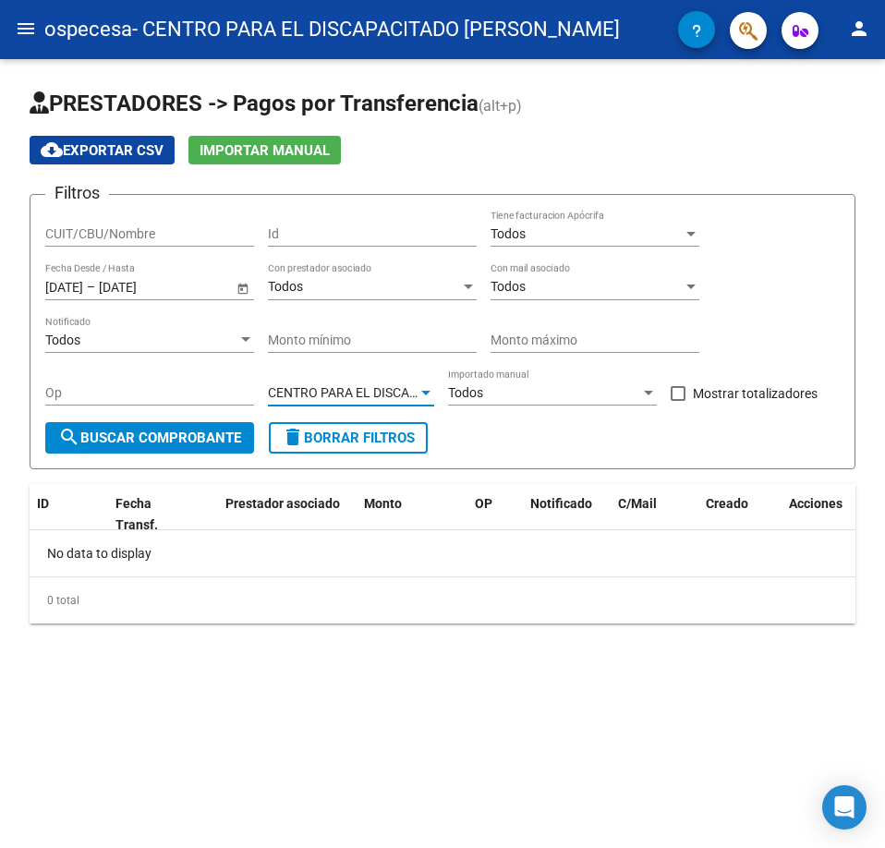
click at [548, 396] on div "Todos" at bounding box center [544, 393] width 192 height 16
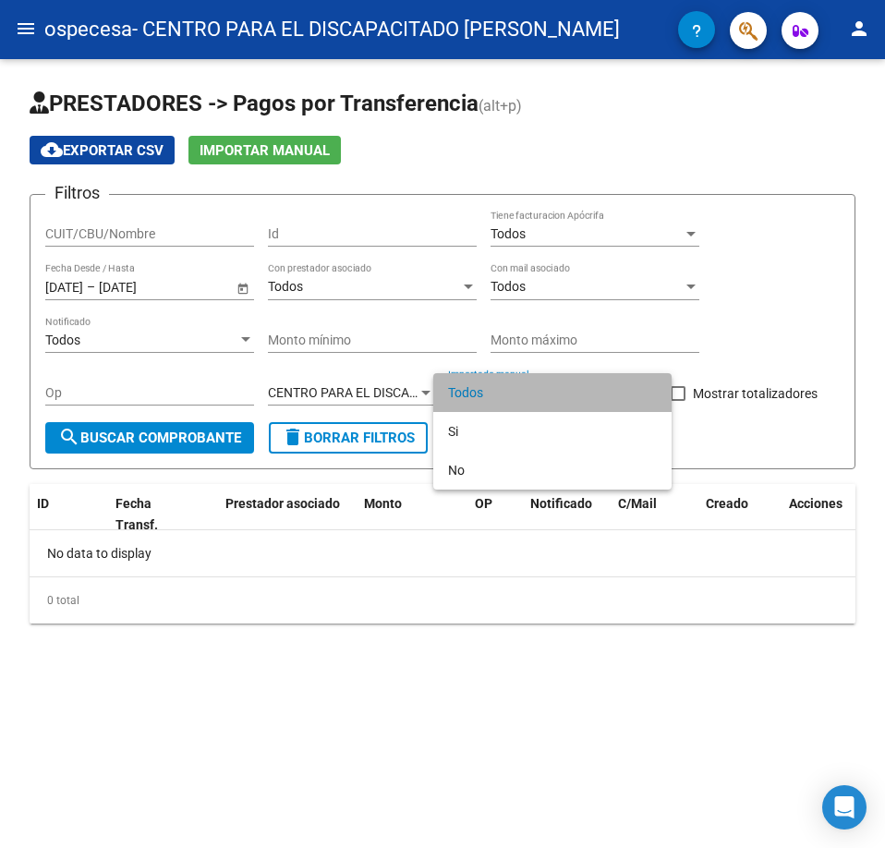
click at [548, 396] on span "Todos" at bounding box center [552, 392] width 209 height 39
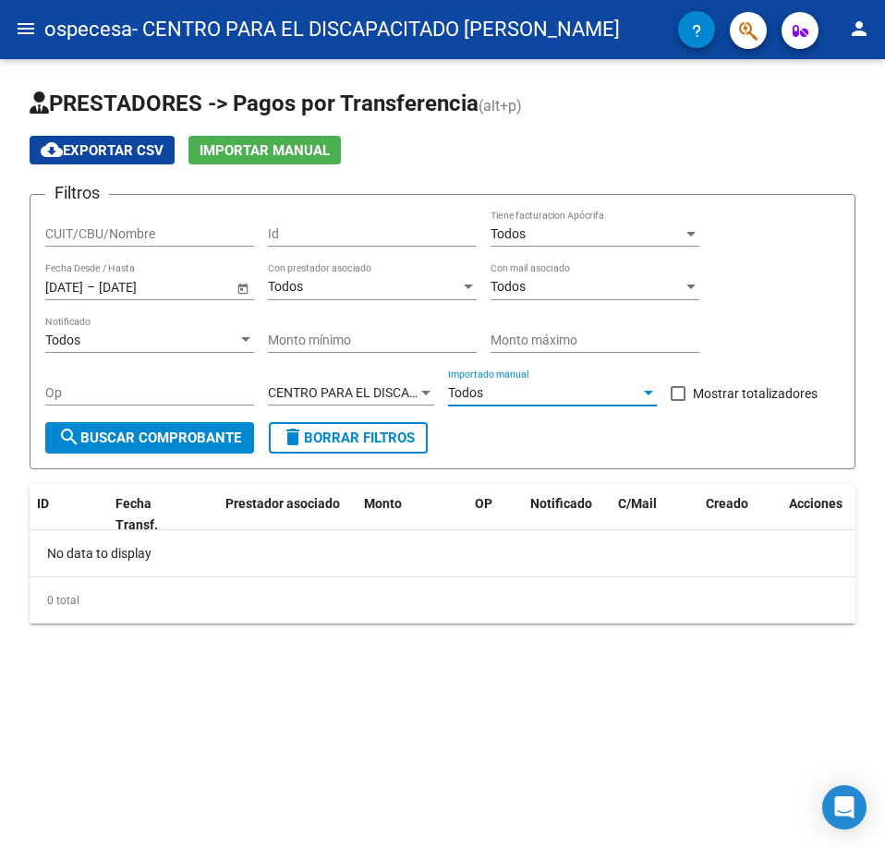
click at [193, 438] on span "search Buscar Comprobante" at bounding box center [149, 437] width 183 height 17
click at [204, 238] on input "CUIT/CBU/Nombre" at bounding box center [149, 234] width 209 height 16
click at [19, 36] on mat-icon "menu" at bounding box center [26, 29] width 22 height 22
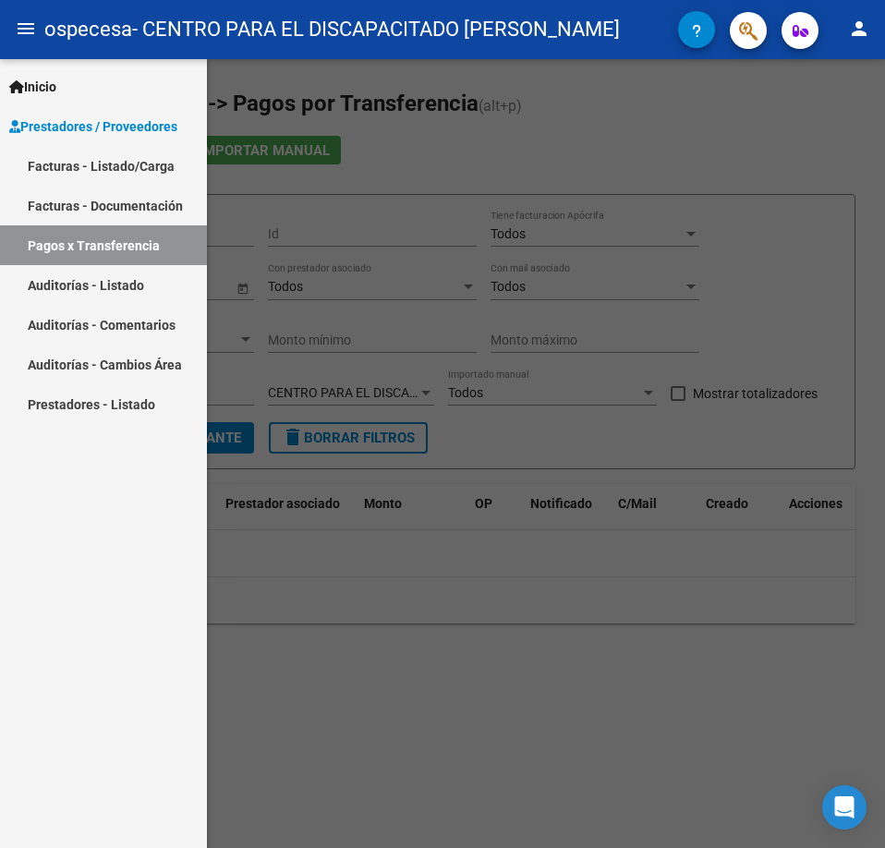
click at [127, 174] on link "Facturas - Listado/Carga" at bounding box center [103, 166] width 207 height 40
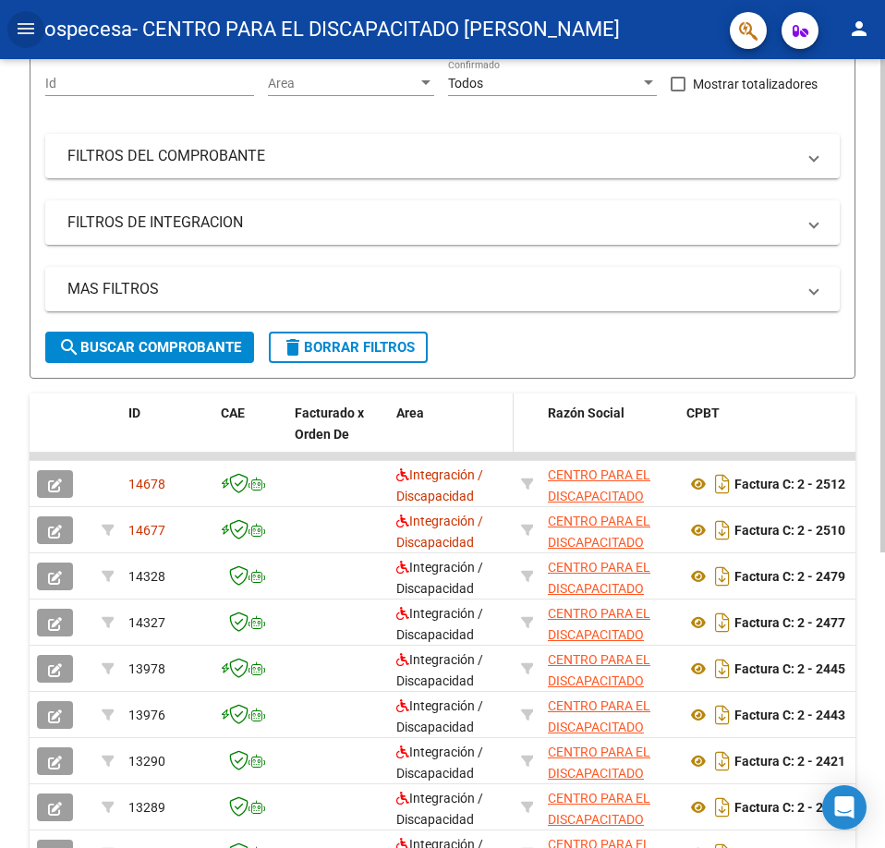
scroll to position [472, 0]
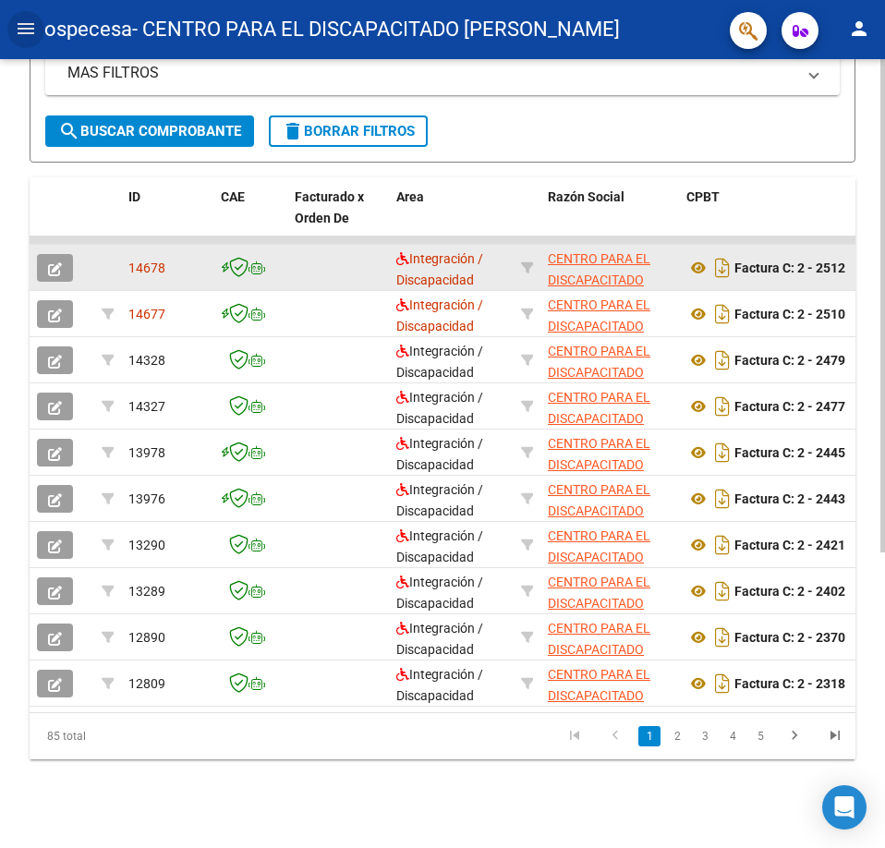
click at [55, 262] on icon "button" at bounding box center [55, 269] width 14 height 14
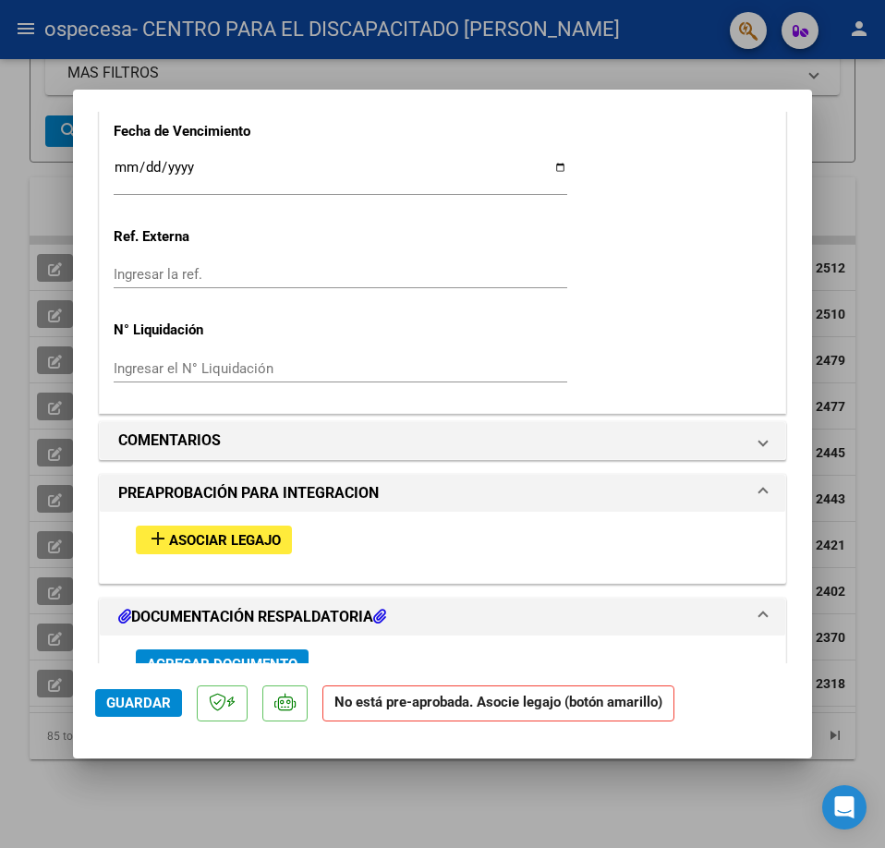
click at [260, 829] on div at bounding box center [442, 424] width 885 height 848
type input "$ 0,00"
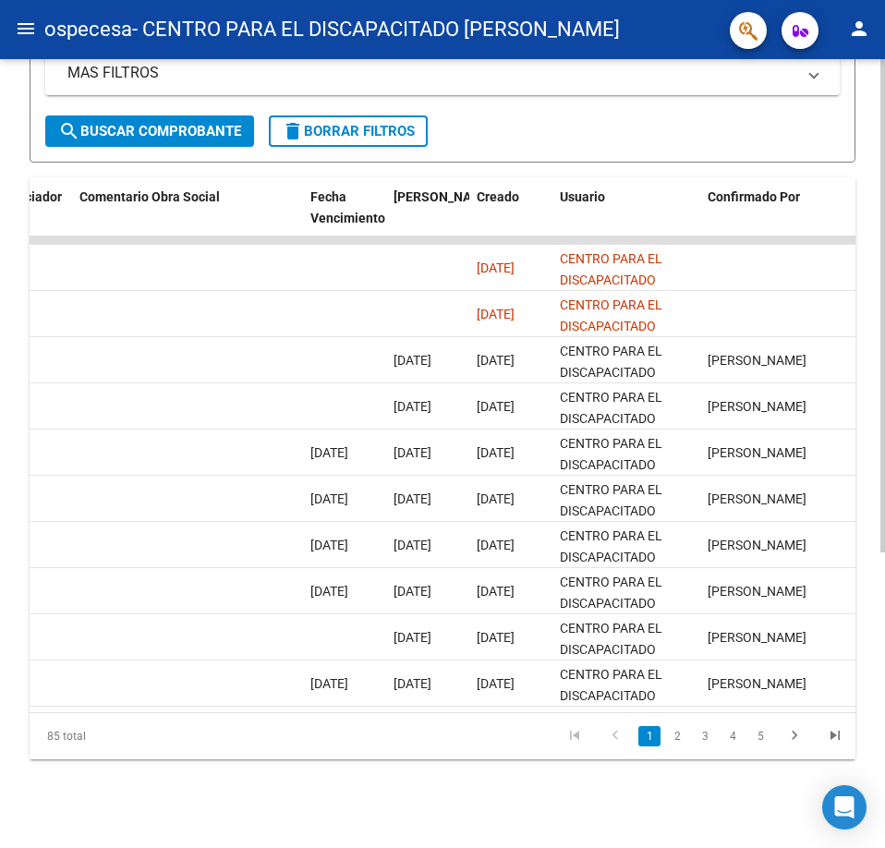
scroll to position [0, 3068]
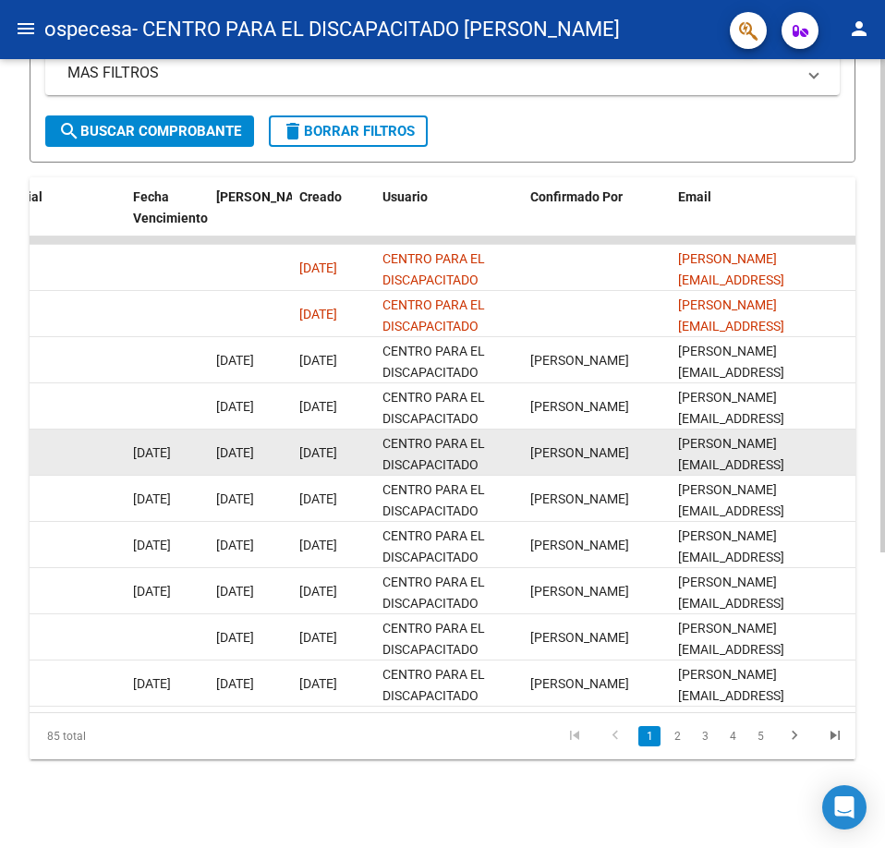
click at [245, 447] on div "[DATE]" at bounding box center [250, 452] width 68 height 21
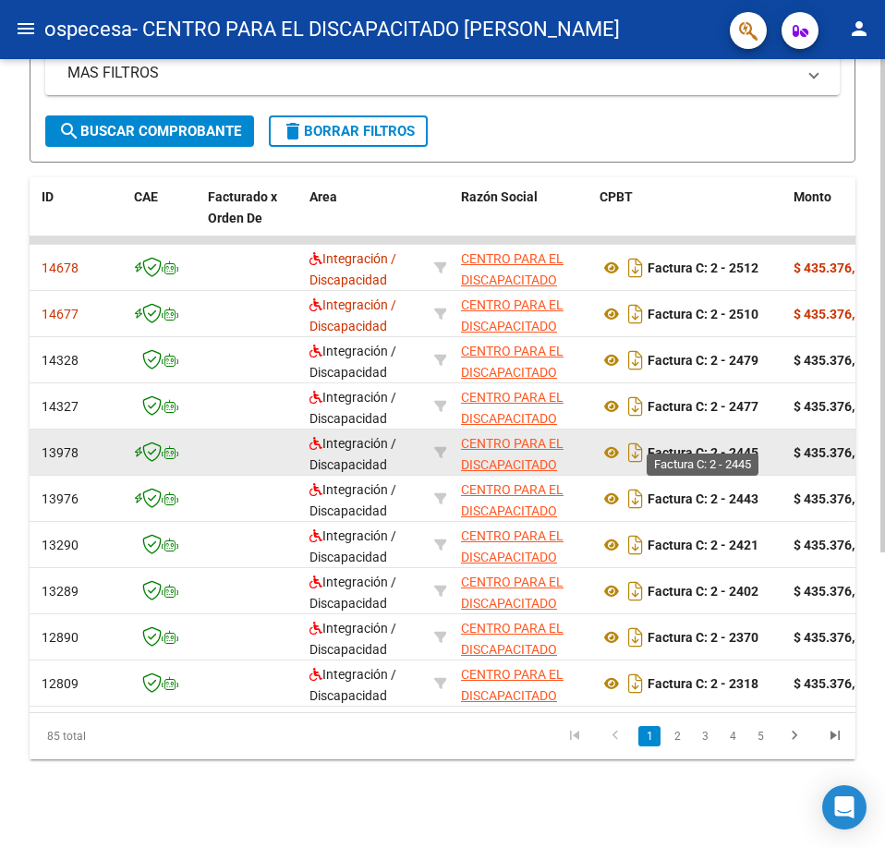
scroll to position [0, 0]
drag, startPoint x: 139, startPoint y: 424, endPoint x: 699, endPoint y: 433, distance: 560.6
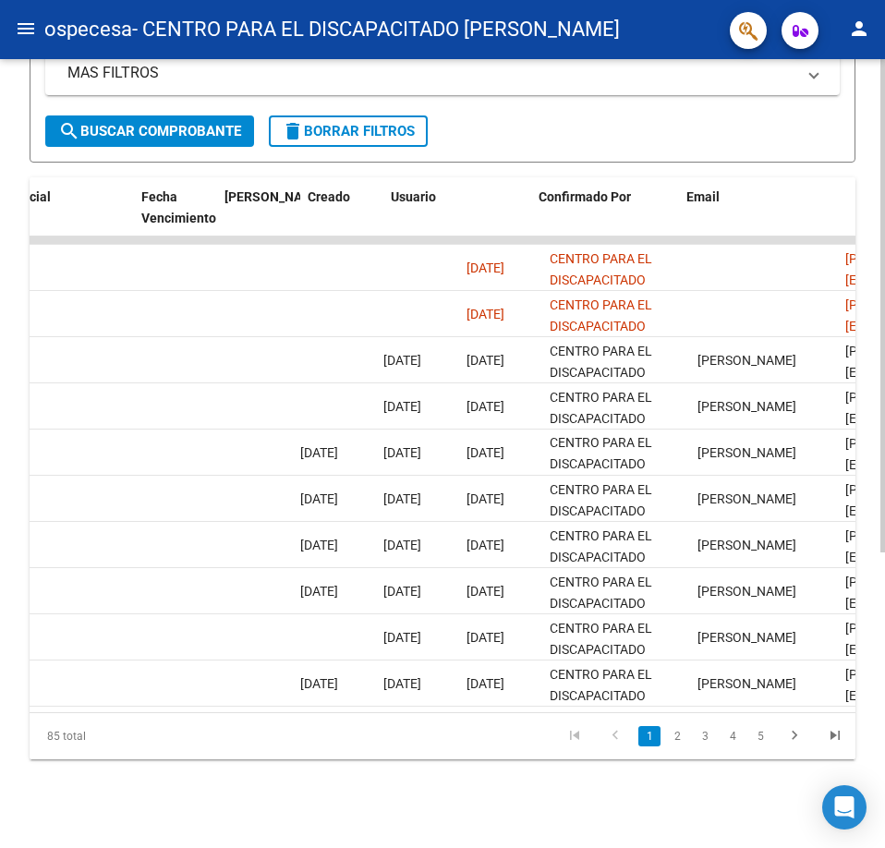
scroll to position [0, 3068]
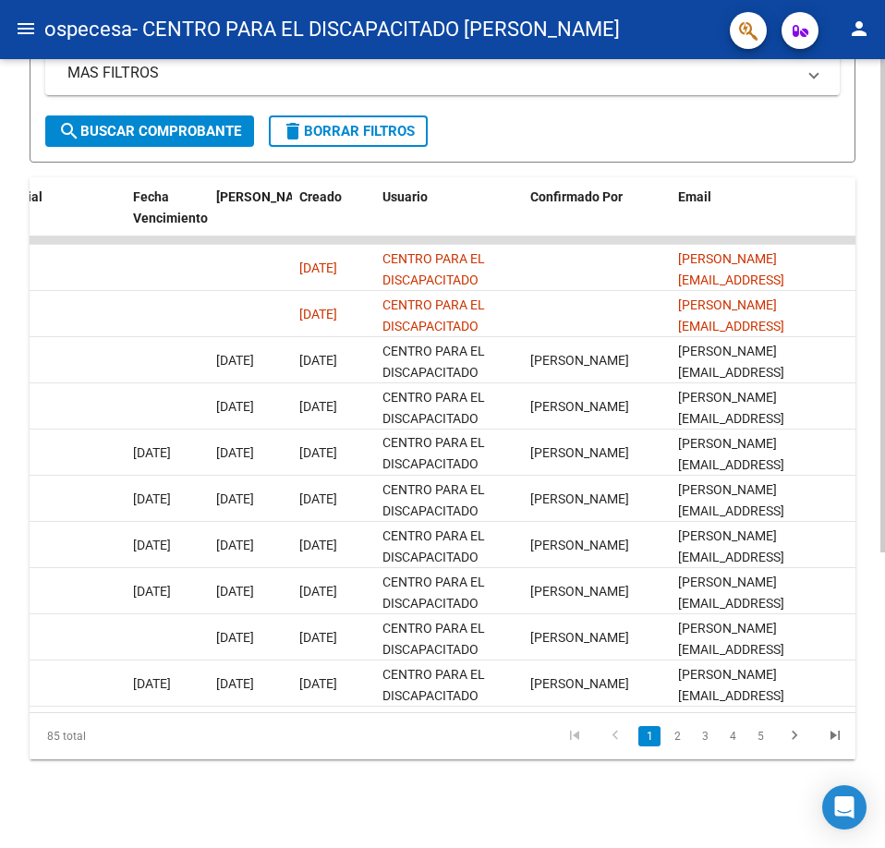
click at [483, 740] on datatable-pager "1 2 3 4 5" at bounding box center [525, 735] width 660 height 31
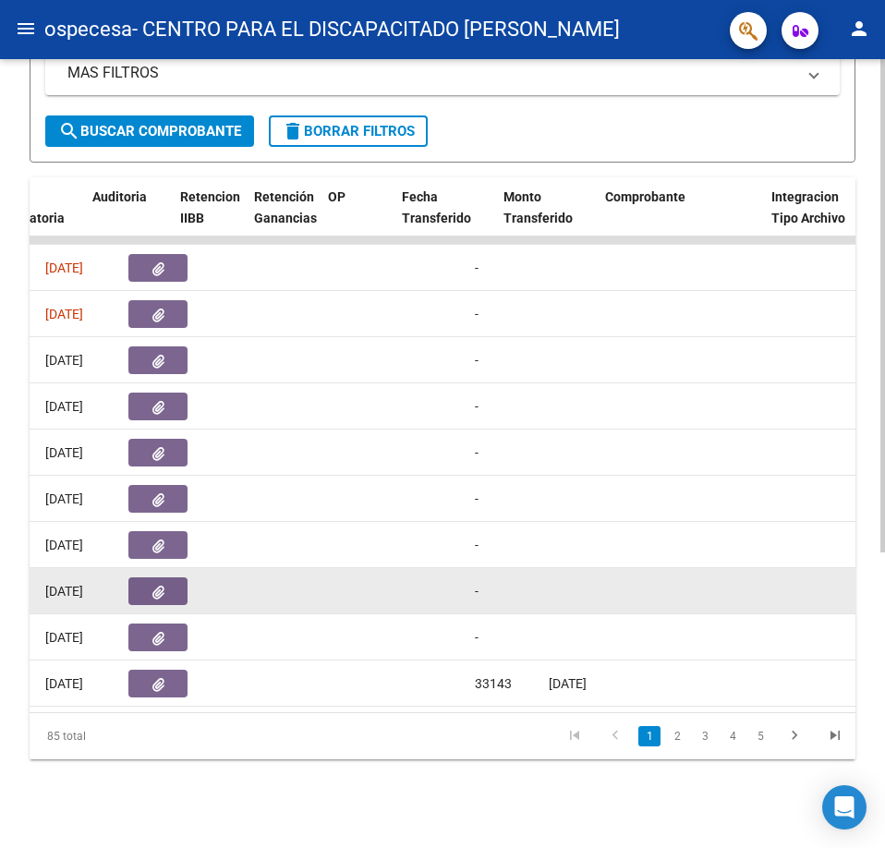
scroll to position [0, 771]
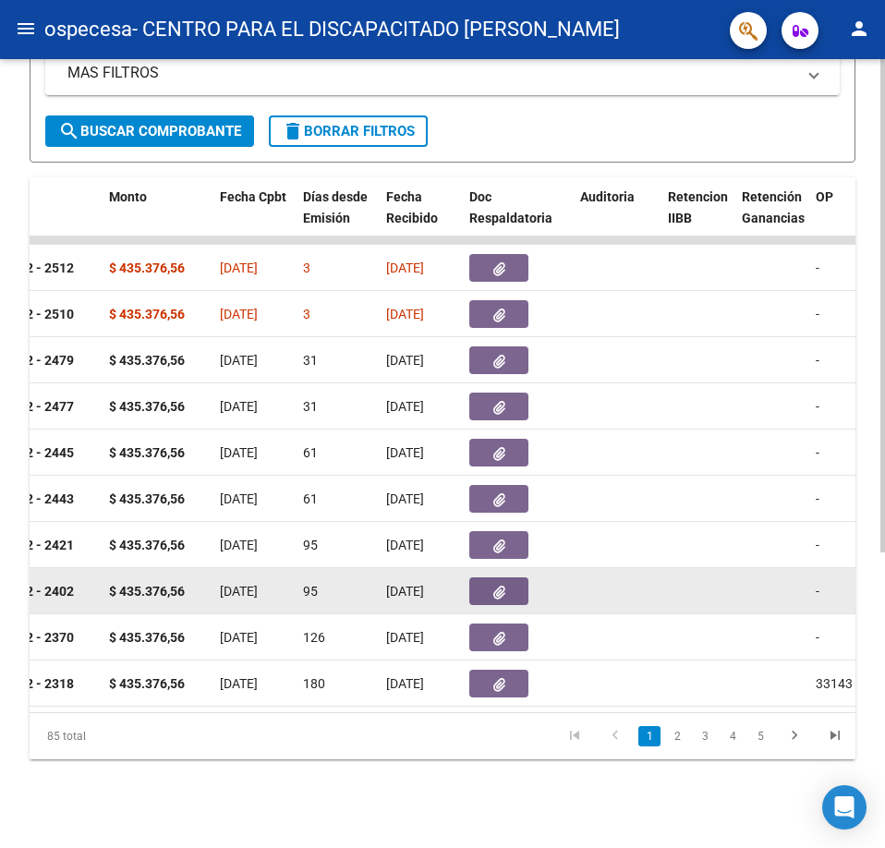
drag, startPoint x: 393, startPoint y: 583, endPoint x: 513, endPoint y: 579, distance: 120.1
click at [506, 579] on button "button" at bounding box center [498, 591] width 59 height 28
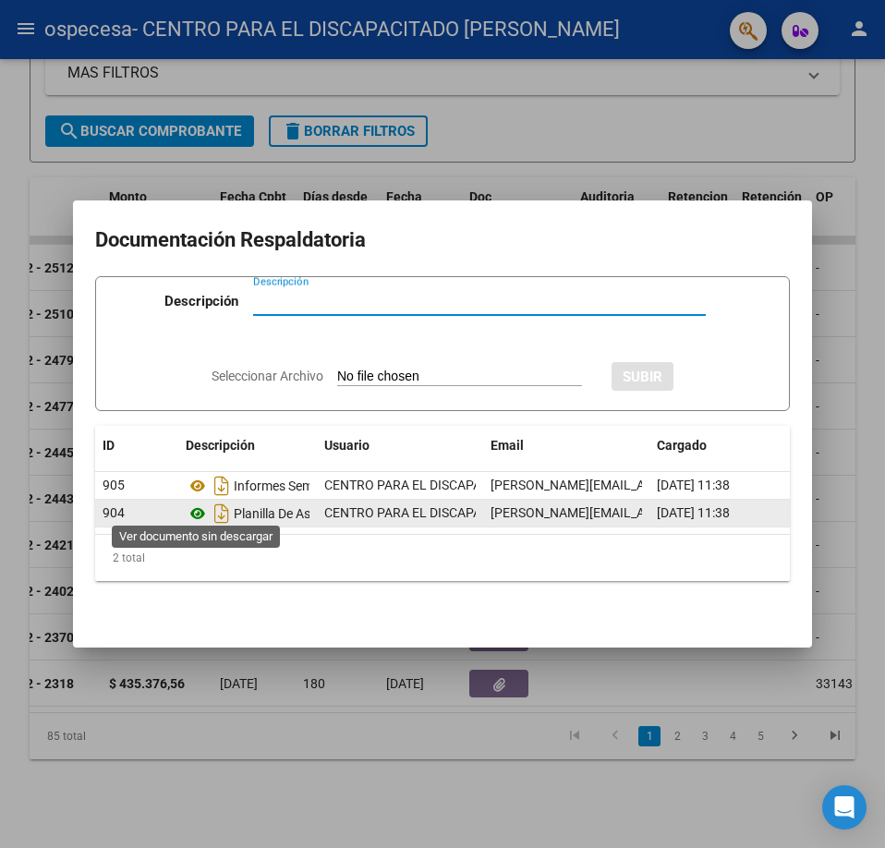
click at [193, 503] on icon at bounding box center [198, 513] width 24 height 22
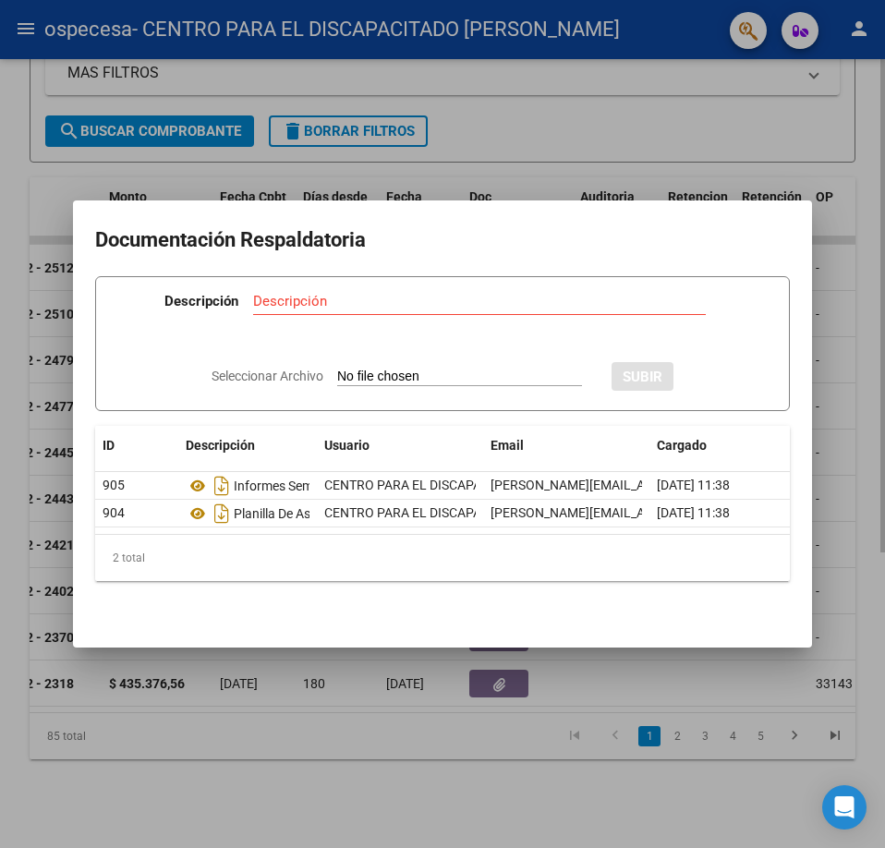
click at [490, 690] on div at bounding box center [442, 424] width 885 height 848
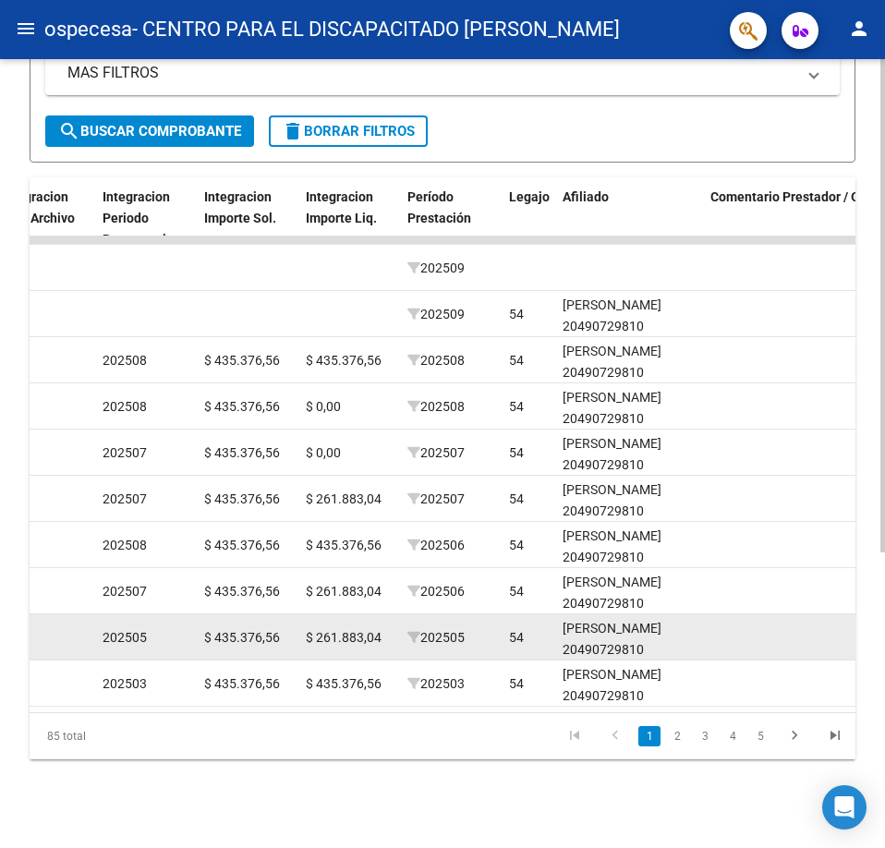
scroll to position [0, 2020]
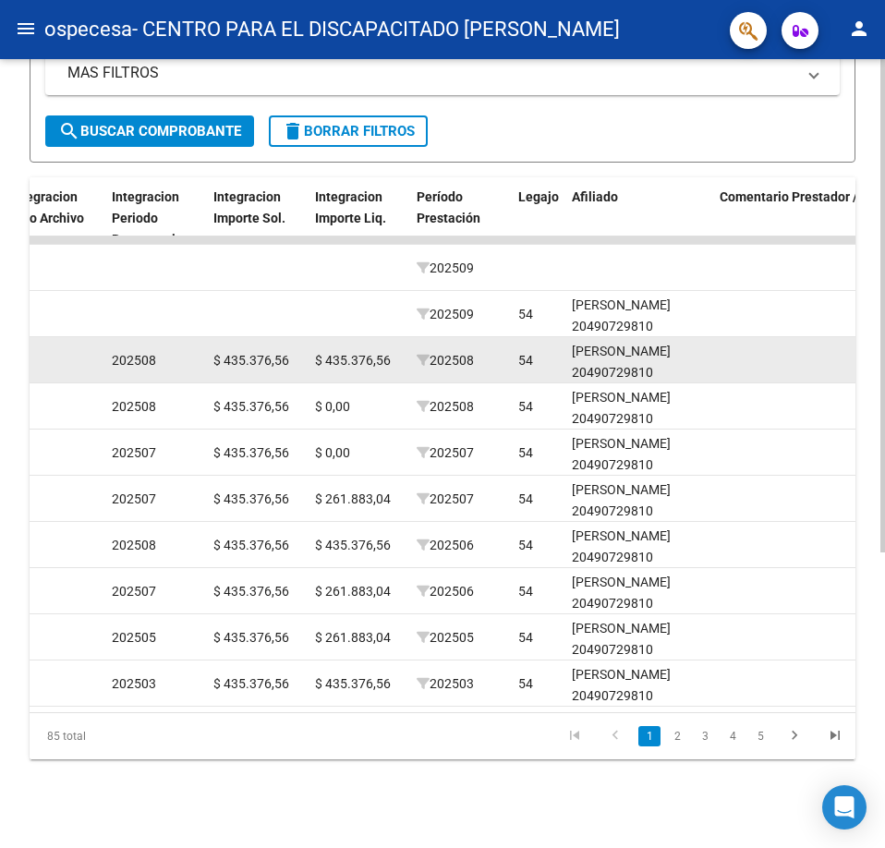
drag, startPoint x: 344, startPoint y: 350, endPoint x: 399, endPoint y: 363, distance: 56.0
click at [399, 363] on datatable-body-cell "$ 435.376,56" at bounding box center [359, 359] width 102 height 45
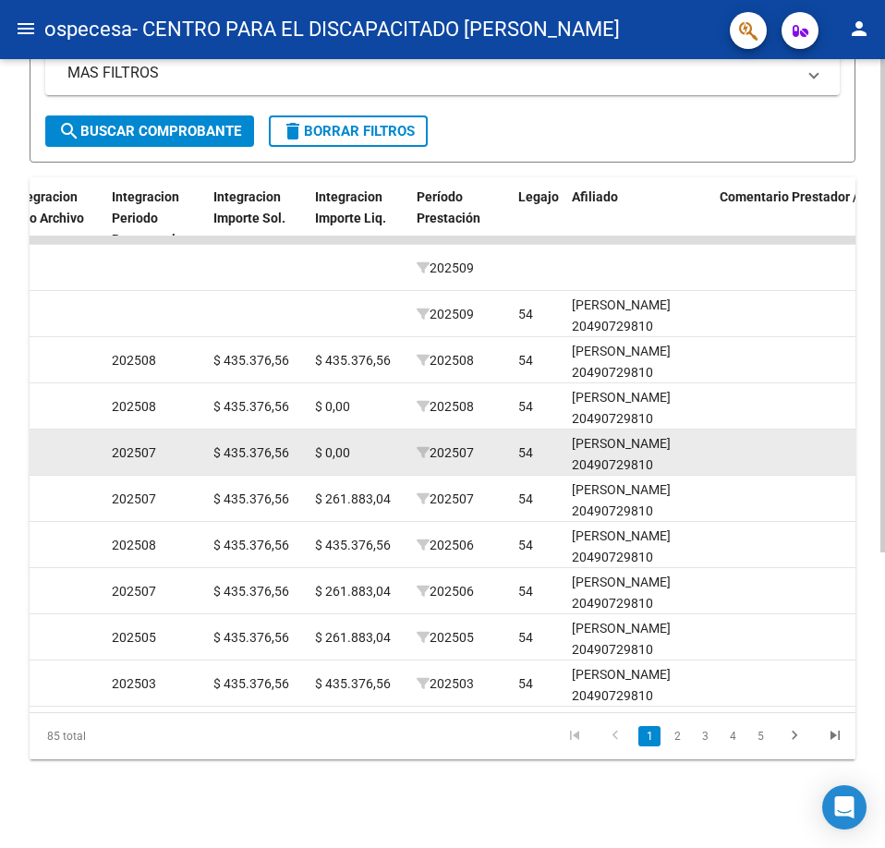
click at [370, 429] on datatable-body-cell "$ 0,00" at bounding box center [359, 451] width 102 height 45
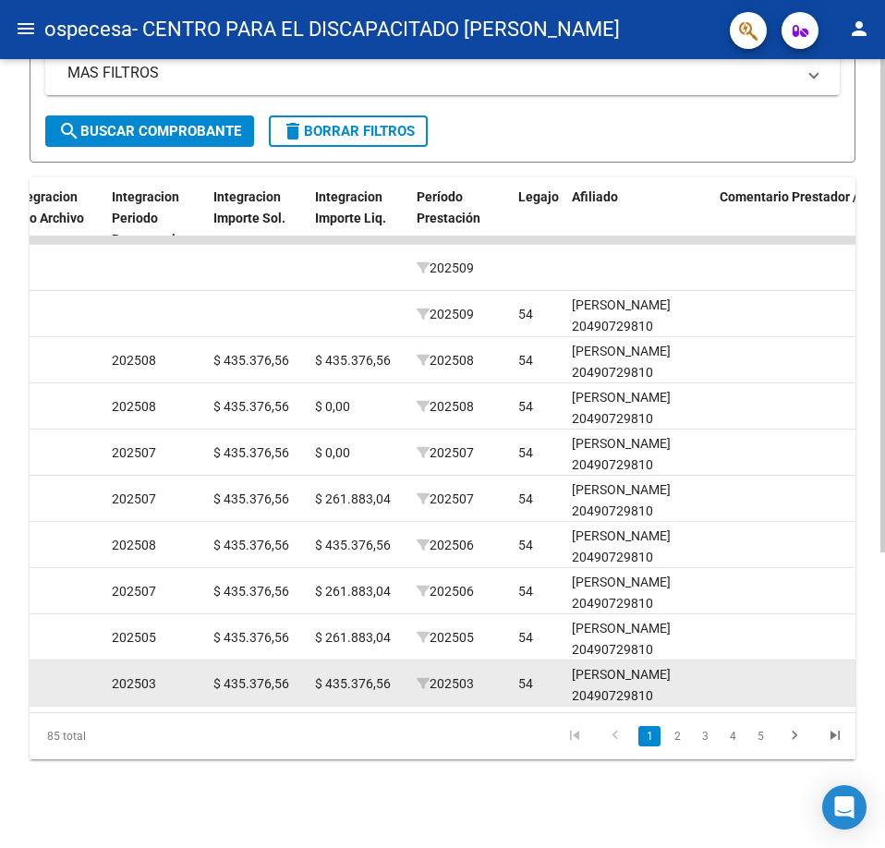
drag, startPoint x: 369, startPoint y: 656, endPoint x: 368, endPoint y: 666, distance: 10.3
click at [368, 660] on datatable-body-cell "$ 435.376,56" at bounding box center [359, 682] width 102 height 45
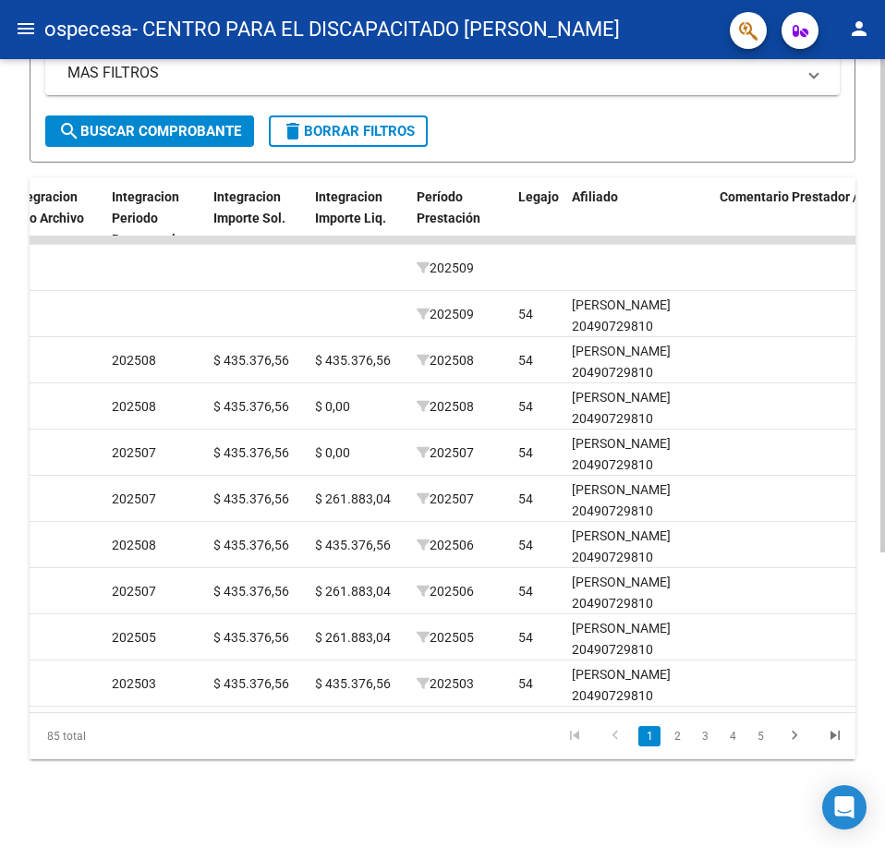
click at [368, 694] on datatable-body "14678 Integración / Discapacidad CENTRO PARA EL DISCAPACITADO [PERSON_NAME] 306…" at bounding box center [443, 474] width 826 height 476
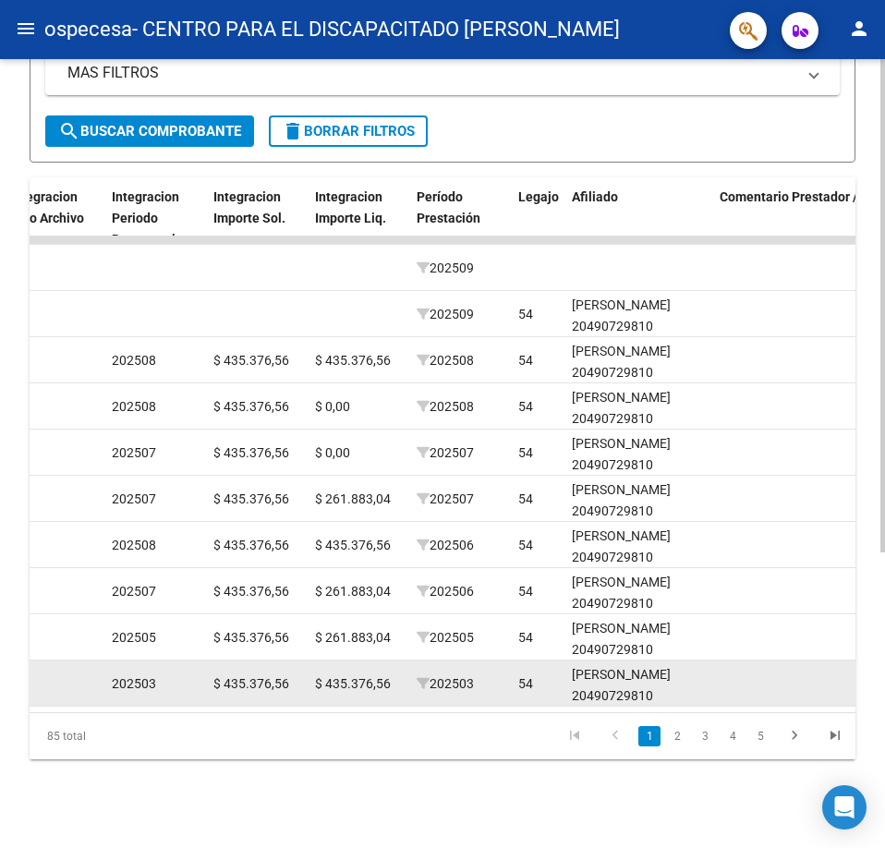
click at [373, 681] on datatable-body-cell "$ 435.376,56" at bounding box center [359, 682] width 102 height 45
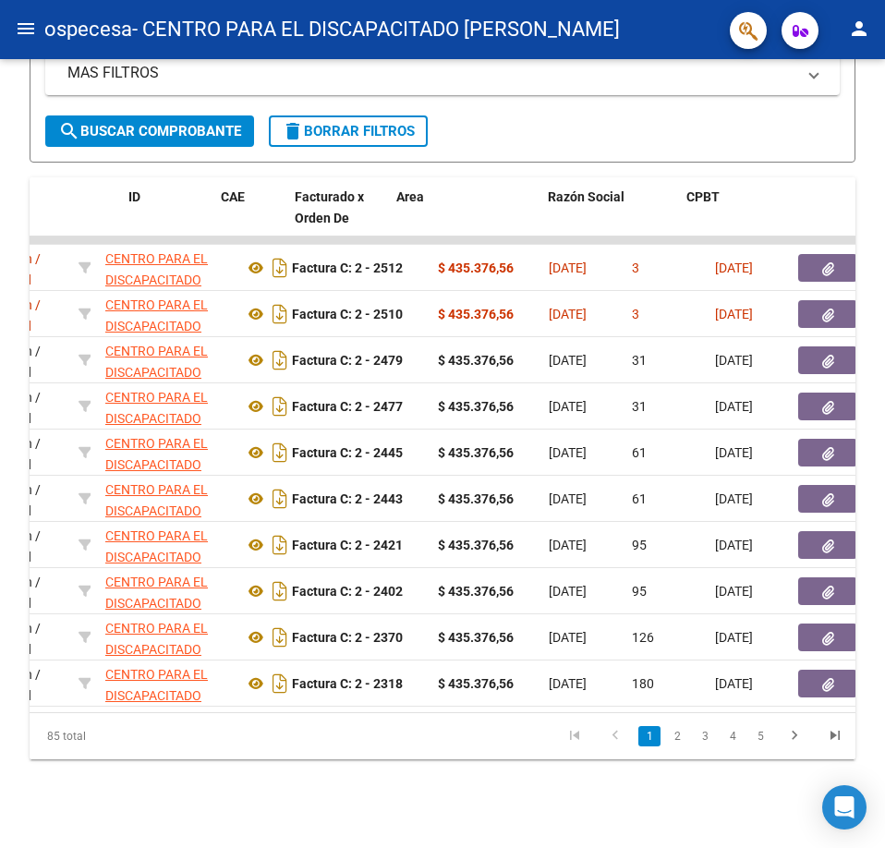
scroll to position [0, 0]
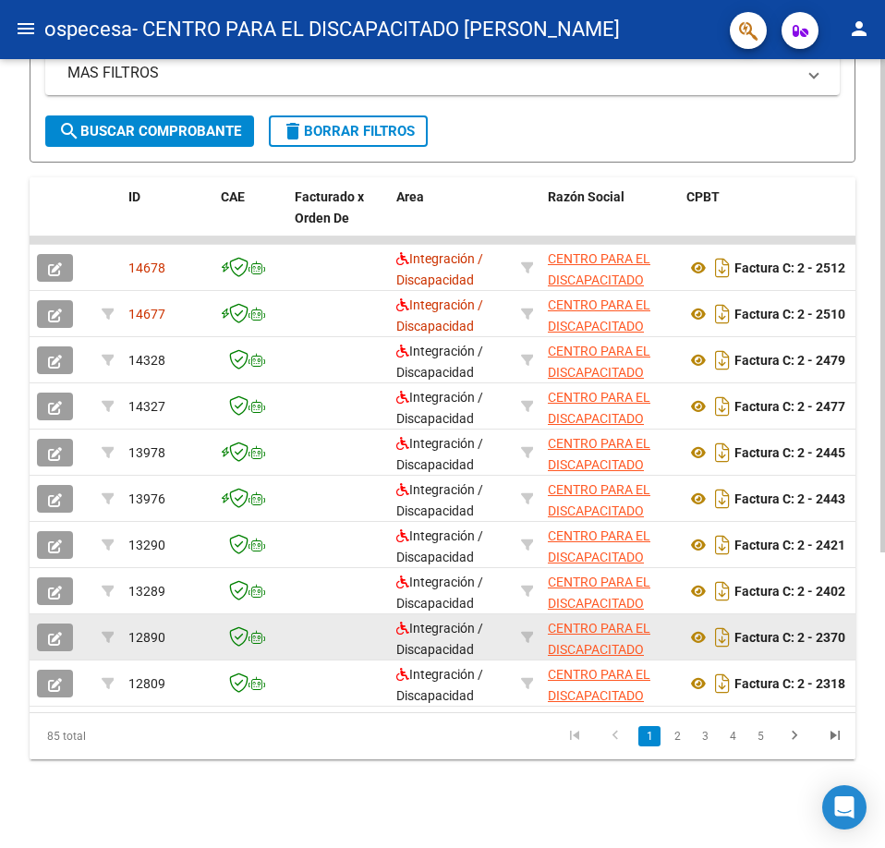
drag, startPoint x: 284, startPoint y: 629, endPoint x: 789, endPoint y: 634, distance: 504.3
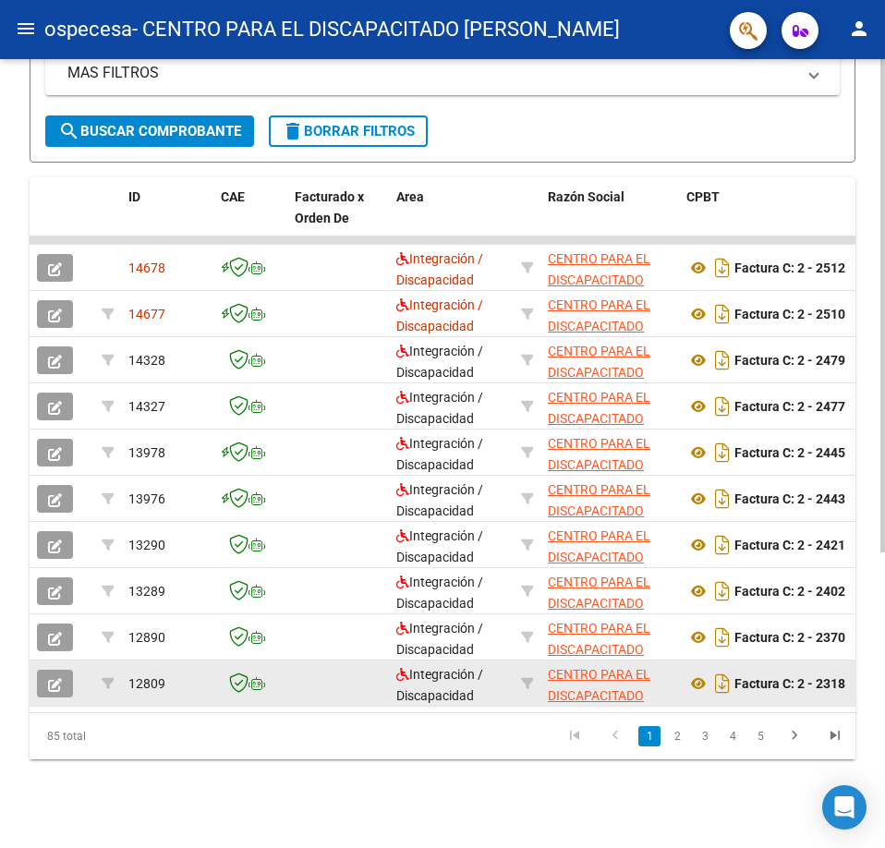
click at [748, 685] on datatable-body-cell "Factura C: 2 - 2318" at bounding box center [776, 682] width 194 height 45
click at [784, 676] on strong "Factura C: 2 - 2318" at bounding box center [789, 683] width 111 height 15
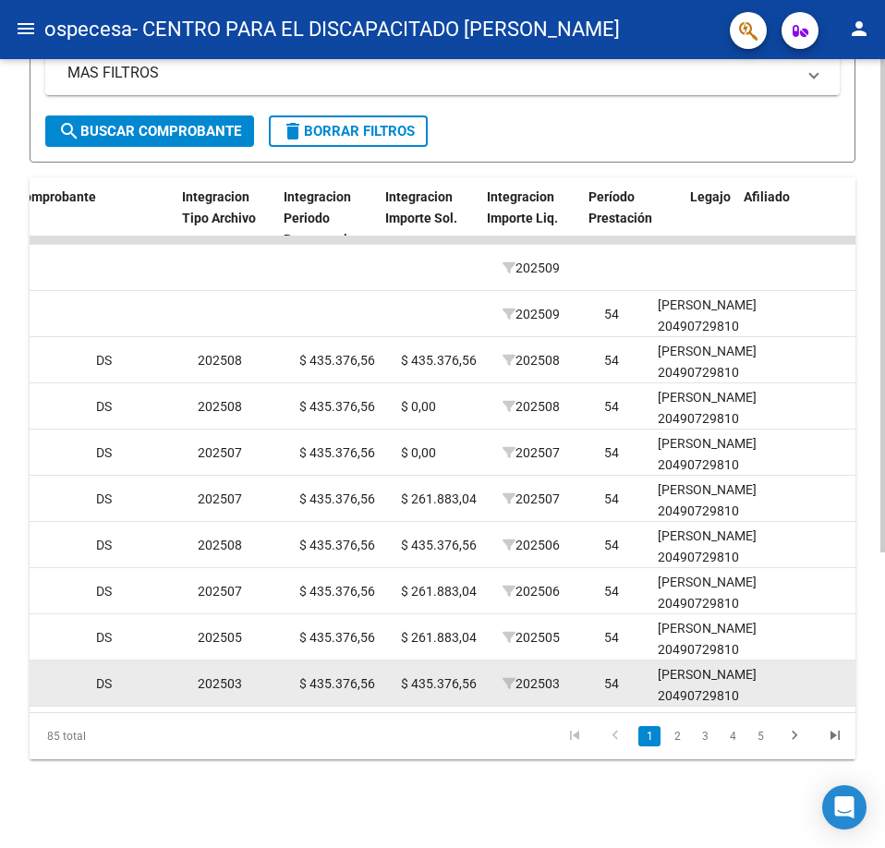
scroll to position [0, 1945]
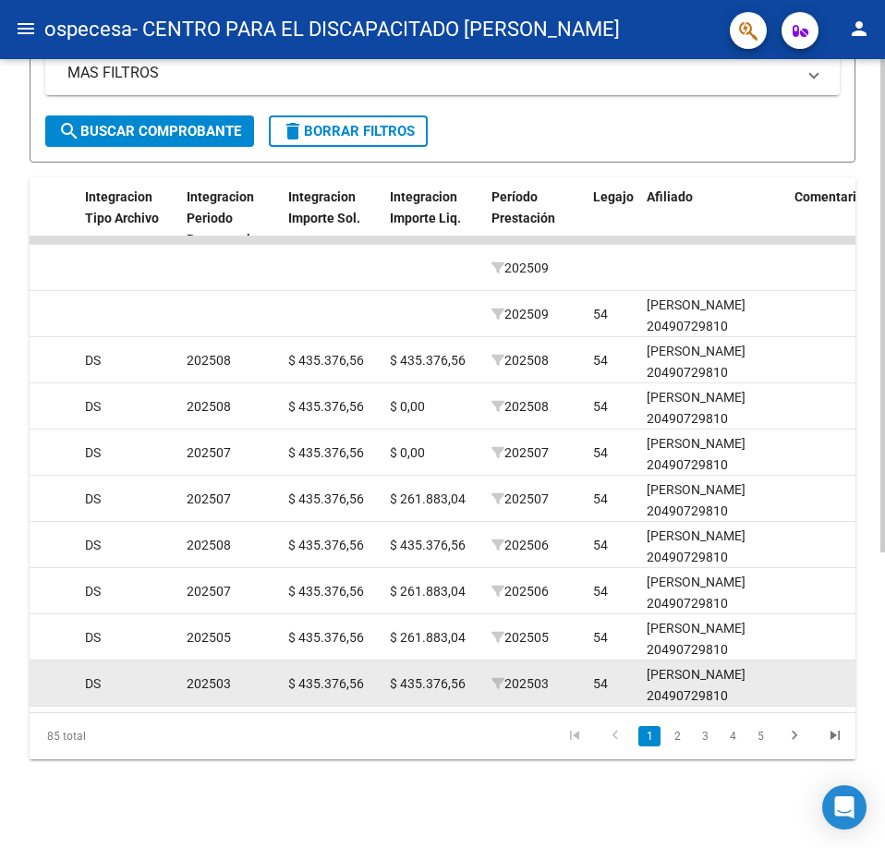
drag, startPoint x: 759, startPoint y: 673, endPoint x: 459, endPoint y: 670, distance: 300.2
click at [459, 670] on div "12809 Integración / Discapacidad CENTRO PARA EL DISCAPACITADO [PERSON_NAME] 306…" at bounding box center [31, 683] width 3893 height 46
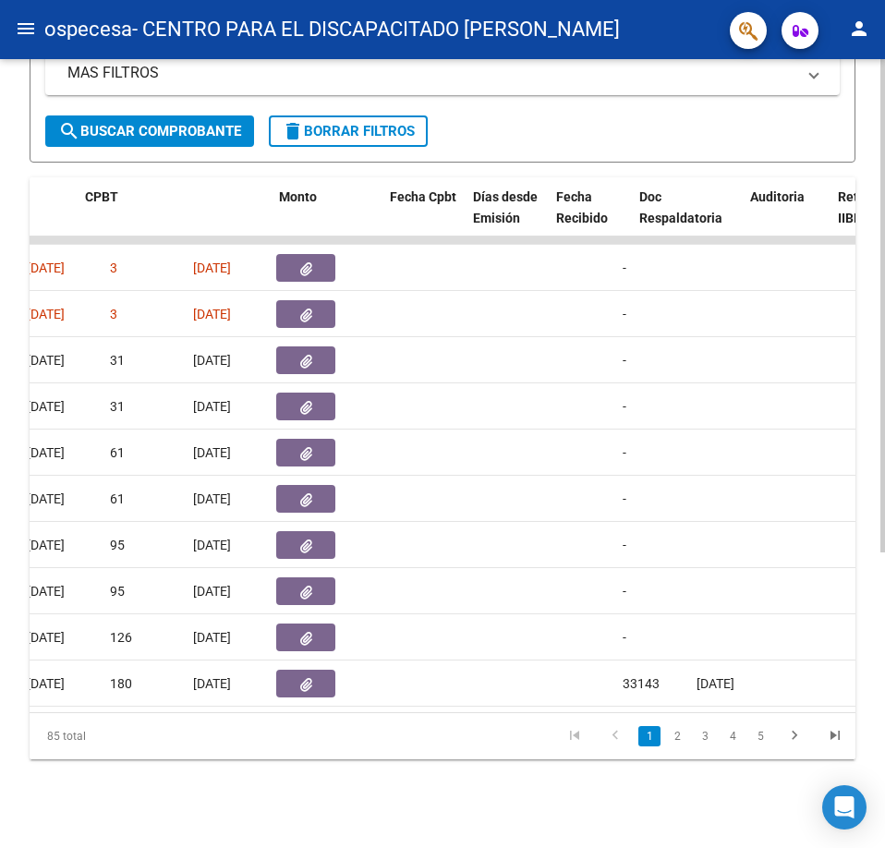
scroll to position [0, 0]
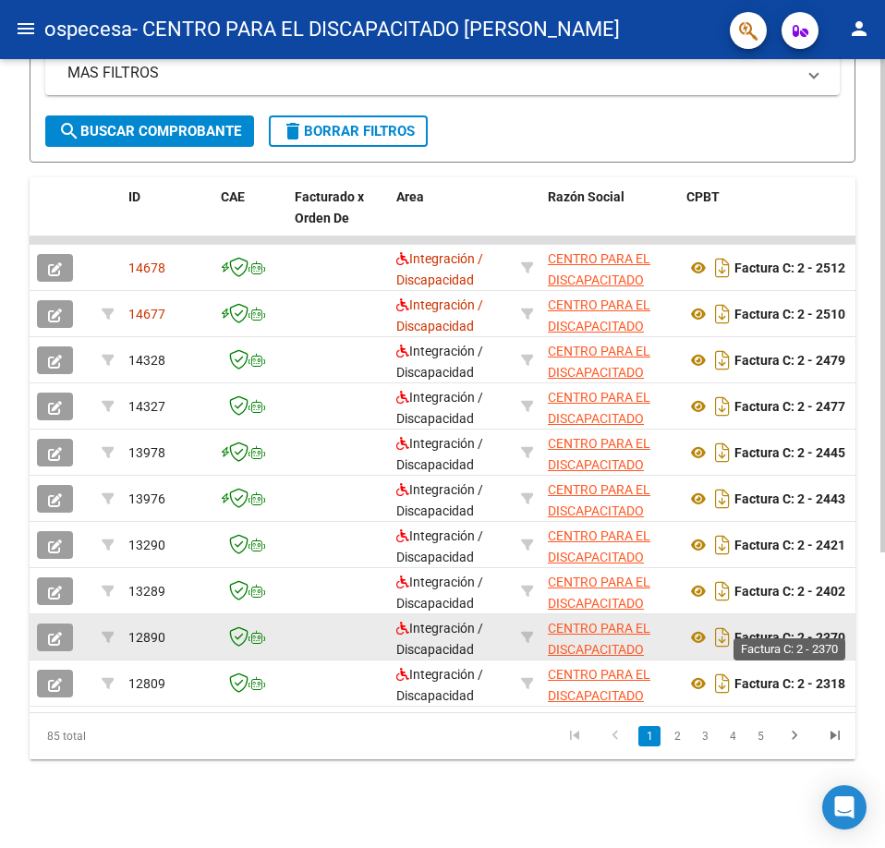
click at [842, 630] on strong "Factura C: 2 - 2370" at bounding box center [789, 637] width 111 height 15
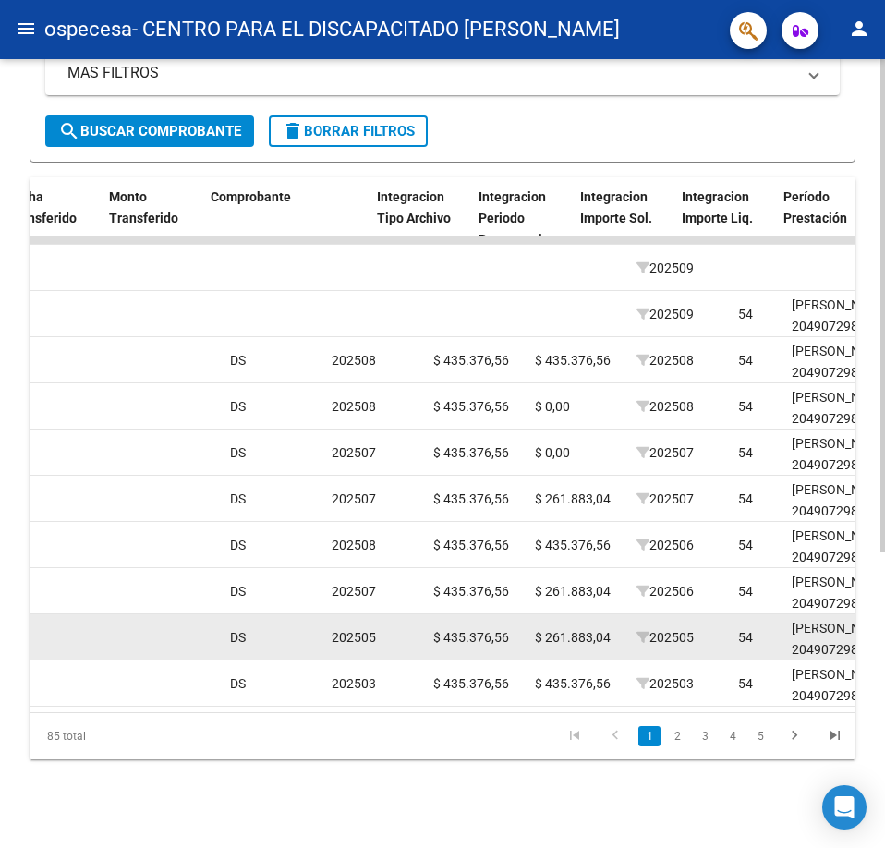
scroll to position [0, 1919]
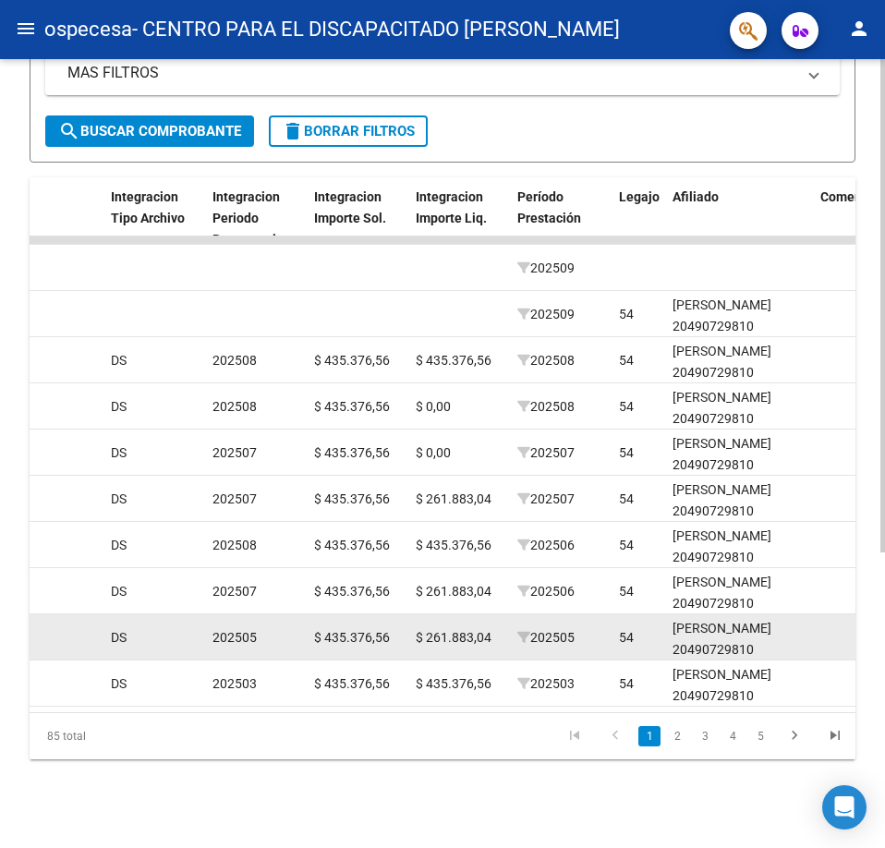
drag, startPoint x: 825, startPoint y: 624, endPoint x: 463, endPoint y: 629, distance: 362.0
click at [497, 628] on div "12890 Integración / Discapacidad CENTRO PARA EL DISCAPACITADO [PERSON_NAME] 306…" at bounding box center [57, 637] width 3893 height 46
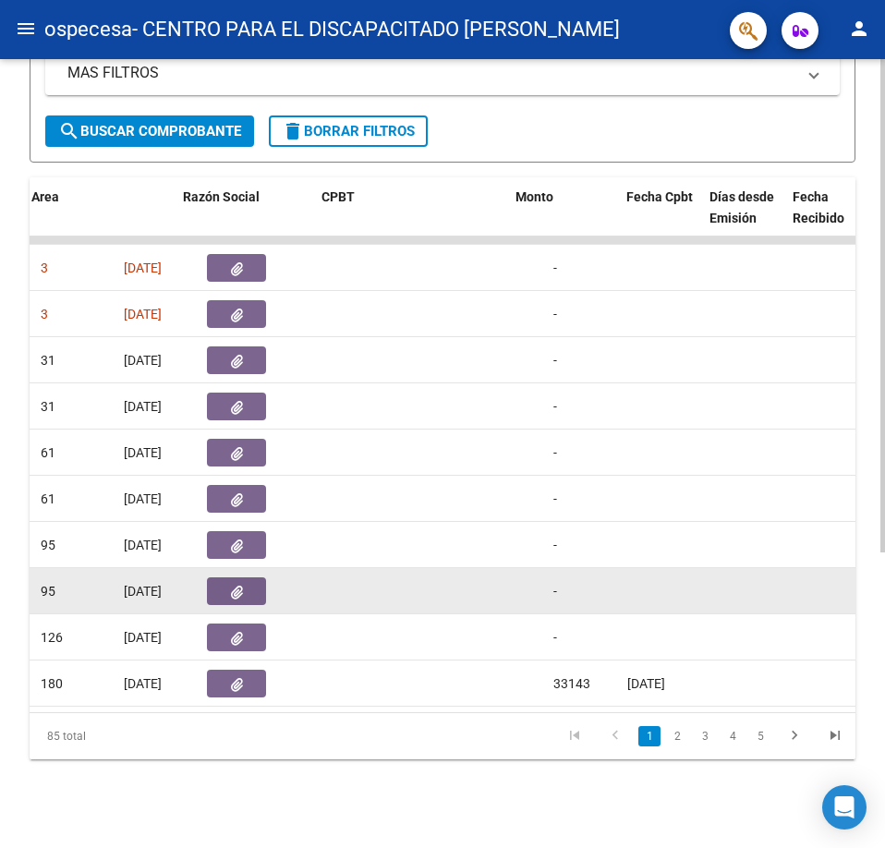
scroll to position [0, 99]
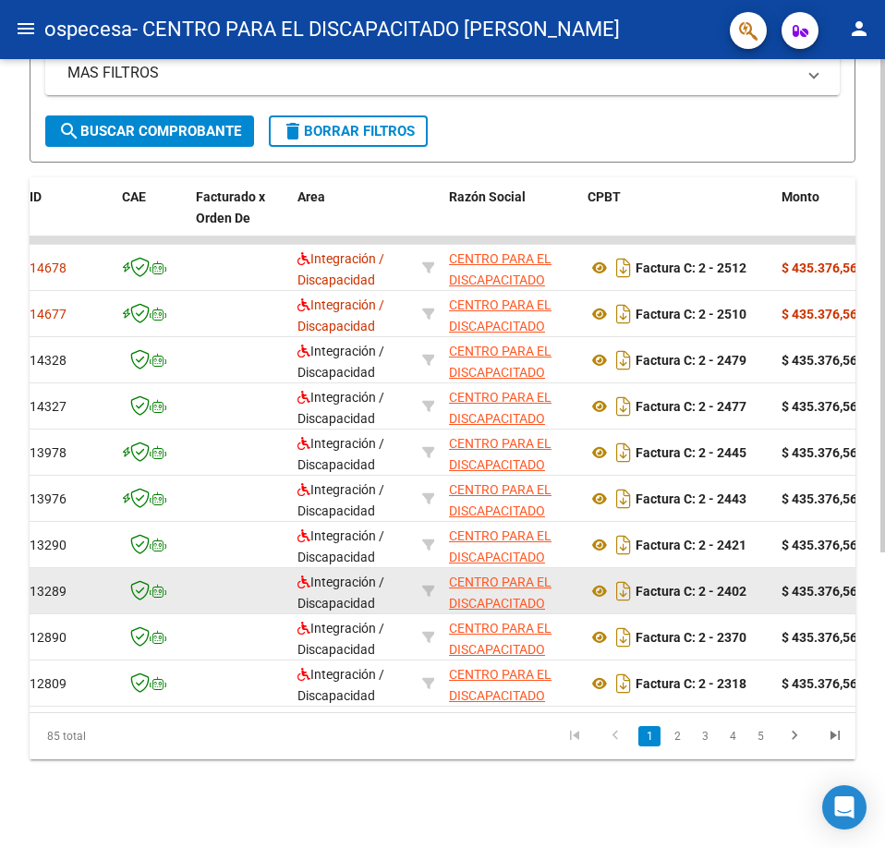
drag, startPoint x: 454, startPoint y: 579, endPoint x: 726, endPoint y: 588, distance: 271.7
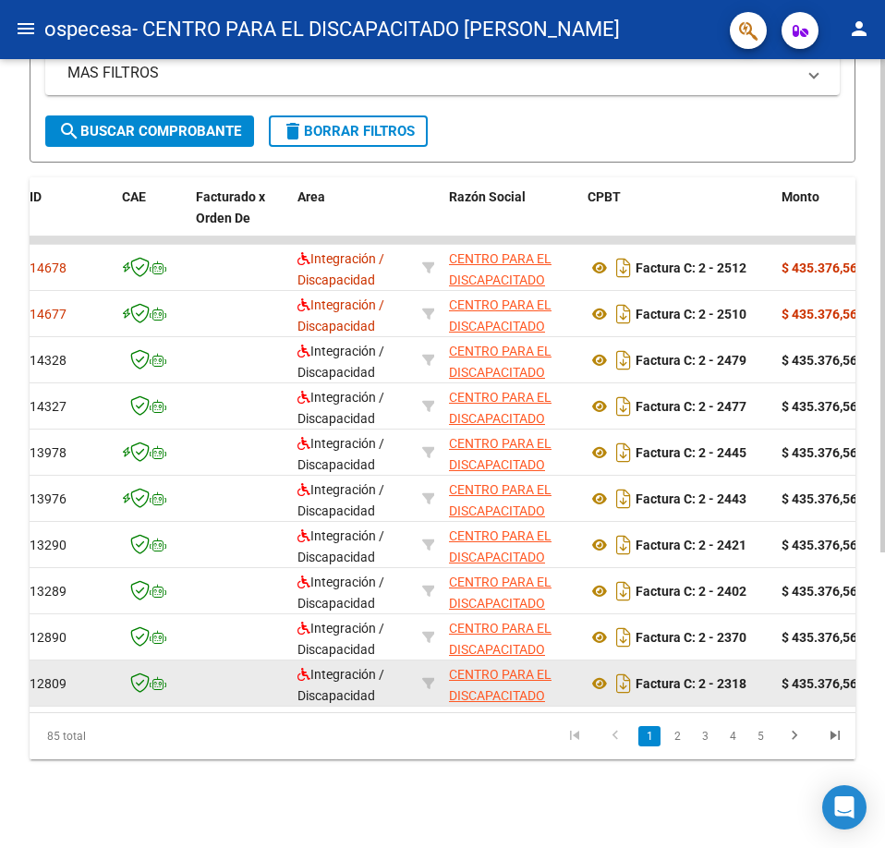
click at [704, 660] on datatable-body-cell "Factura C: 2 - 2318" at bounding box center [677, 682] width 194 height 45
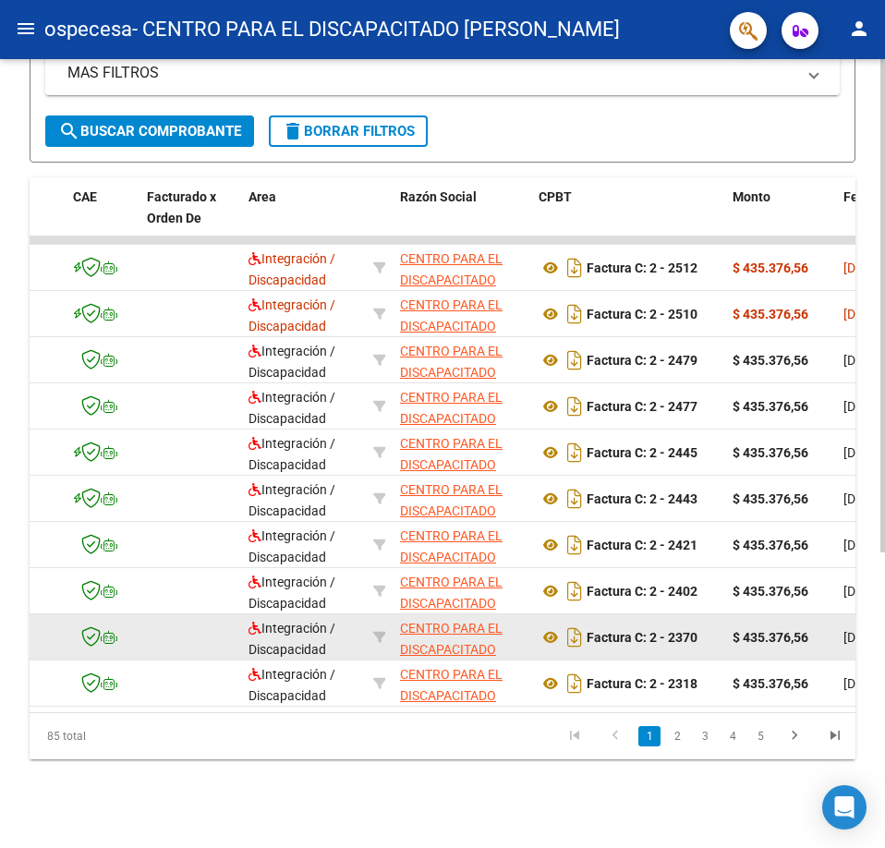
scroll to position [0, 166]
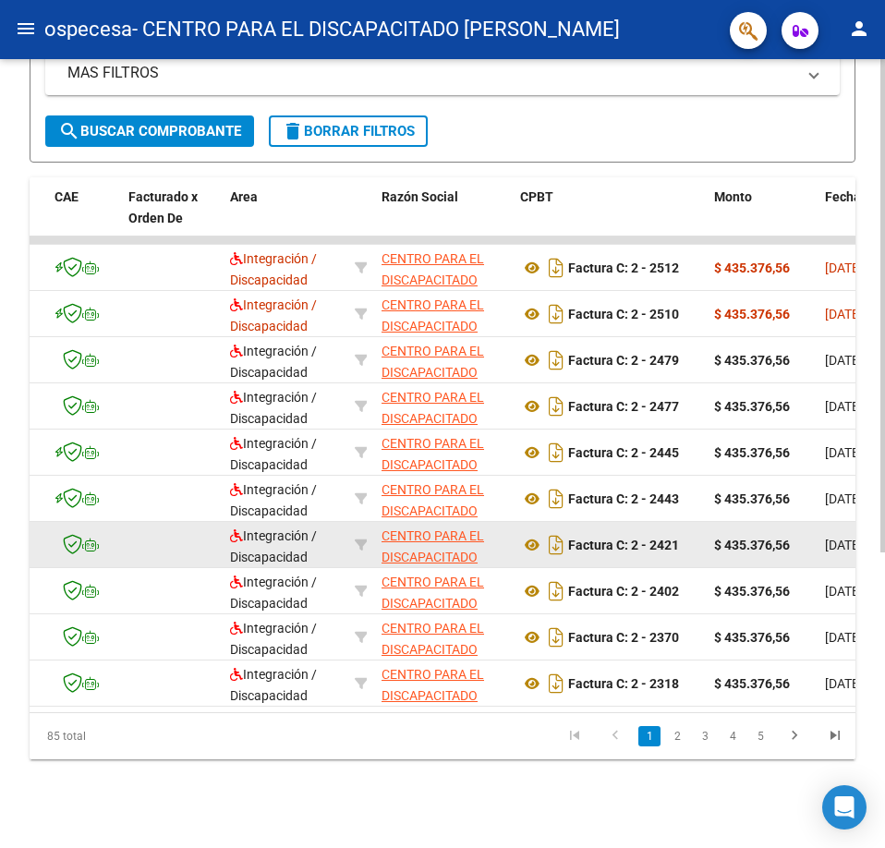
drag, startPoint x: 596, startPoint y: 518, endPoint x: 656, endPoint y: 518, distance: 60.0
click at [656, 530] on div "Factura C: 2 - 2421" at bounding box center [609, 545] width 179 height 30
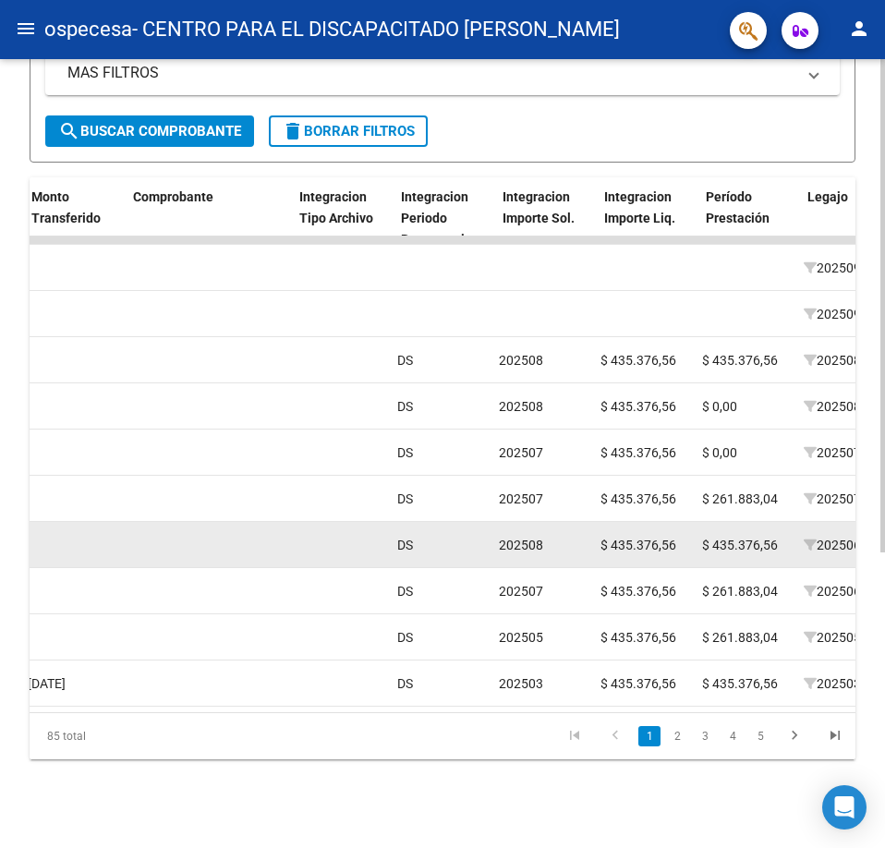
scroll to position [0, 1859]
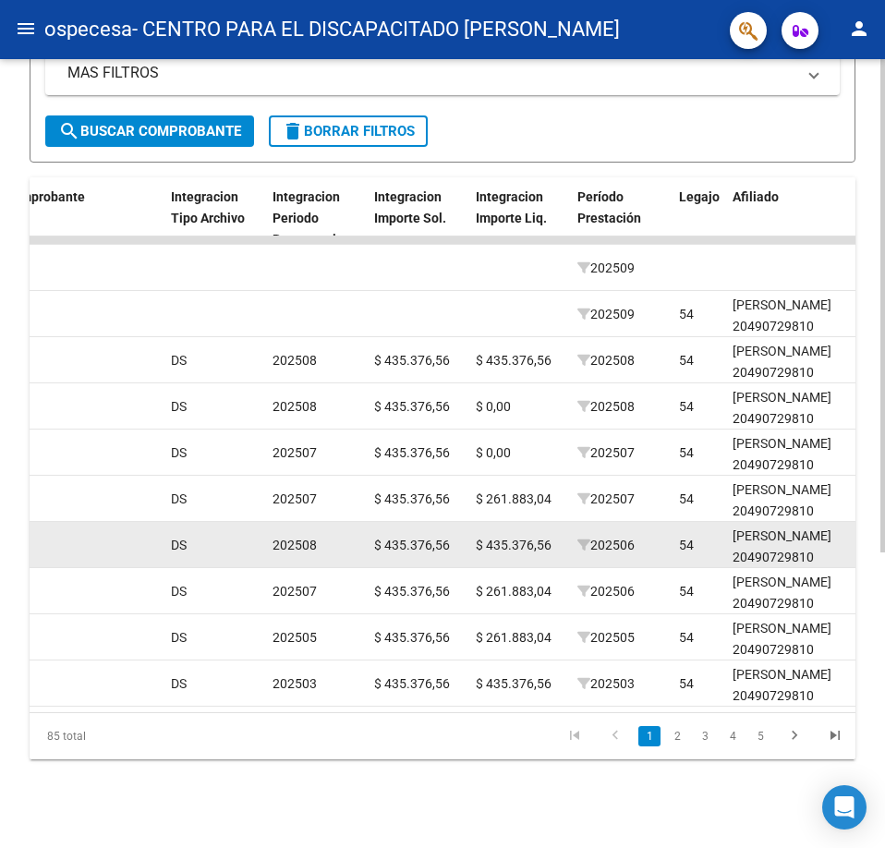
drag, startPoint x: 698, startPoint y: 535, endPoint x: 511, endPoint y: 527, distance: 187.6
click at [511, 527] on div "13290 Integración / Discapacidad CENTRO PARA EL DISCAPACITADO [PERSON_NAME] 306…" at bounding box center [117, 545] width 3893 height 46
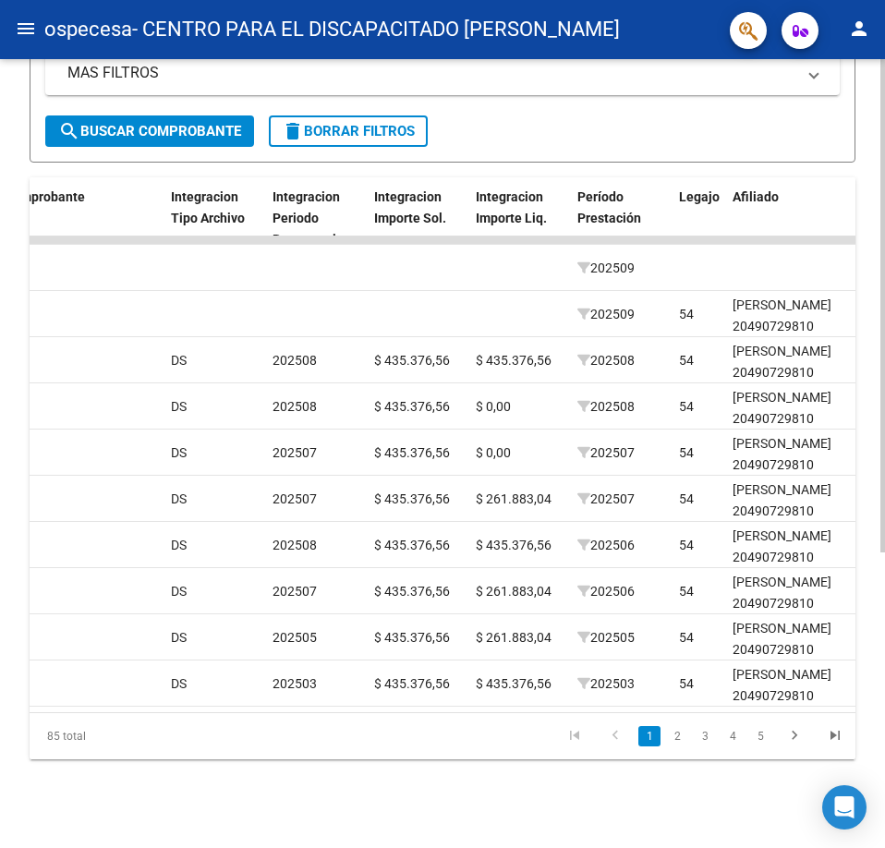
click at [503, 694] on datatable-body "14678 Integración / Discapacidad CENTRO PARA EL DISCAPACITADO [PERSON_NAME] 306…" at bounding box center [443, 474] width 826 height 476
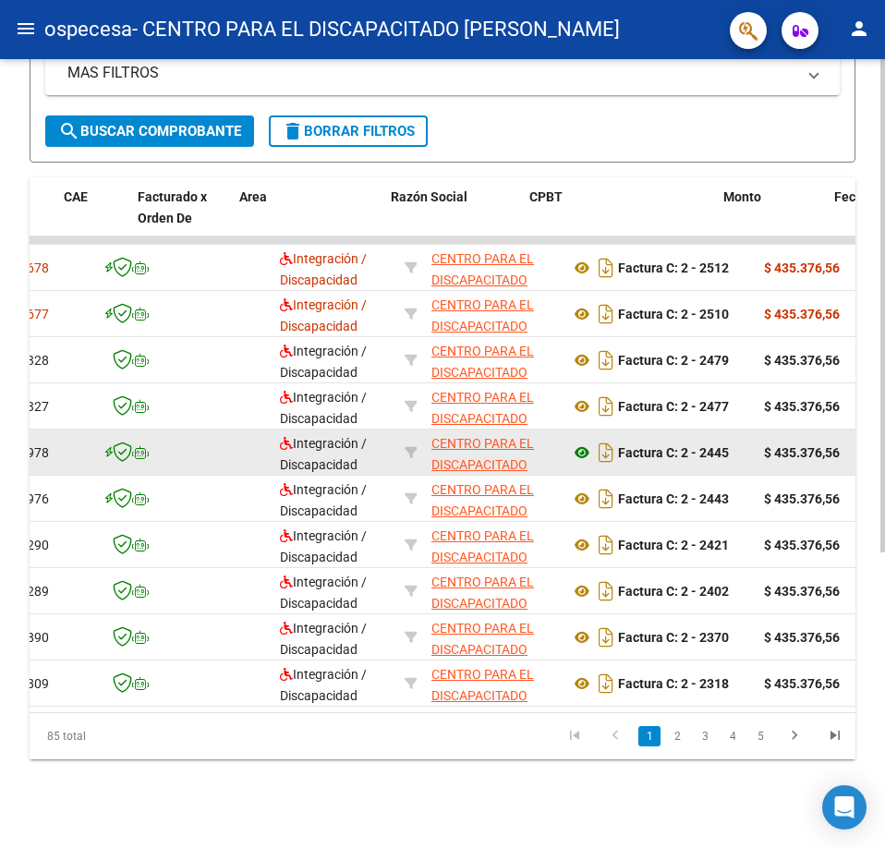
scroll to position [0, 157]
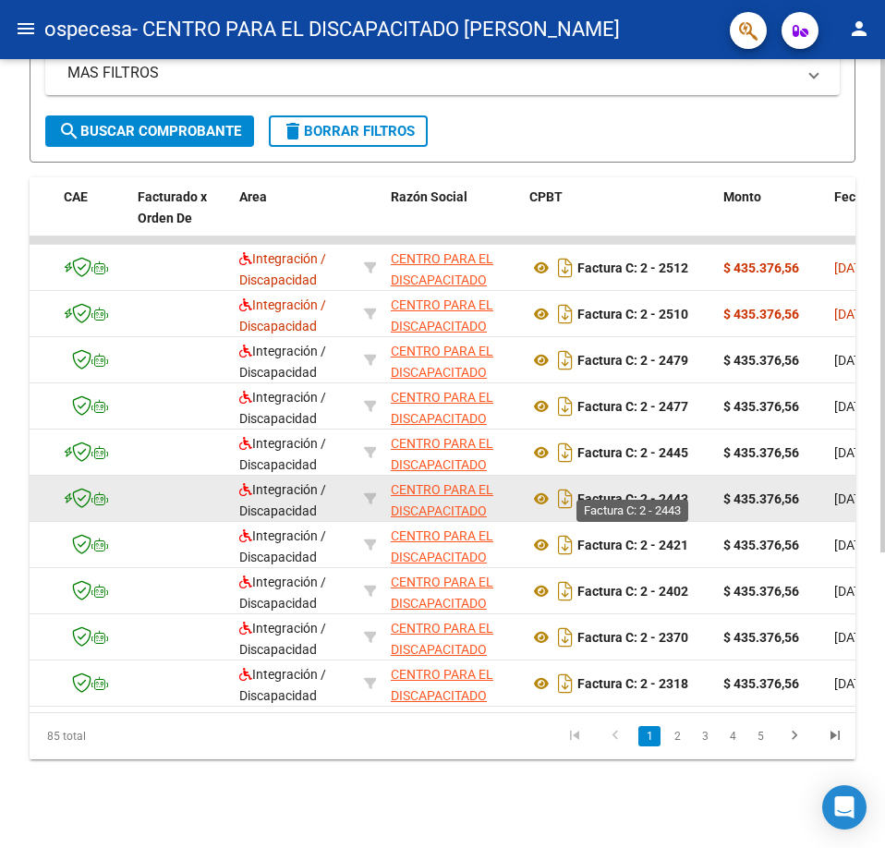
click at [687, 491] on strong "Factura C: 2 - 2443" at bounding box center [632, 498] width 111 height 15
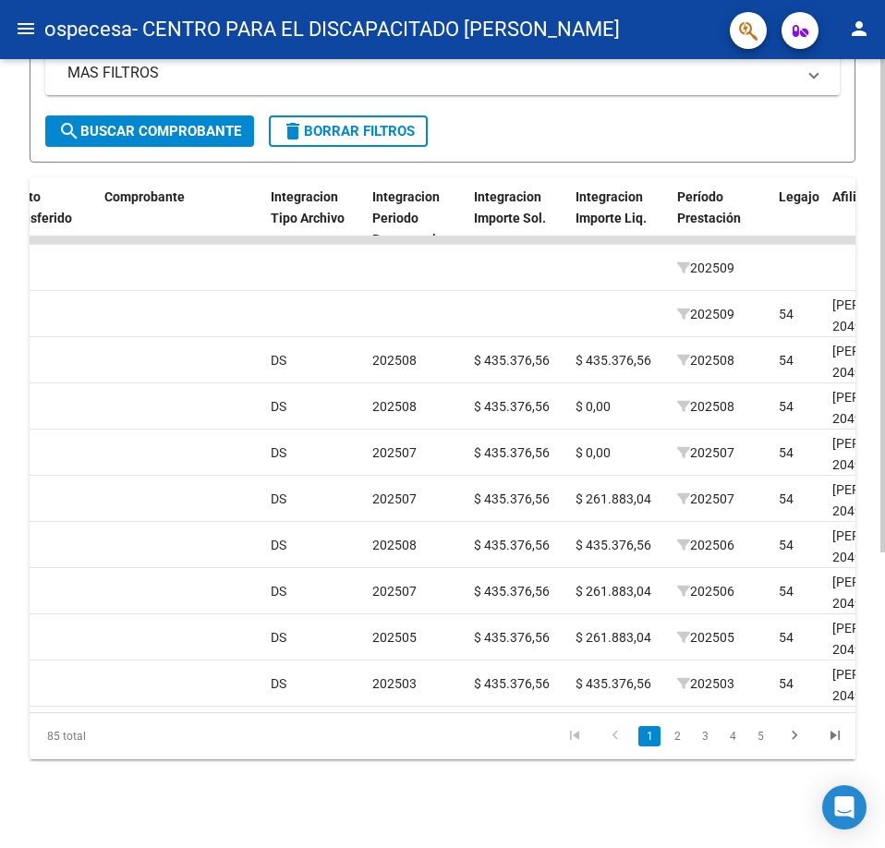
scroll to position [0, 1778]
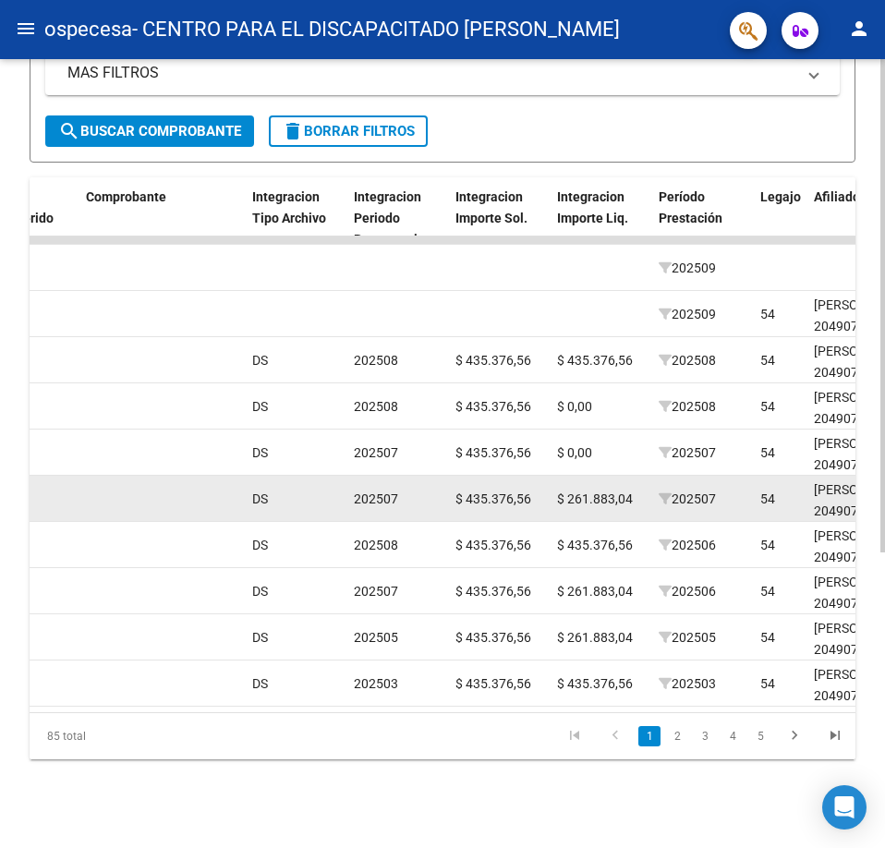
drag, startPoint x: 583, startPoint y: 485, endPoint x: 600, endPoint y: 489, distance: 18.1
click at [585, 491] on span "$ 261.883,04" at bounding box center [595, 498] width 76 height 15
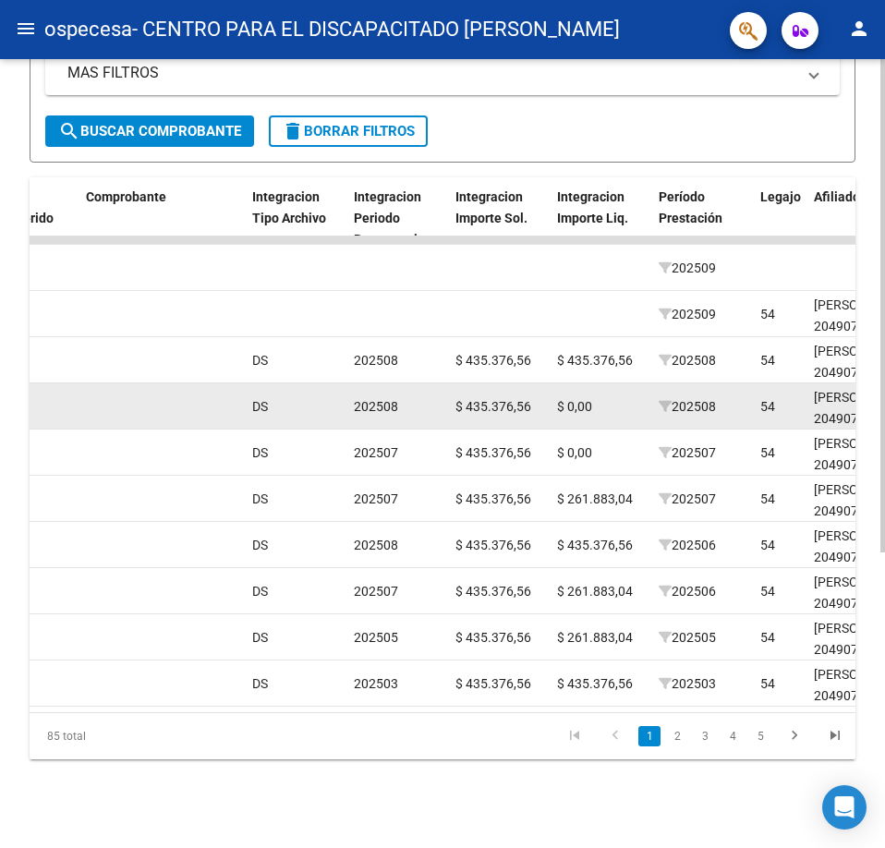
click at [521, 406] on datatable-body-cell "$ 435.376,56" at bounding box center [499, 405] width 102 height 45
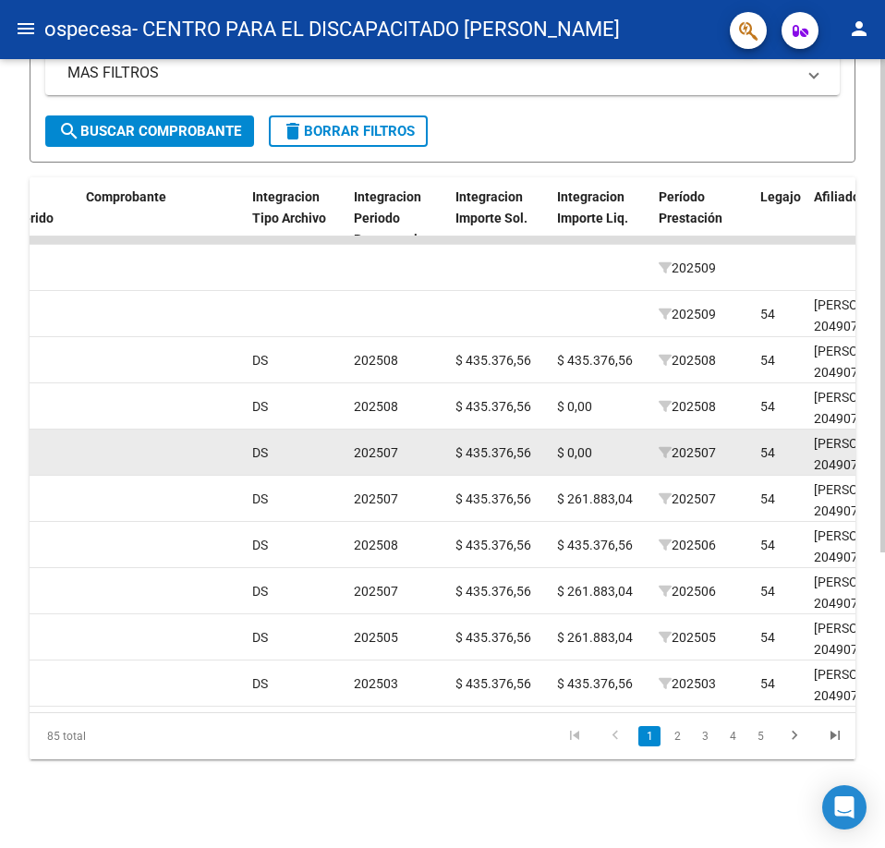
drag, startPoint x: 549, startPoint y: 434, endPoint x: 571, endPoint y: 402, distance: 38.7
click at [551, 434] on datatable-body-cell "$ 0,00" at bounding box center [600, 451] width 102 height 45
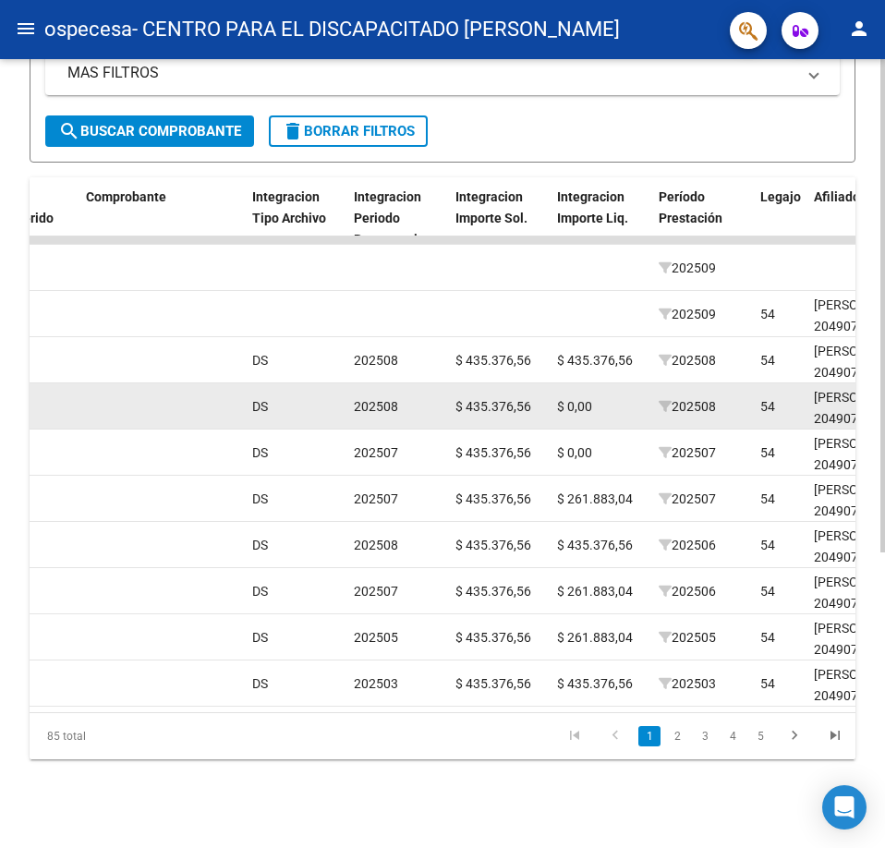
click at [573, 399] on div "$ 0,00" at bounding box center [600, 406] width 87 height 21
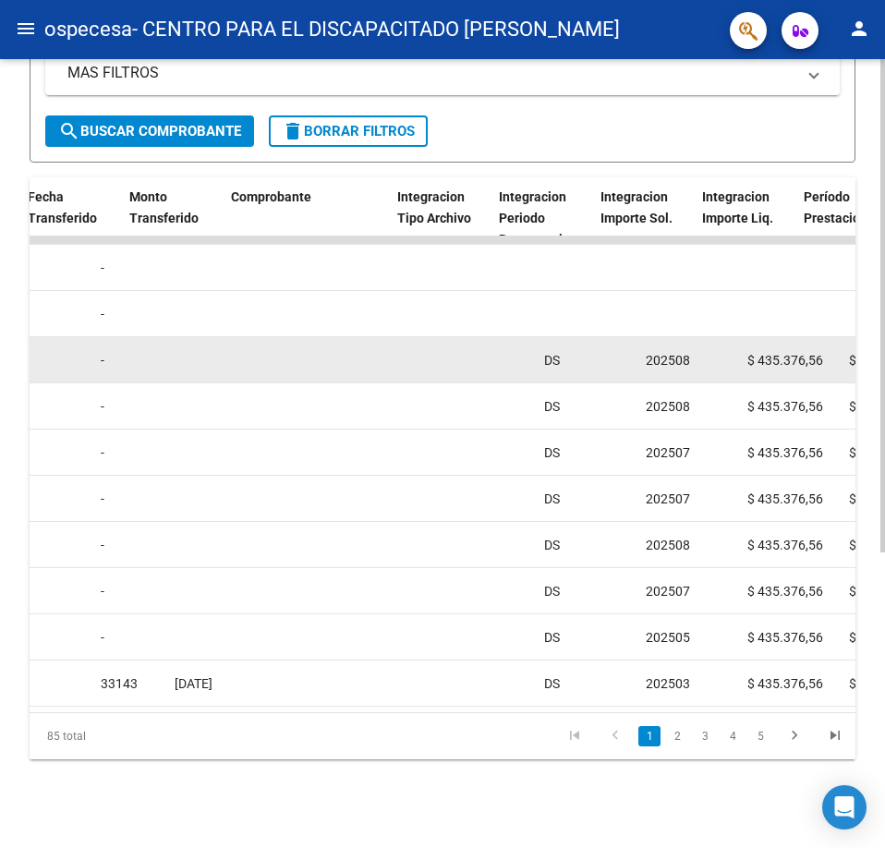
scroll to position [0, 1720]
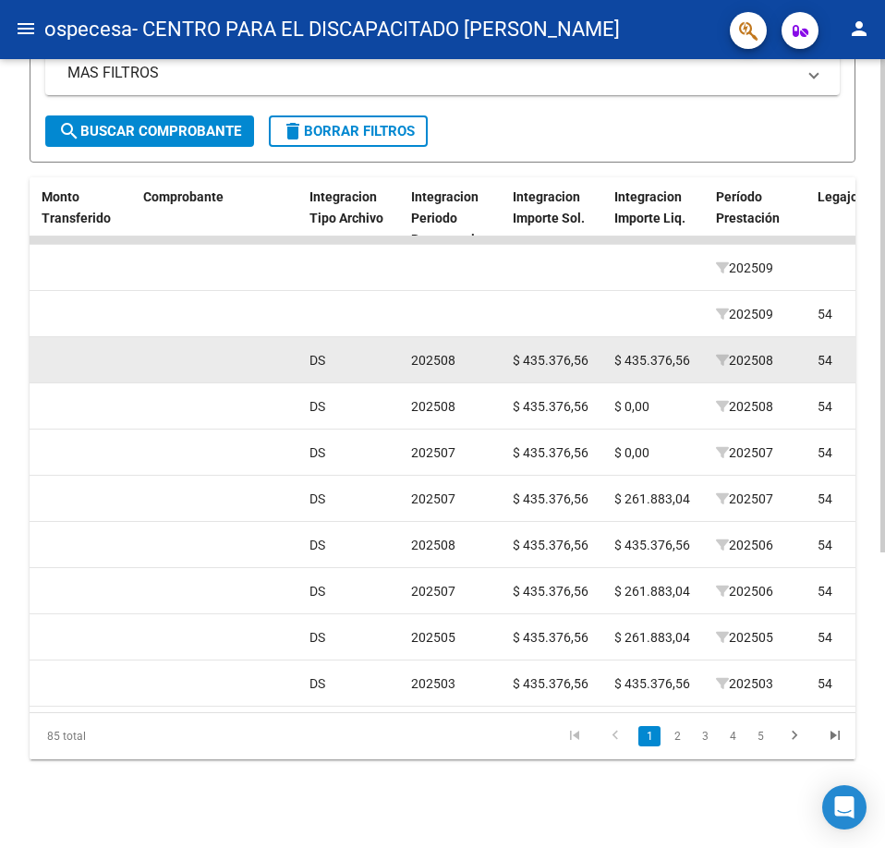
drag, startPoint x: 384, startPoint y: 355, endPoint x: 636, endPoint y: 333, distance: 253.0
click at [636, 337] on div "14328 Integración / Discapacidad CENTRO PARA EL DISCAPACITADO [PERSON_NAME] 306…" at bounding box center [255, 360] width 3893 height 46
click at [654, 353] on span "$ 435.376,56" at bounding box center [652, 360] width 76 height 15
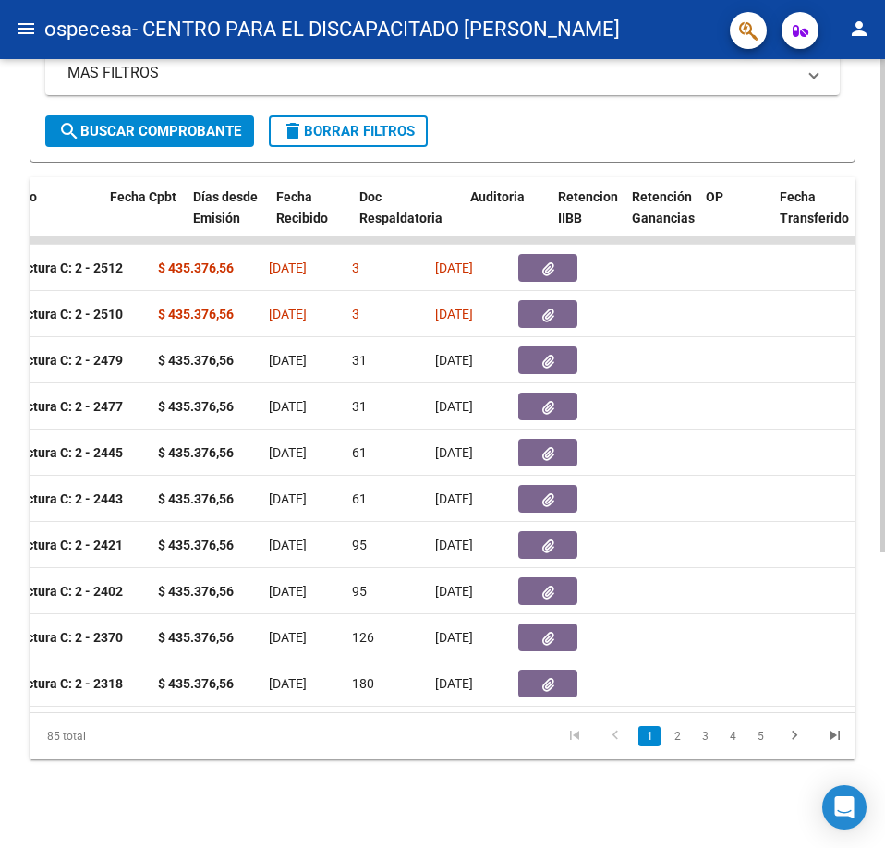
scroll to position [0, 0]
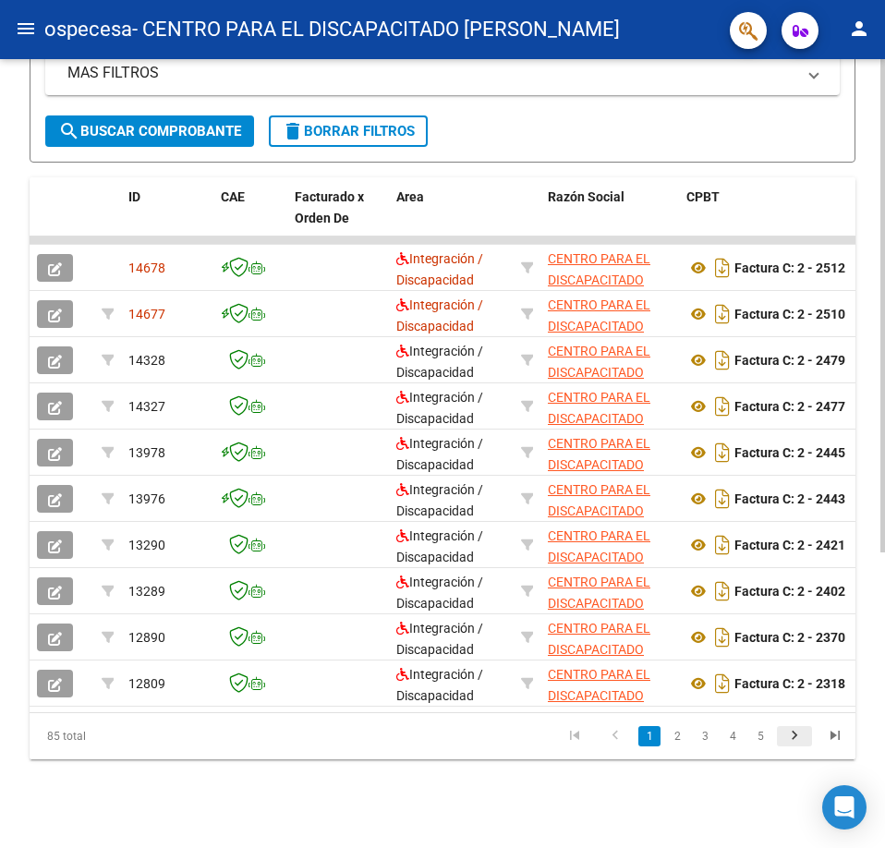
click at [789, 736] on icon "go to next page" at bounding box center [794, 738] width 24 height 22
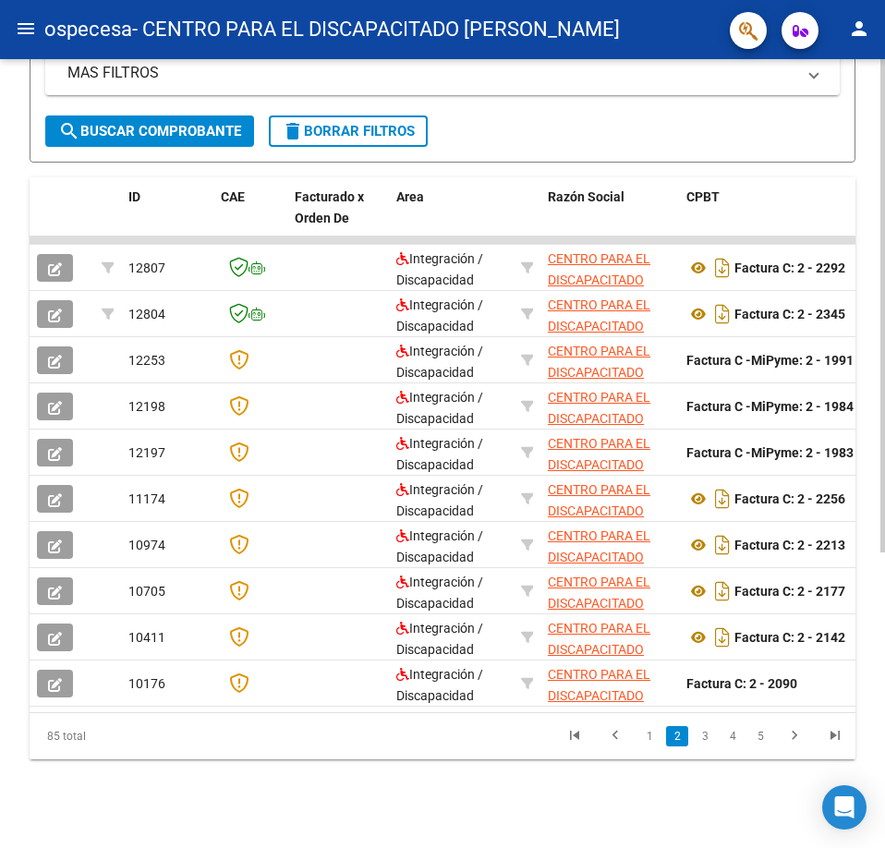
drag, startPoint x: 167, startPoint y: 712, endPoint x: 184, endPoint y: 717, distance: 17.3
click at [184, 717] on div "ID CAE Facturado x Orden De Area Razón Social CPBT Monto Fecha Cpbt Días desde …" at bounding box center [443, 468] width 826 height 582
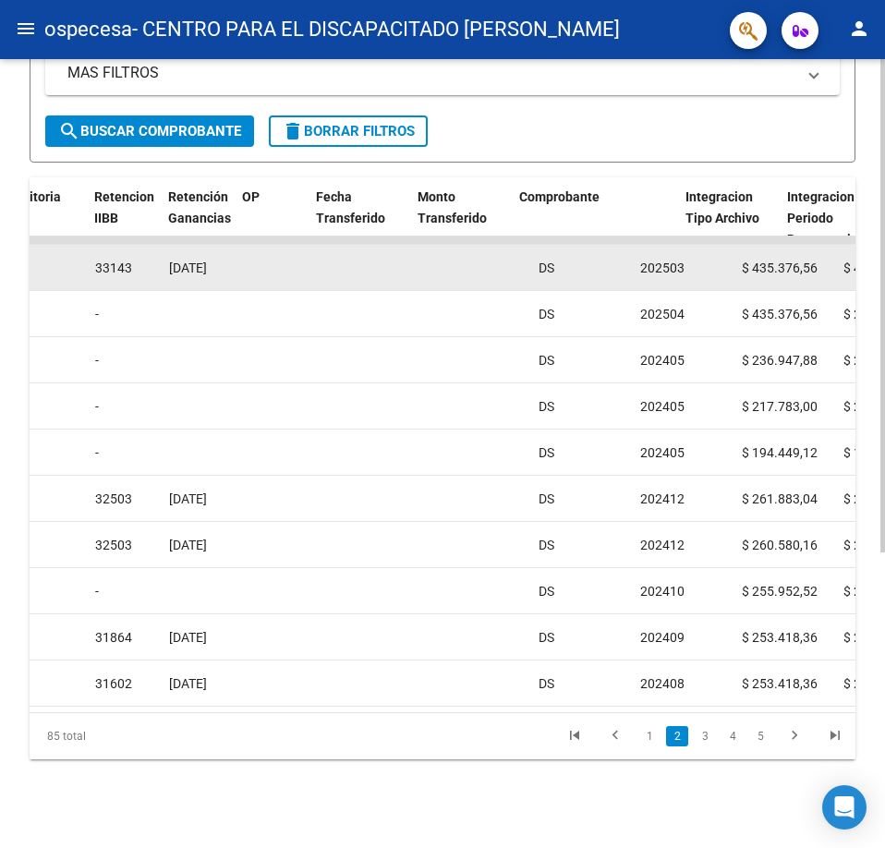
scroll to position [0, 1569]
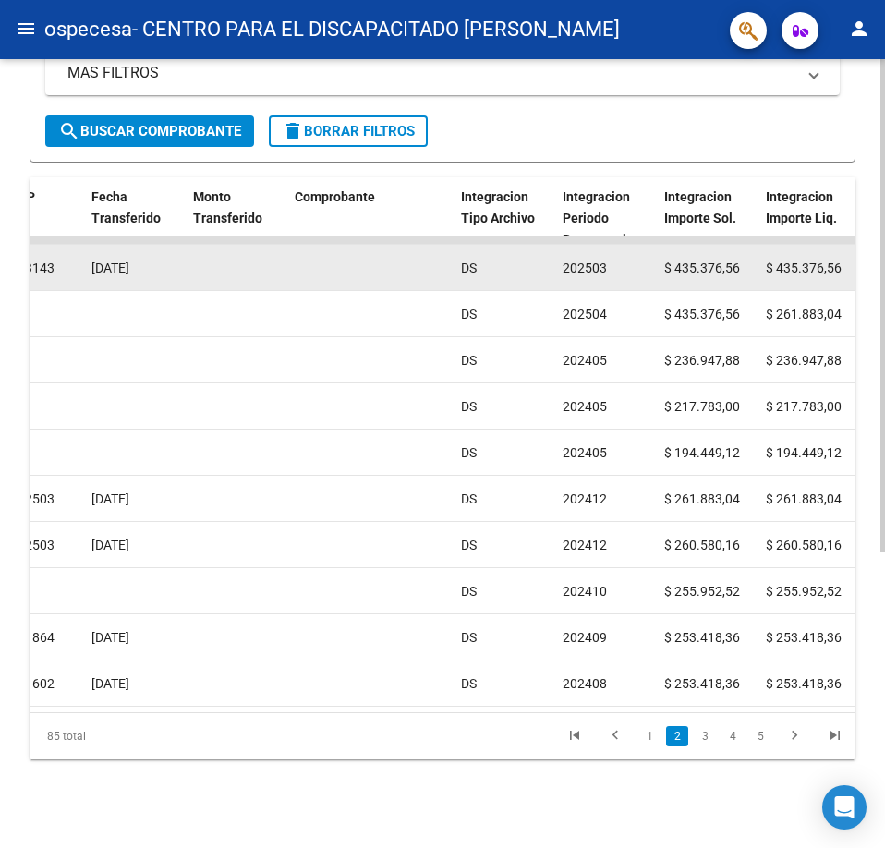
drag, startPoint x: 748, startPoint y: 253, endPoint x: 706, endPoint y: 246, distance: 43.1
click at [706, 246] on div "12807 Integración / Discapacidad CENTRO PARA EL DISCAPACITADO [PERSON_NAME] 306…" at bounding box center [407, 268] width 3893 height 46
click at [821, 260] on span "$ 435.376,56" at bounding box center [804, 267] width 76 height 15
click at [712, 267] on datatable-body-cell "$ 435.376,56" at bounding box center [708, 267] width 102 height 45
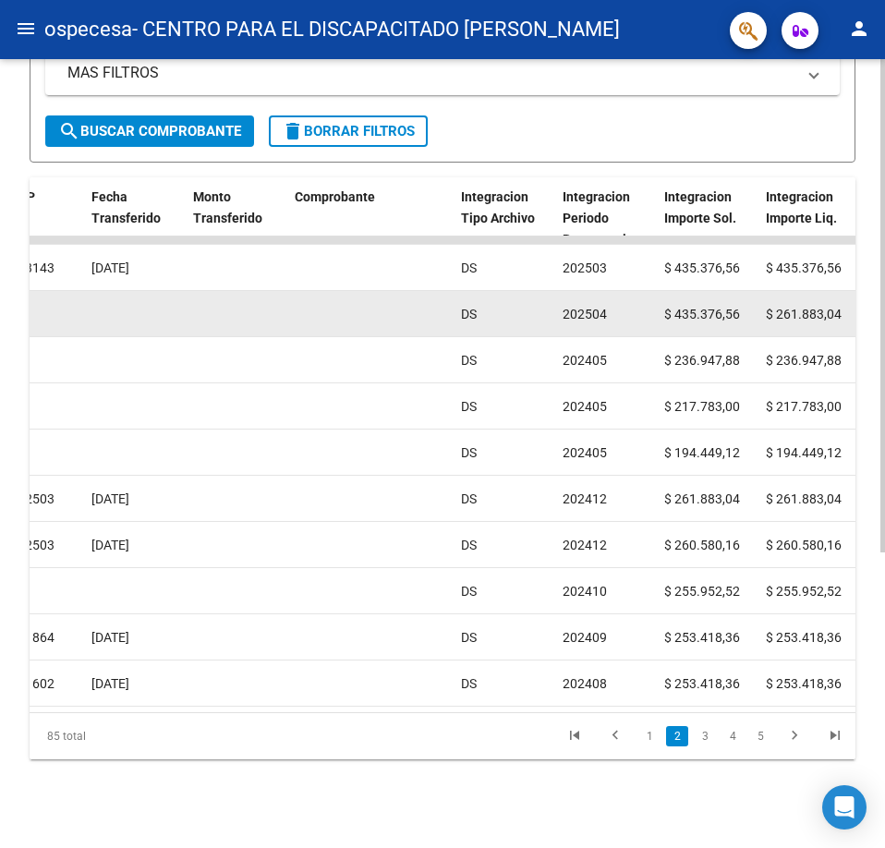
drag, startPoint x: 827, startPoint y: 295, endPoint x: 837, endPoint y: 298, distance: 10.8
click at [837, 307] on span "$ 261.883,04" at bounding box center [804, 314] width 76 height 15
